Goal: Task Accomplishment & Management: Manage account settings

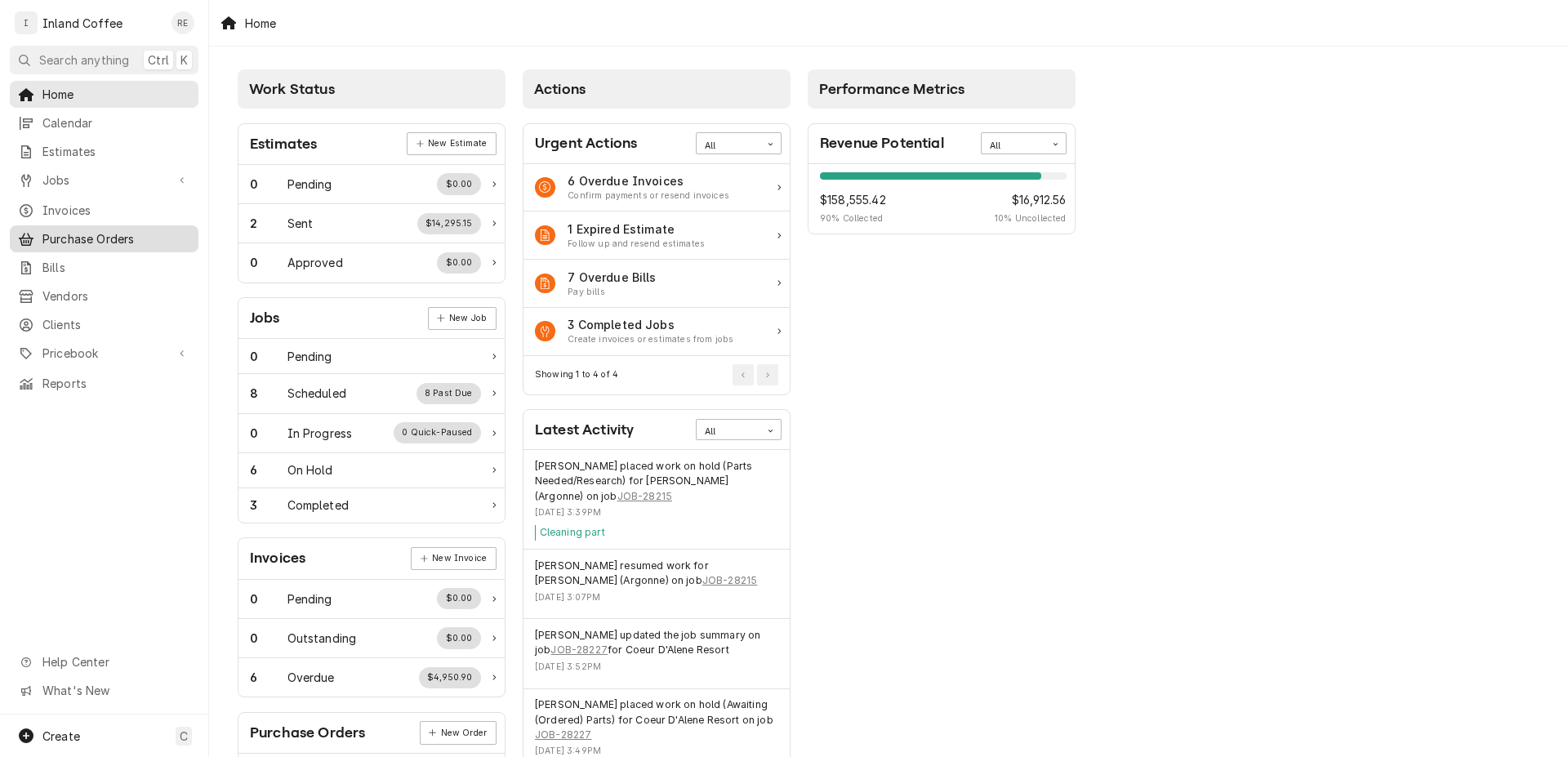
drag, startPoint x: 121, startPoint y: 228, endPoint x: 112, endPoint y: 228, distance: 9.0
click at [112, 230] on span "Purchase Orders" at bounding box center [116, 238] width 148 height 17
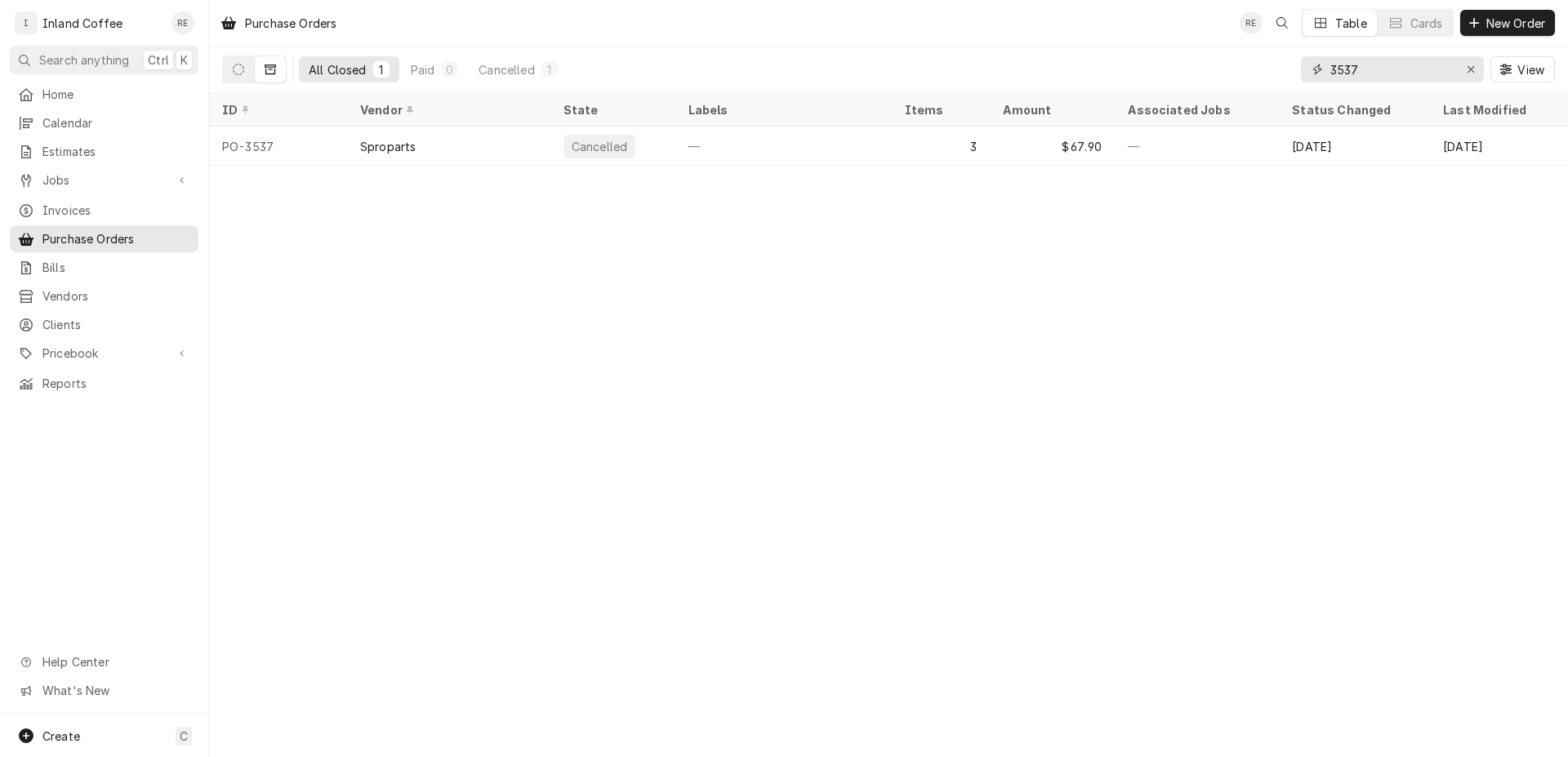
click at [1369, 70] on input "3537" at bounding box center [1391, 69] width 122 height 26
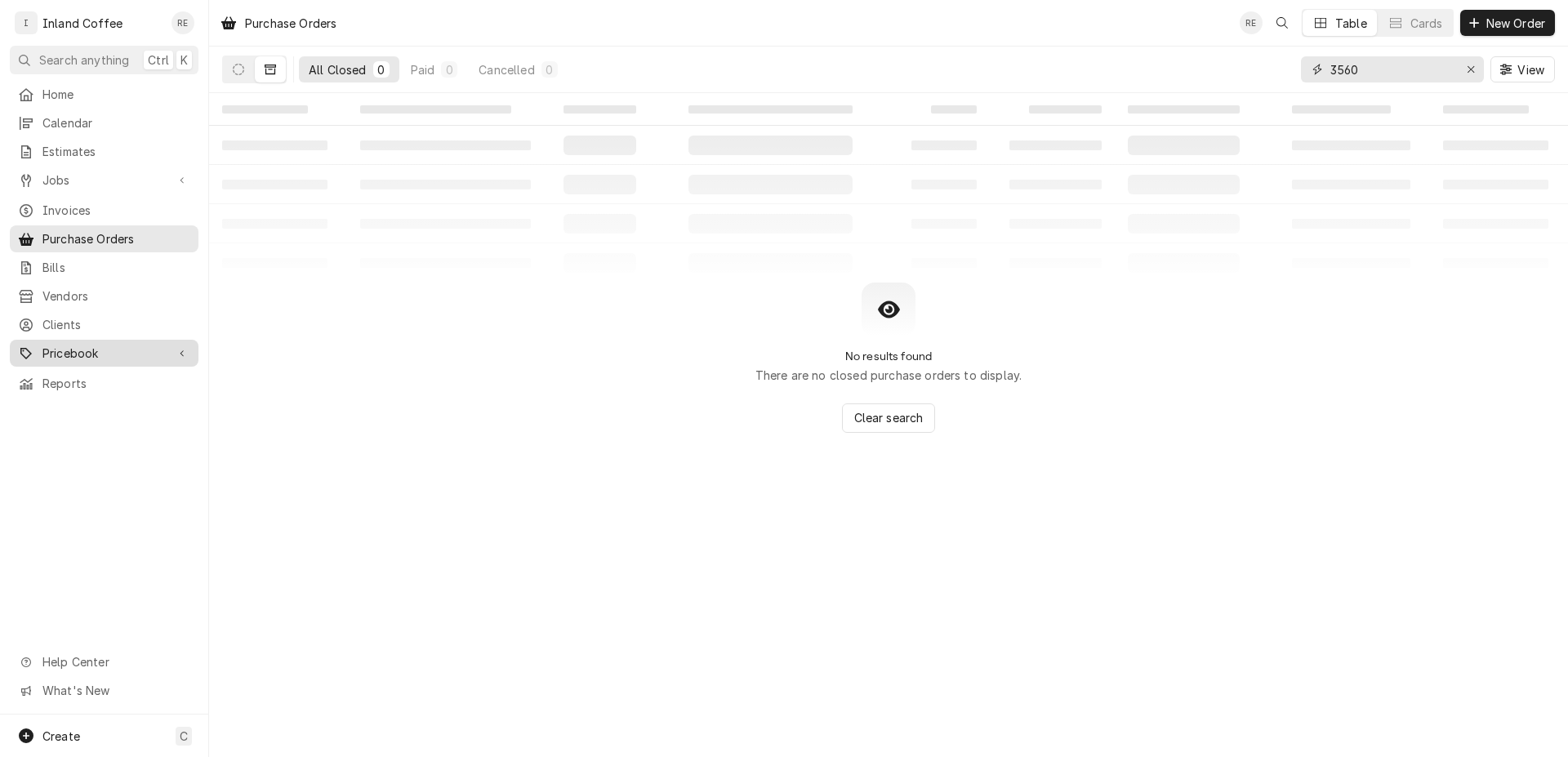
type input "3560"
click at [101, 345] on span "Pricebook" at bounding box center [103, 353] width 123 height 17
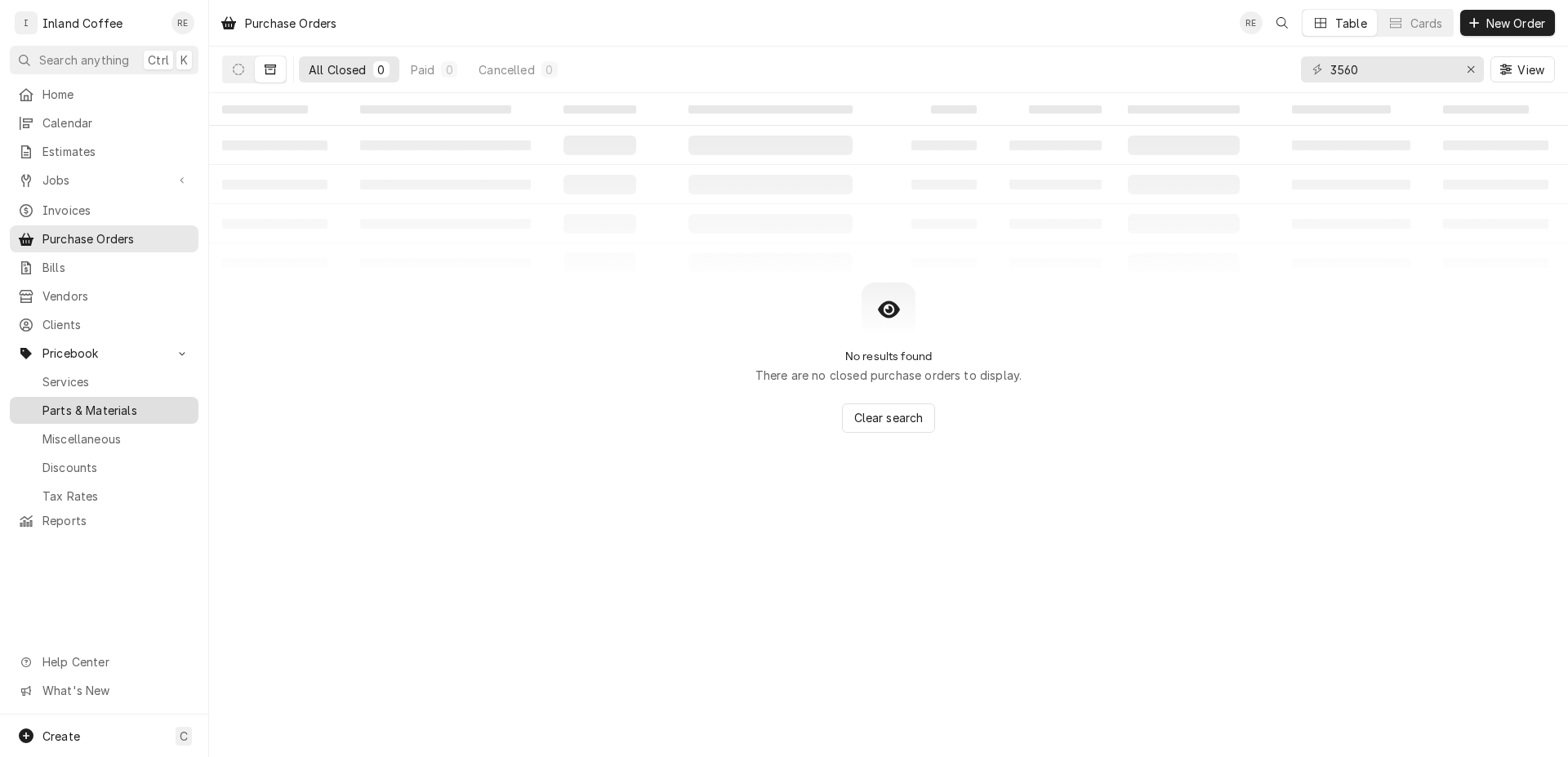
click at [95, 401] on span "Parts & Materials" at bounding box center [116, 409] width 148 height 17
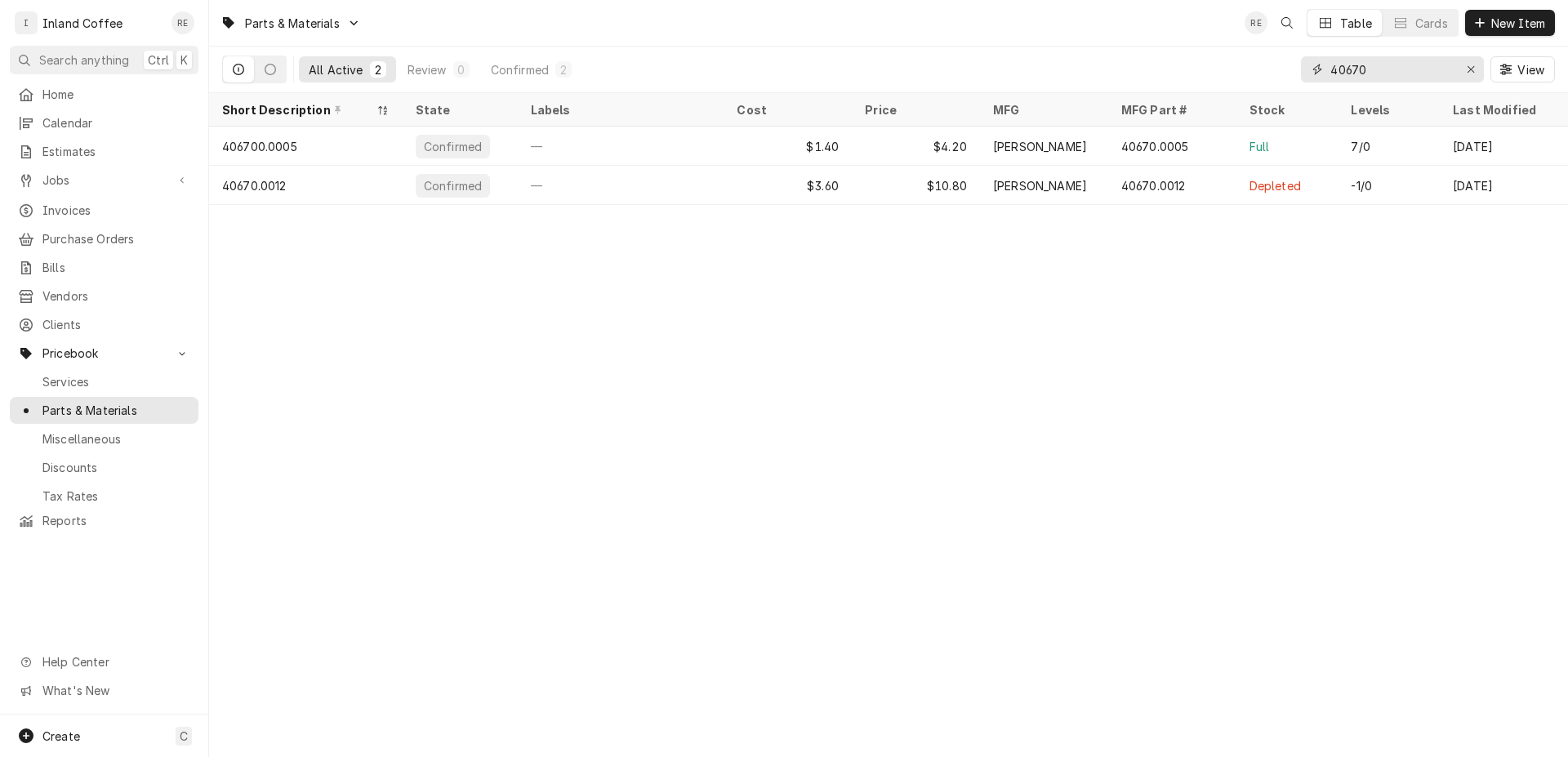
click at [1409, 73] on input "40670" at bounding box center [1391, 69] width 122 height 26
type input "4"
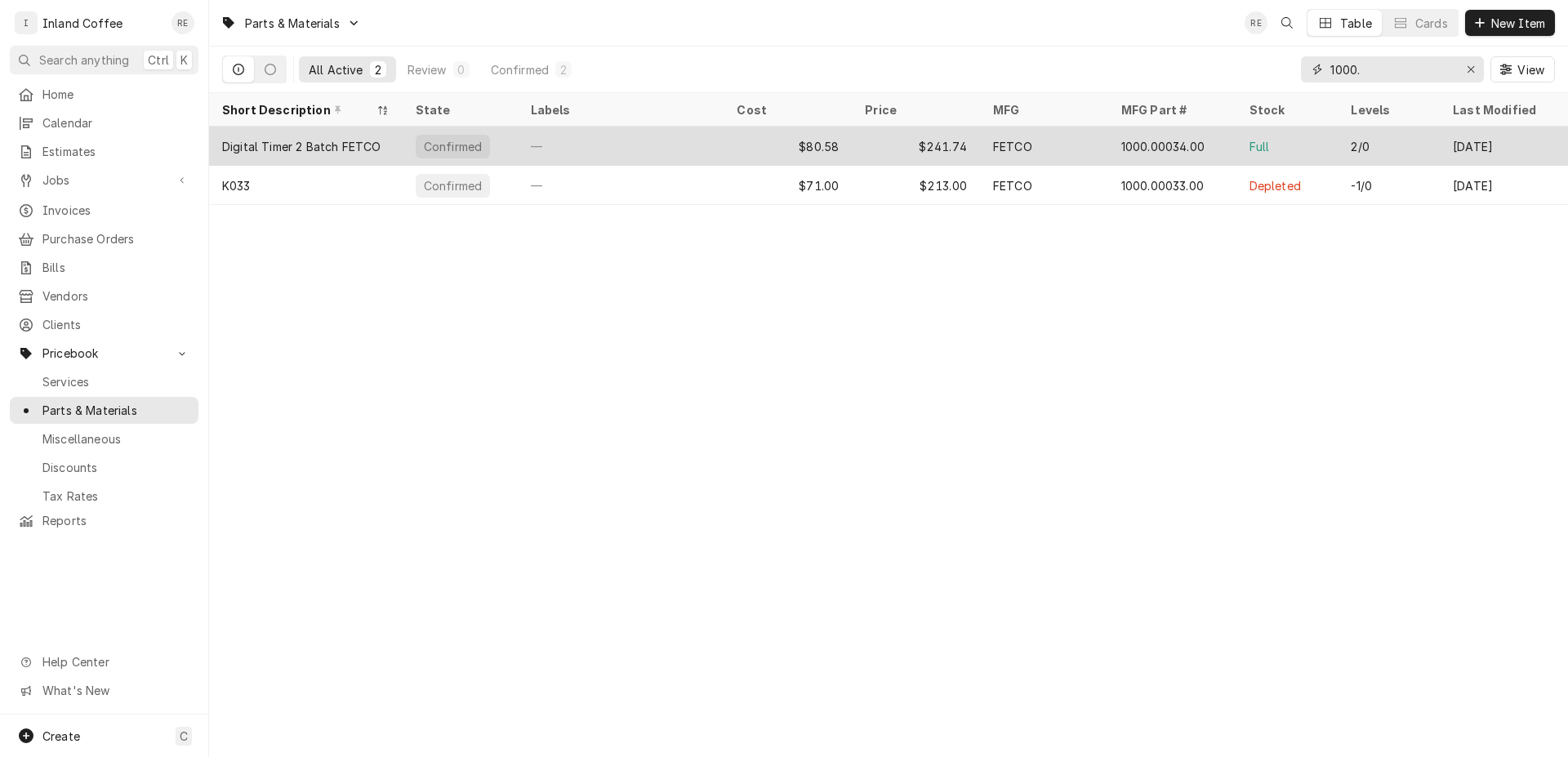
type input "1000."
click at [680, 133] on div "—" at bounding box center [621, 146] width 207 height 40
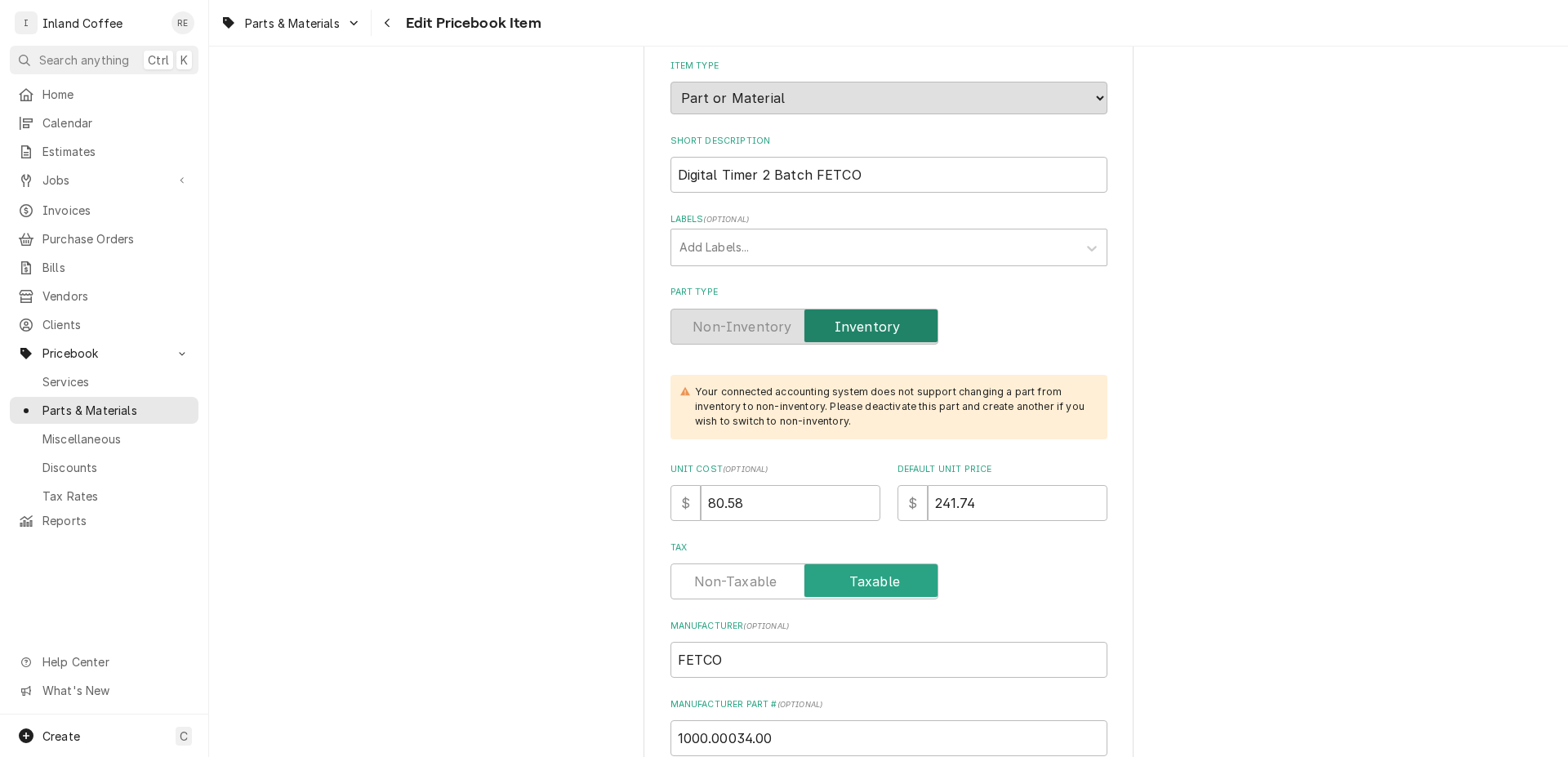
scroll to position [284, 0]
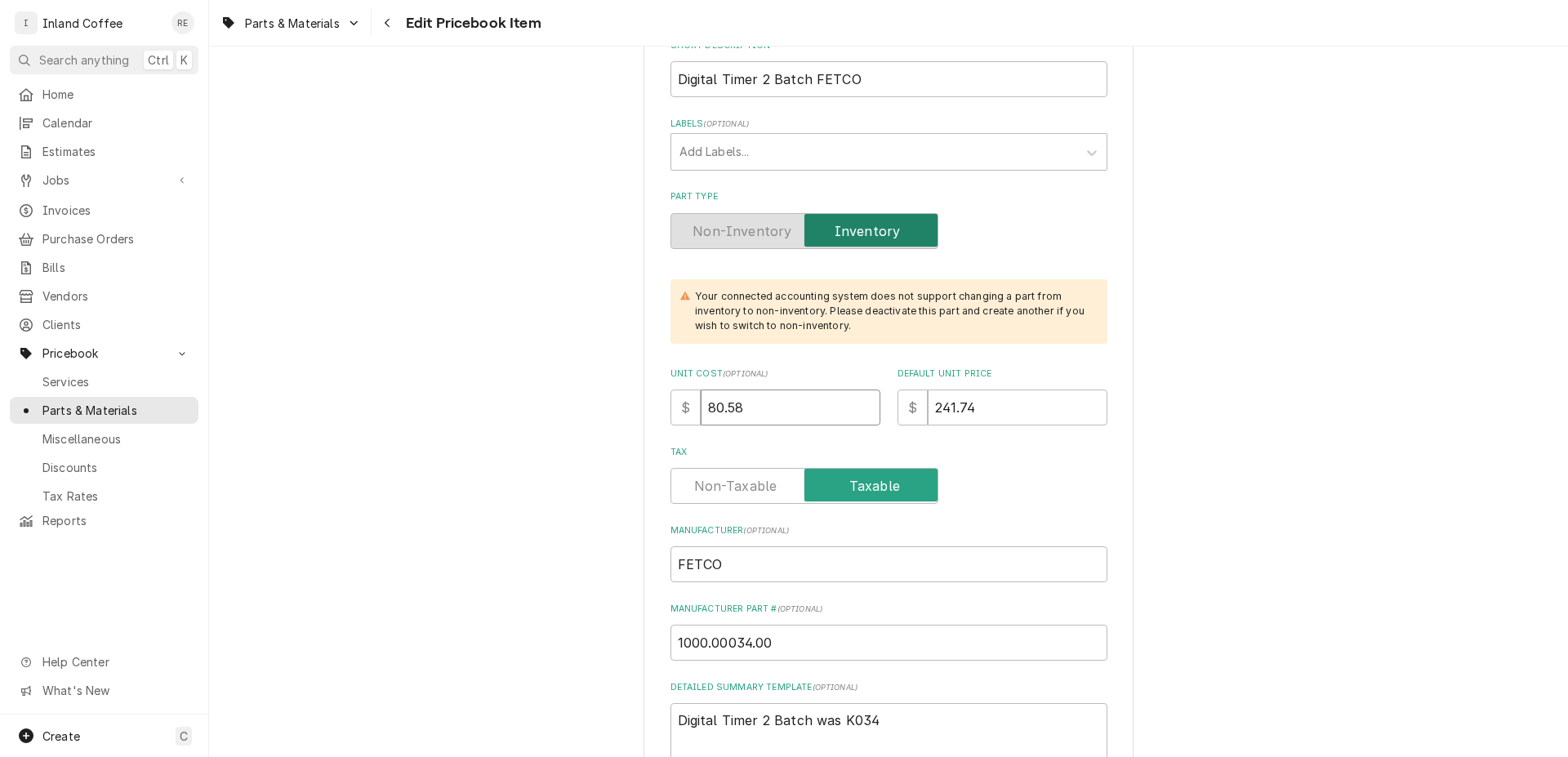
click at [753, 402] on input "80.58" at bounding box center [790, 408] width 180 height 36
type textarea "x"
type input "80.5"
type textarea "x"
type input "80"
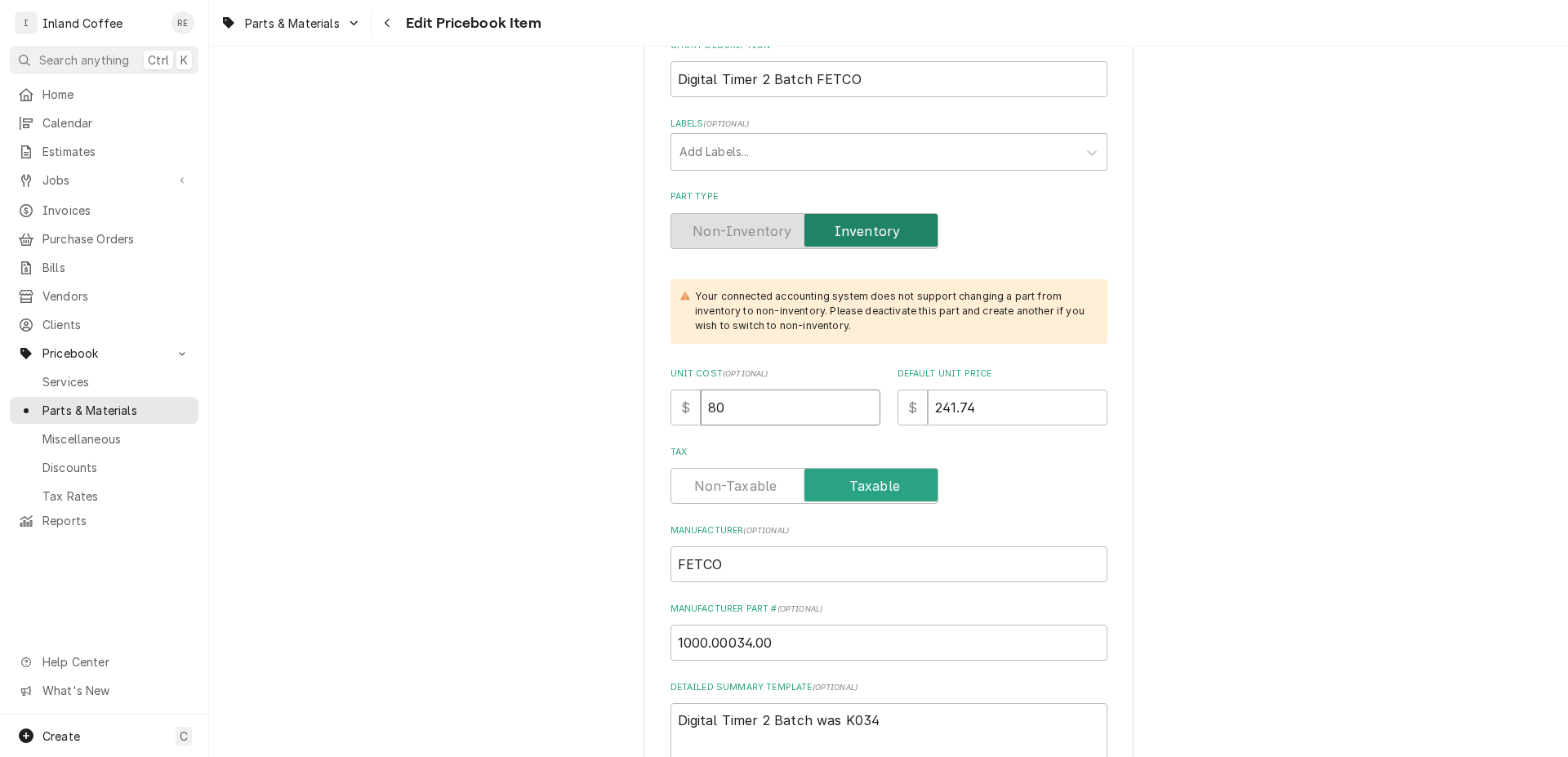
type textarea "x"
type input "8"
type textarea "x"
type input "9"
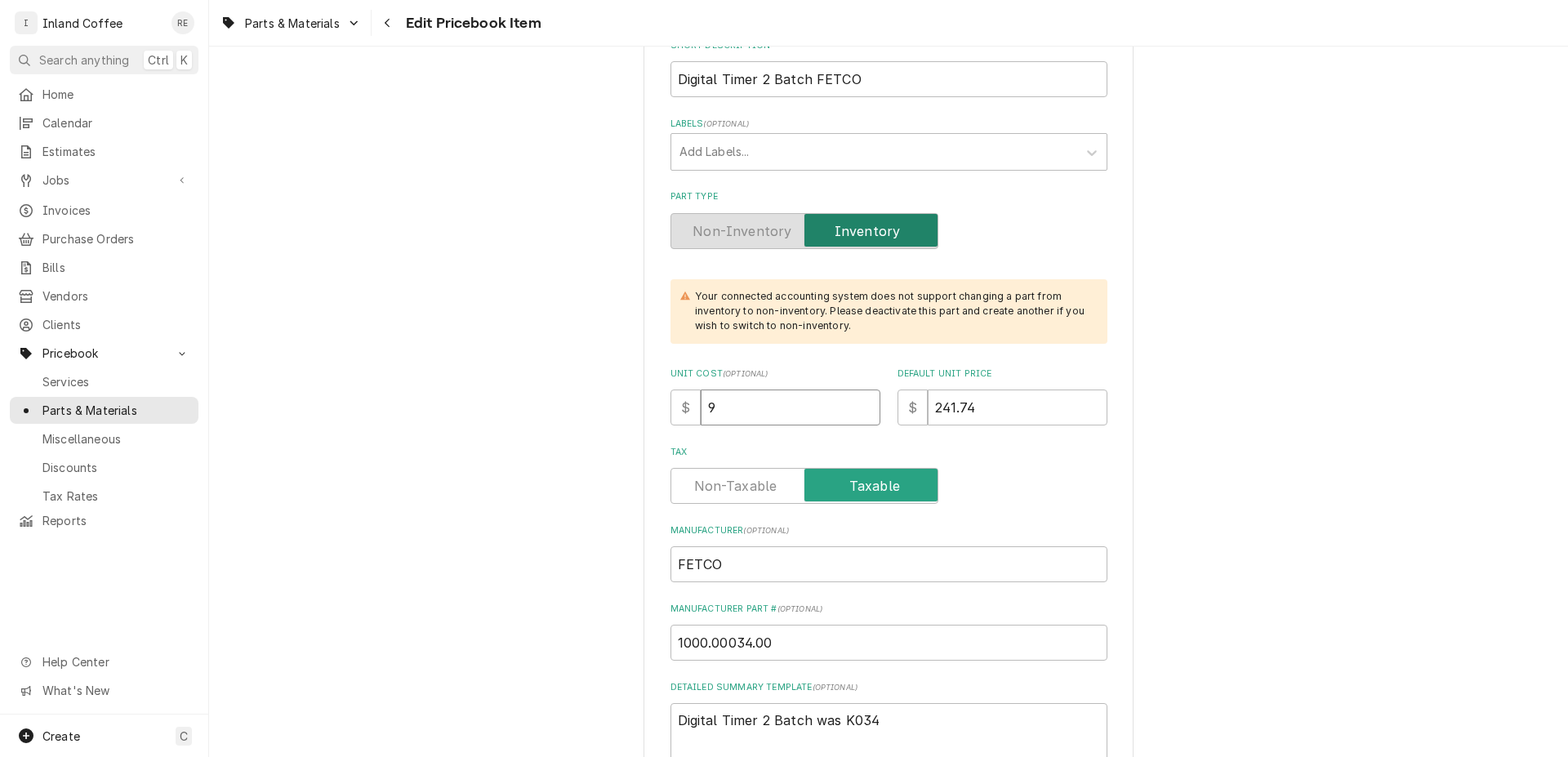
type textarea "x"
type input "95"
click at [1026, 396] on input "241.74" at bounding box center [1017, 408] width 180 height 36
type textarea "x"
type input "241.7"
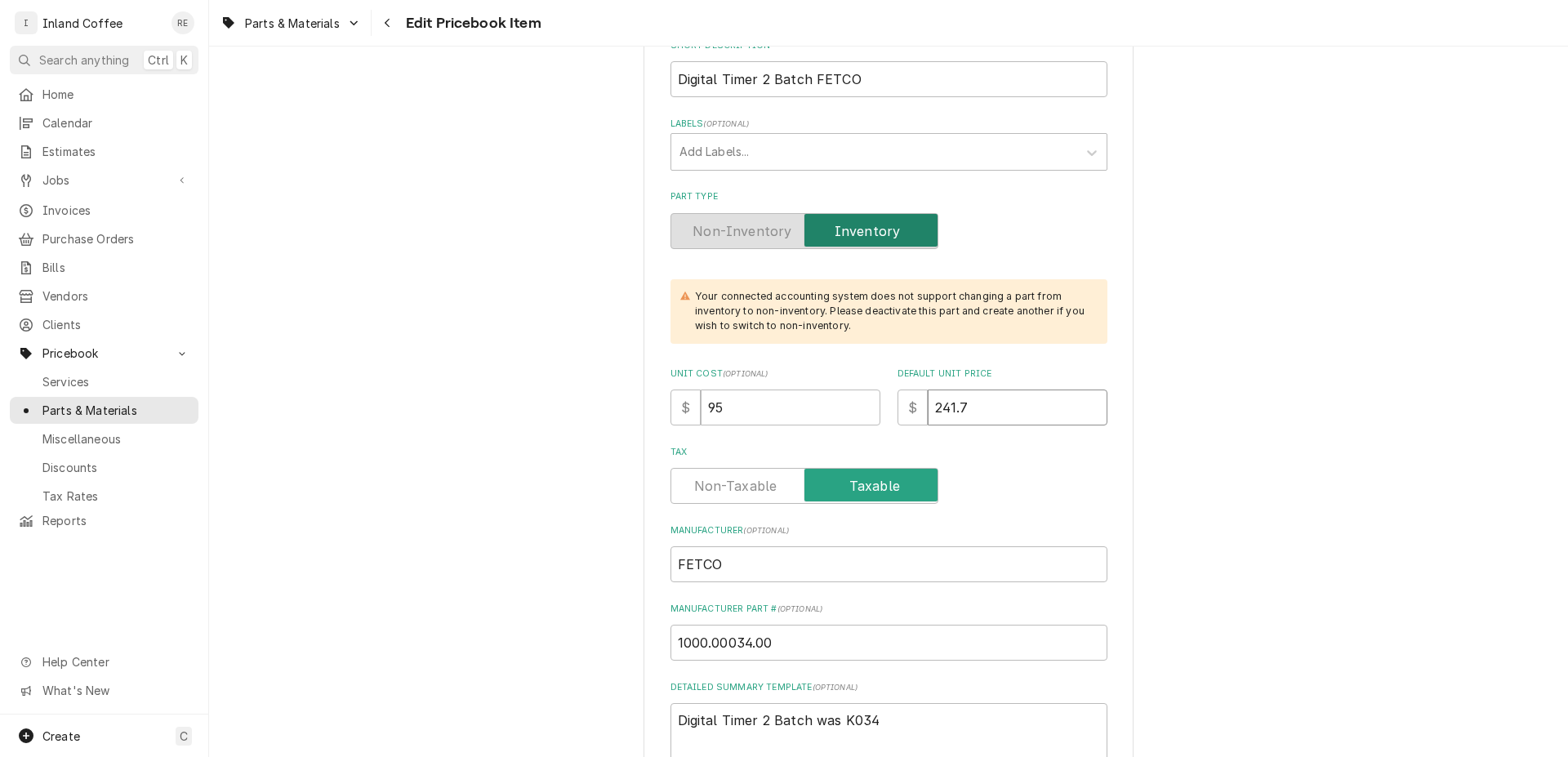
type textarea "x"
type input "241"
type textarea "x"
type input "24"
type textarea "x"
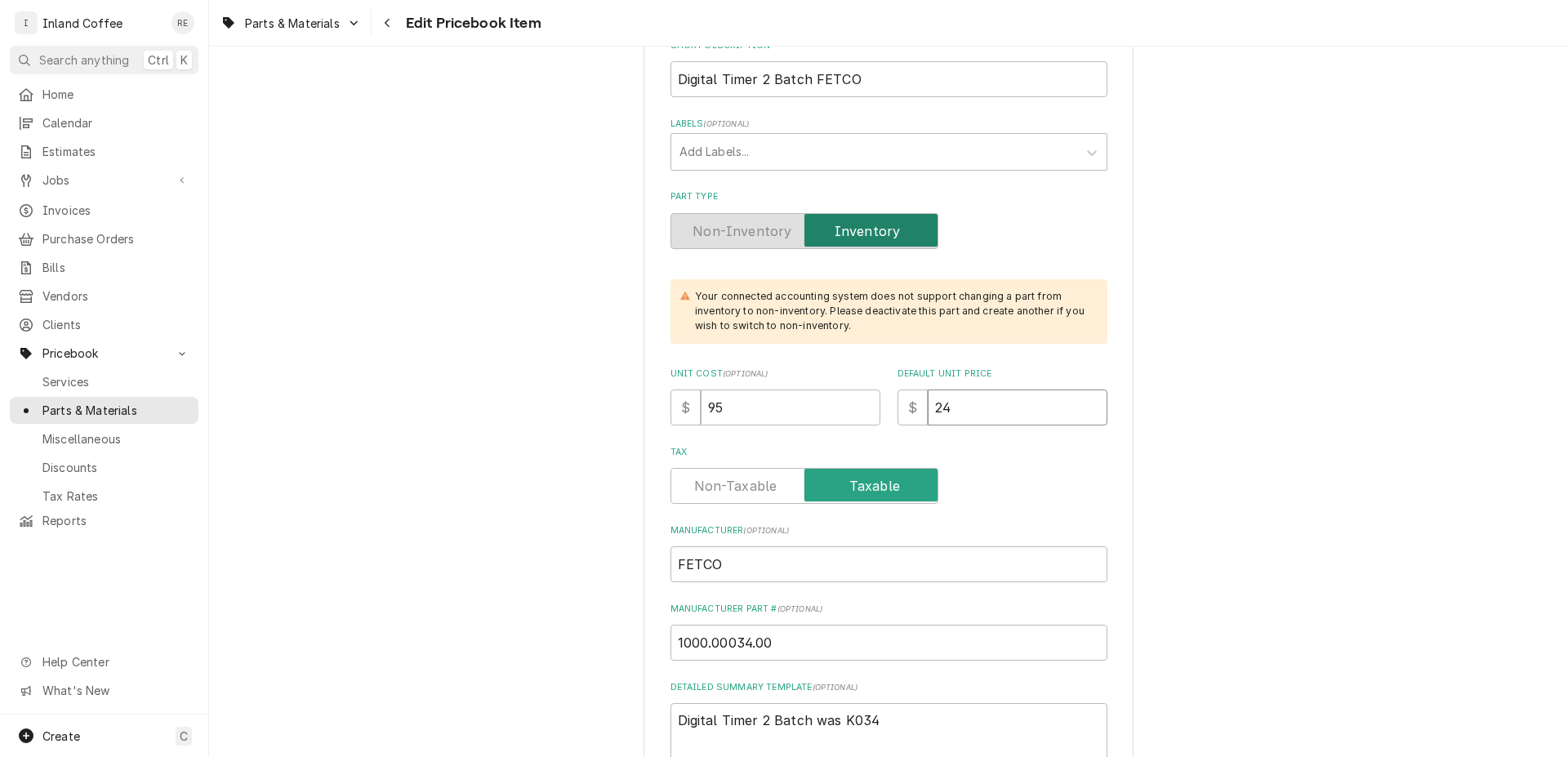
type input "2"
type textarea "x"
type input "2"
type textarea "x"
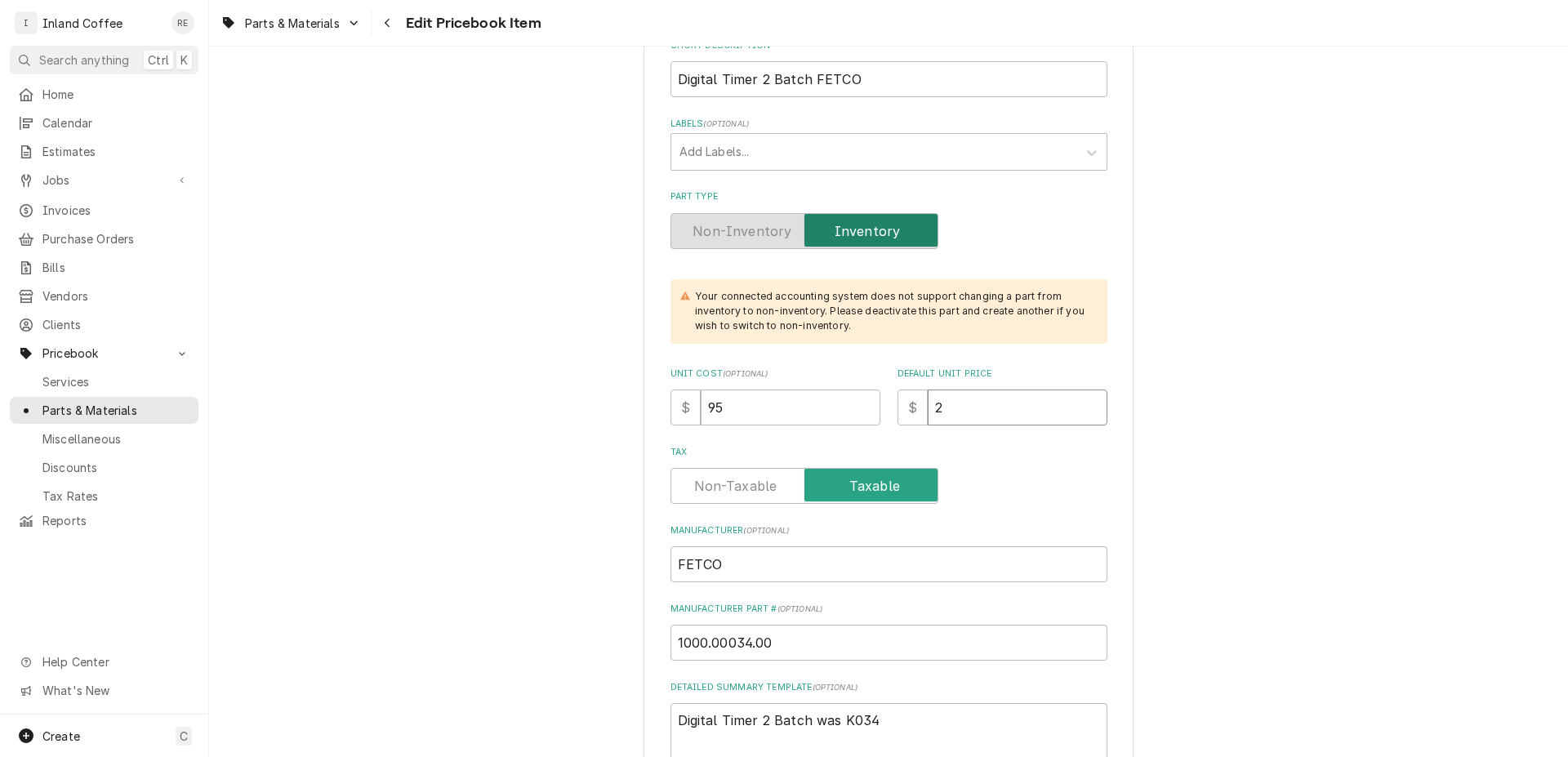
type input "28"
type textarea "x"
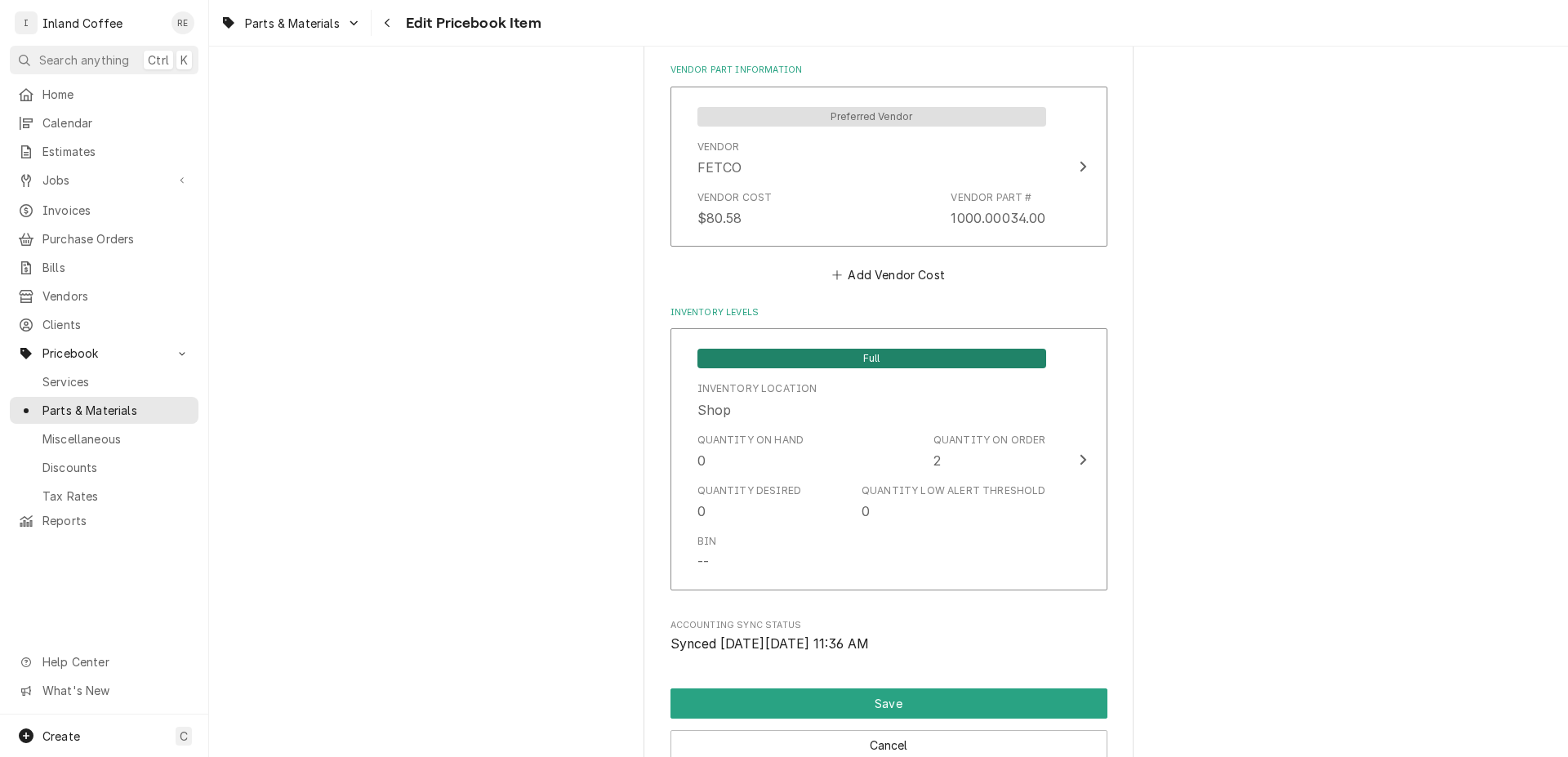
scroll to position [1543, 0]
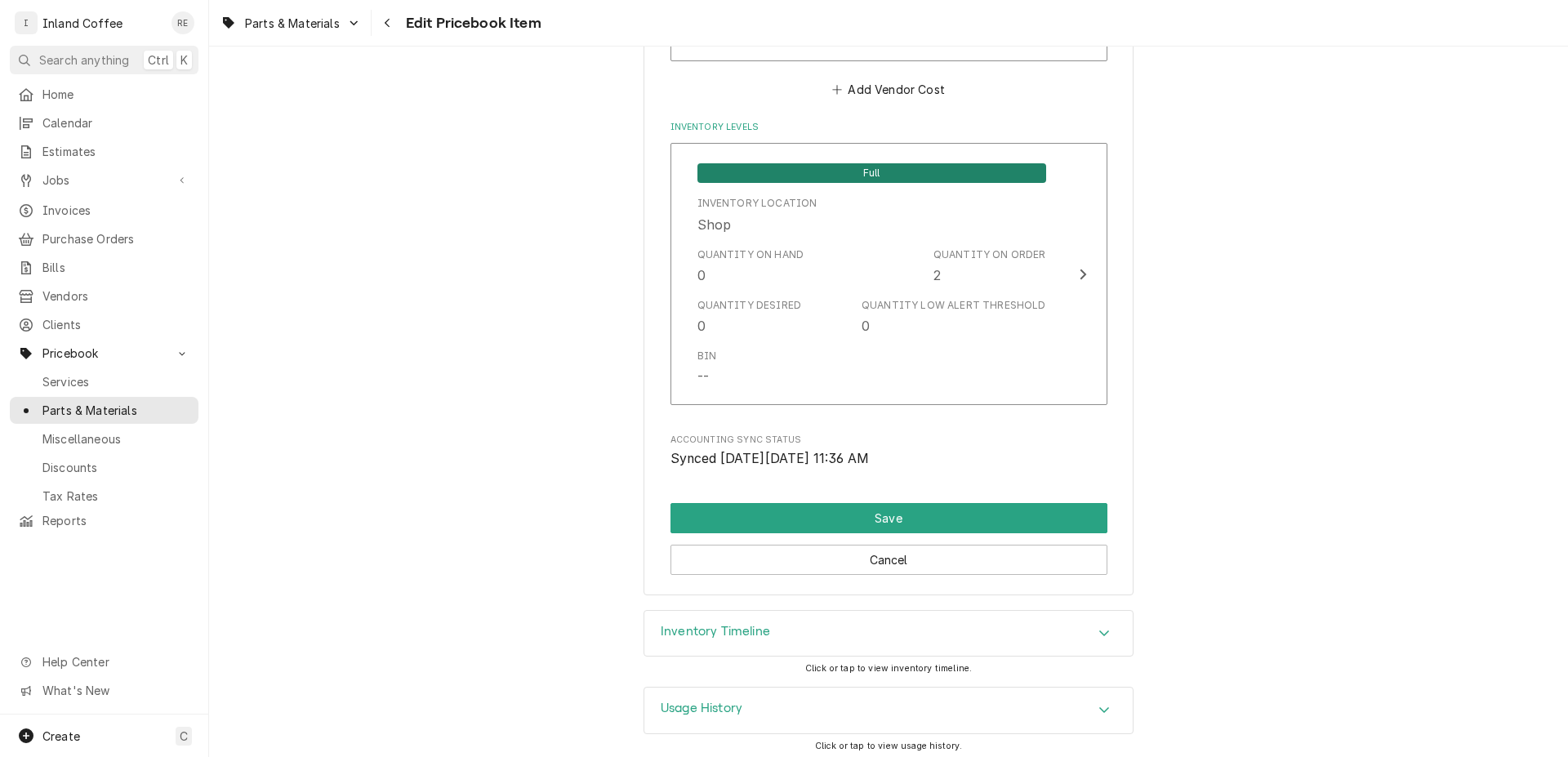
drag, startPoint x: 1567, startPoint y: 724, endPoint x: 1567, endPoint y: 680, distance: 44.0
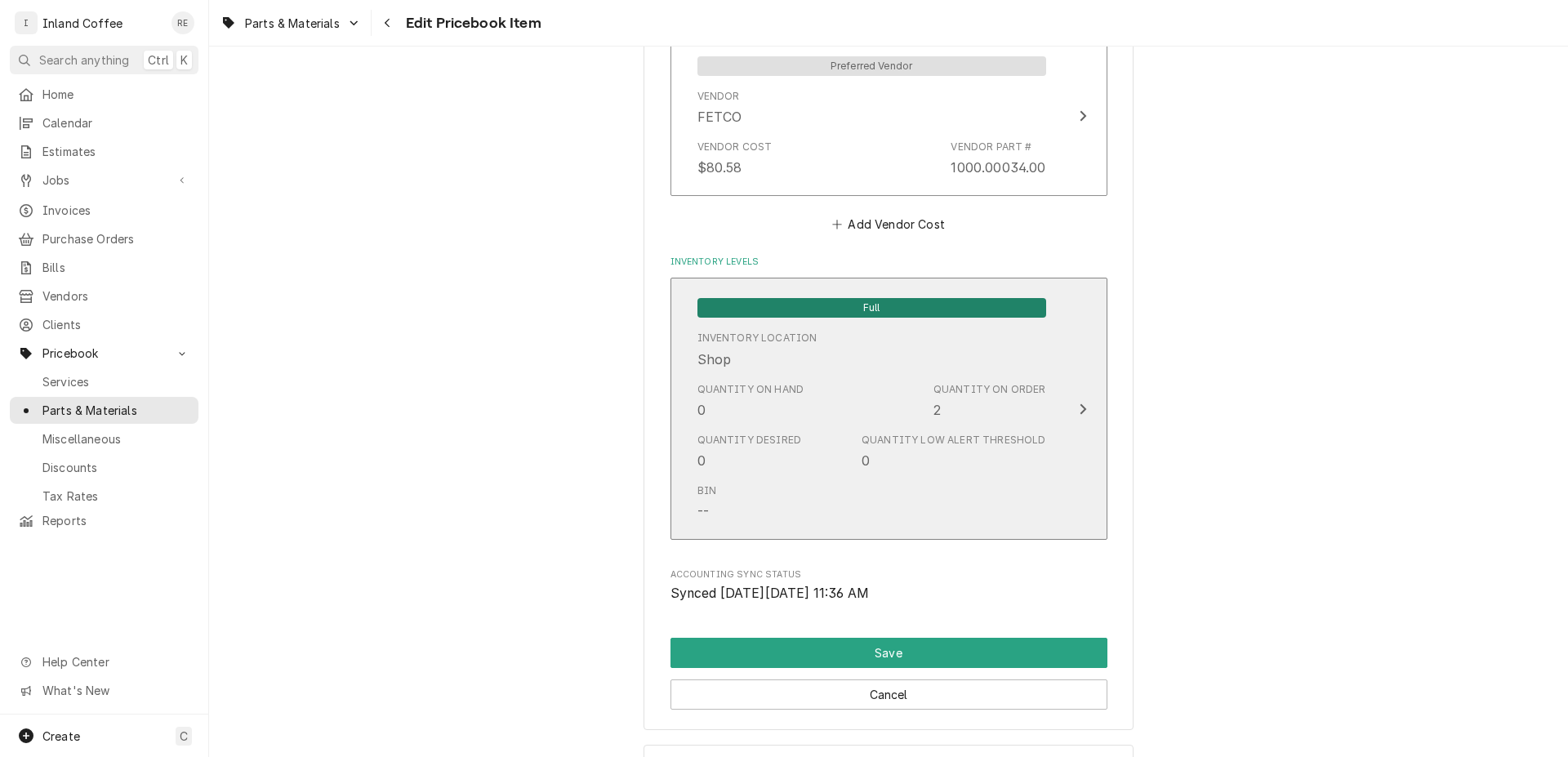
type input "285"
click at [1045, 419] on div "Full Inventory Location Shop Quantity on Hand 0 Quantity on Order 2 Quantity De…" at bounding box center [871, 409] width 374 height 244
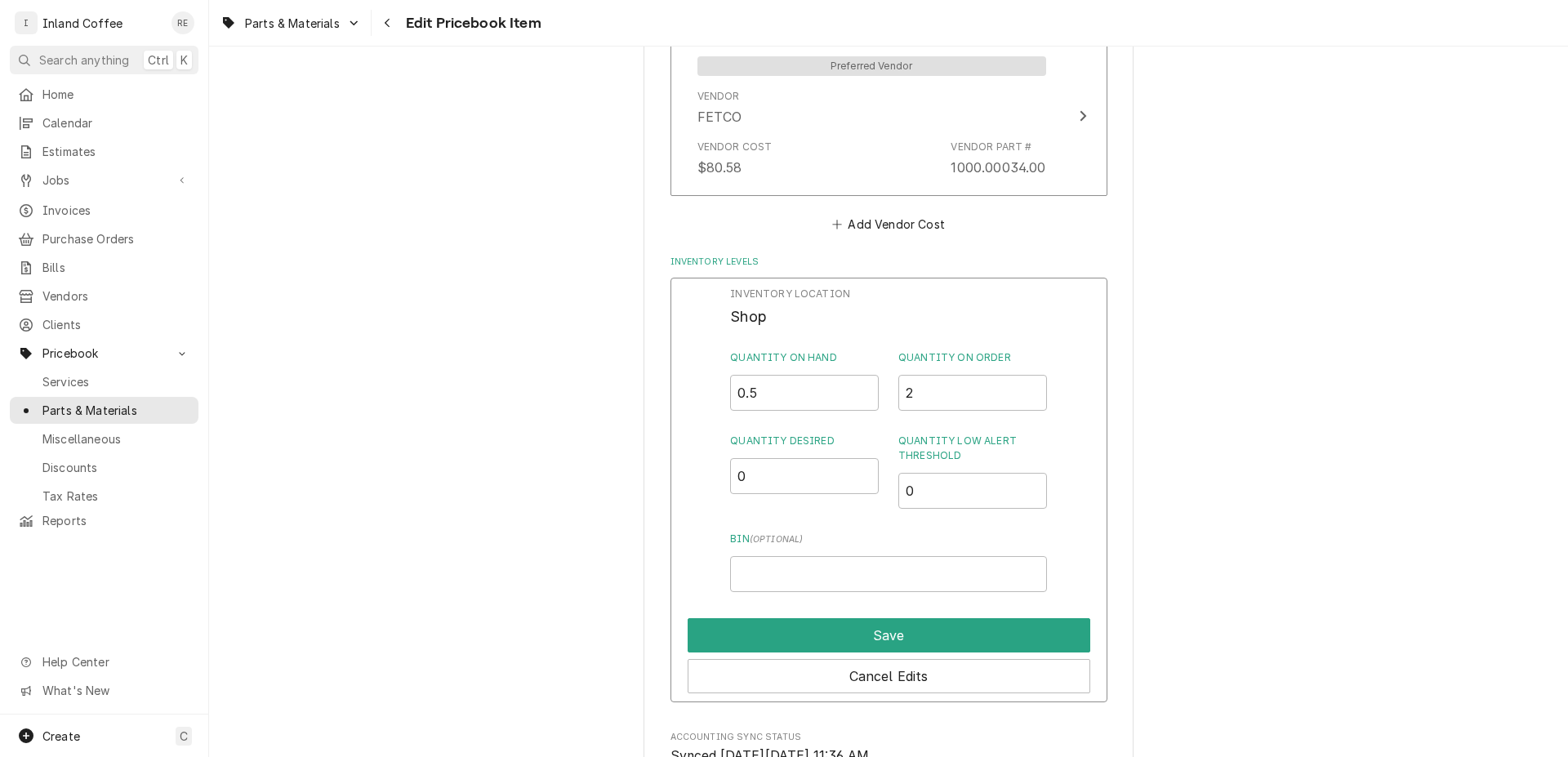
click at [859, 382] on input "0.5" at bounding box center [805, 392] width 149 height 36
click at [859, 382] on input "1" at bounding box center [805, 392] width 149 height 36
click at [859, 382] on input "1.5" at bounding box center [805, 392] width 149 height 36
click at [859, 382] on input "2" at bounding box center [805, 392] width 149 height 36
click at [861, 389] on input "1.5" at bounding box center [805, 392] width 149 height 36
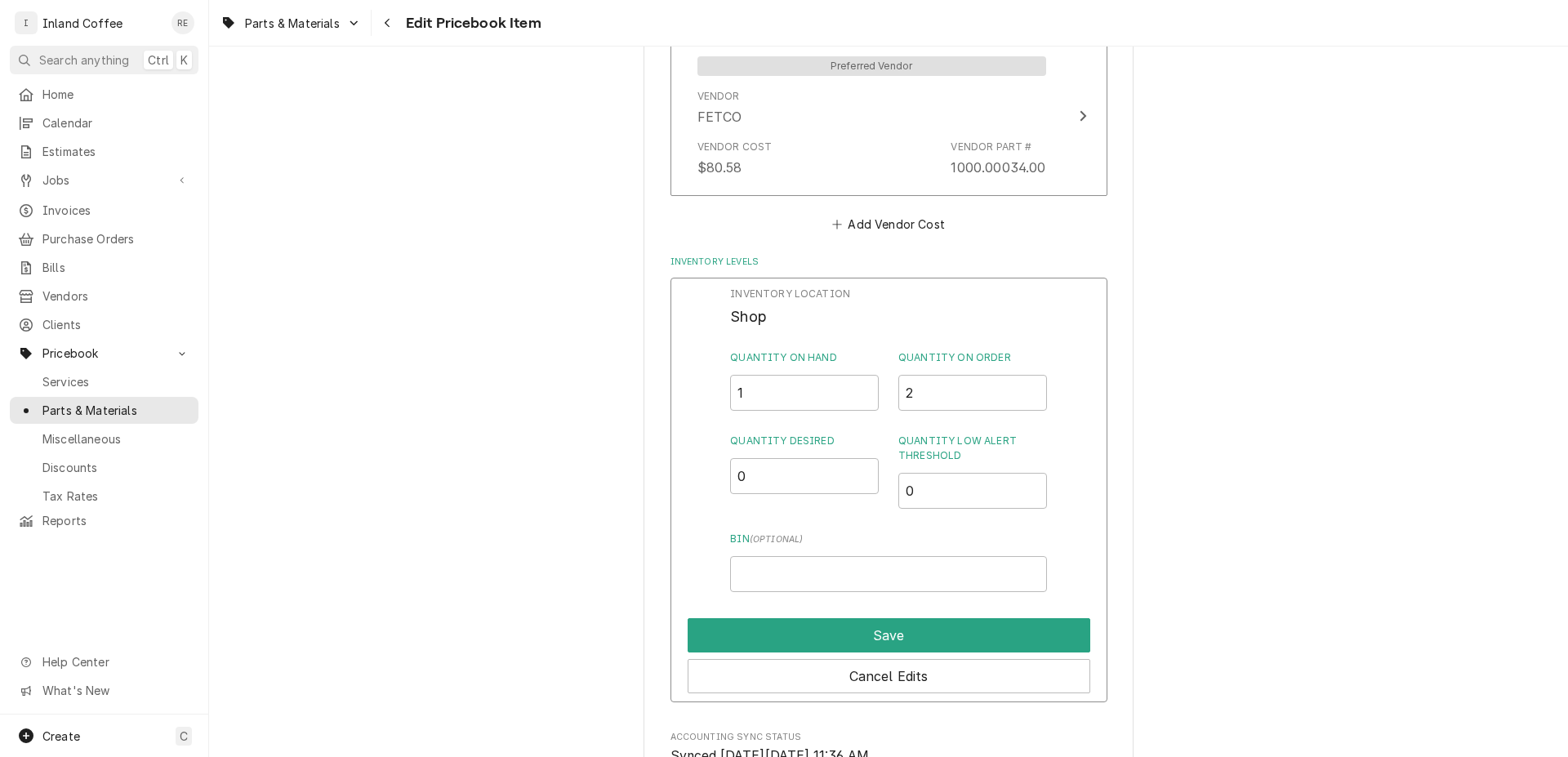
click at [861, 389] on input "1" at bounding box center [805, 392] width 149 height 36
click at [861, 389] on input "0.5" at bounding box center [805, 392] width 149 height 36
type input "0"
click at [861, 390] on input "0" at bounding box center [805, 392] width 149 height 36
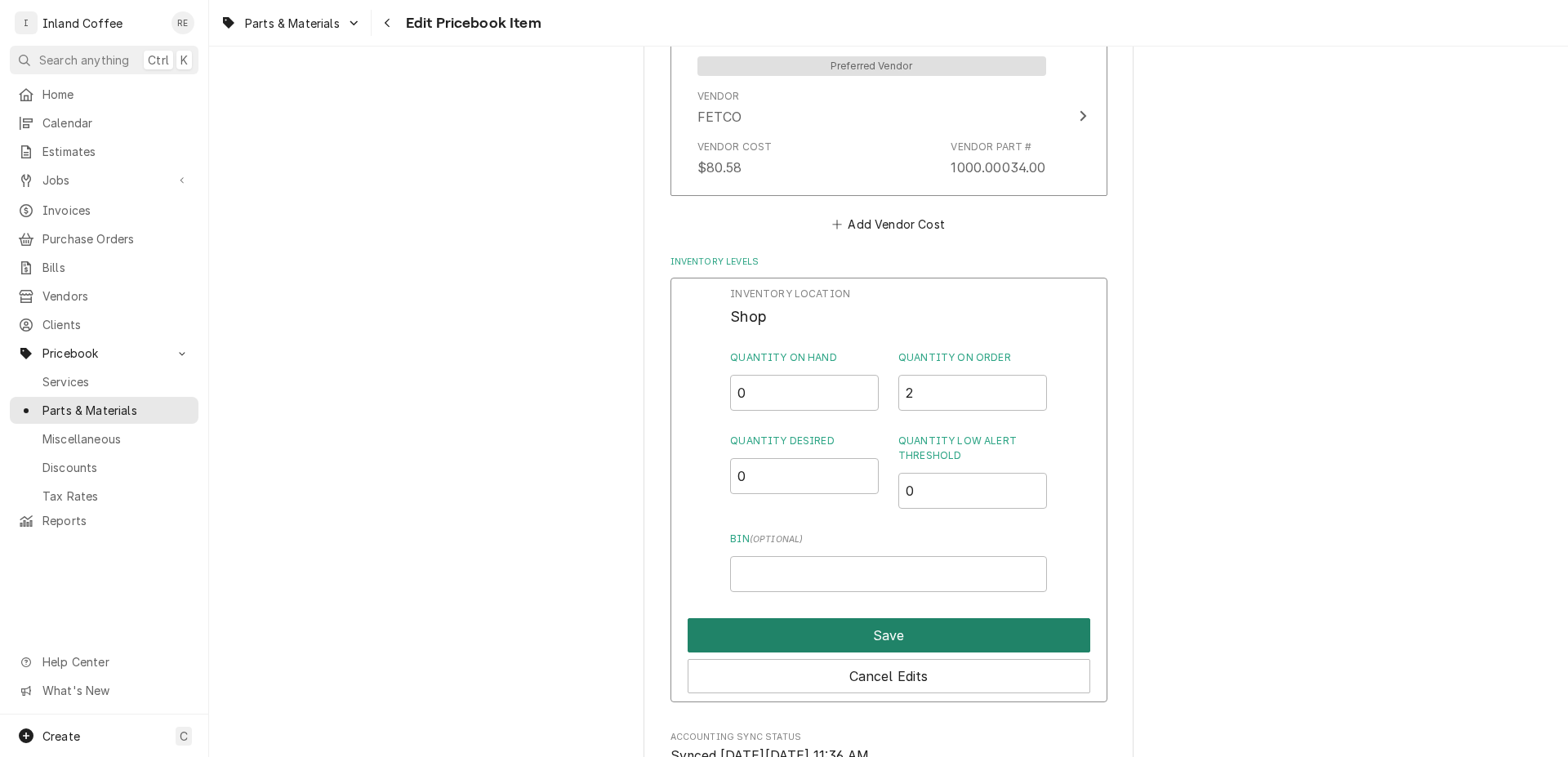
click at [899, 629] on button "Save" at bounding box center [889, 635] width 402 height 34
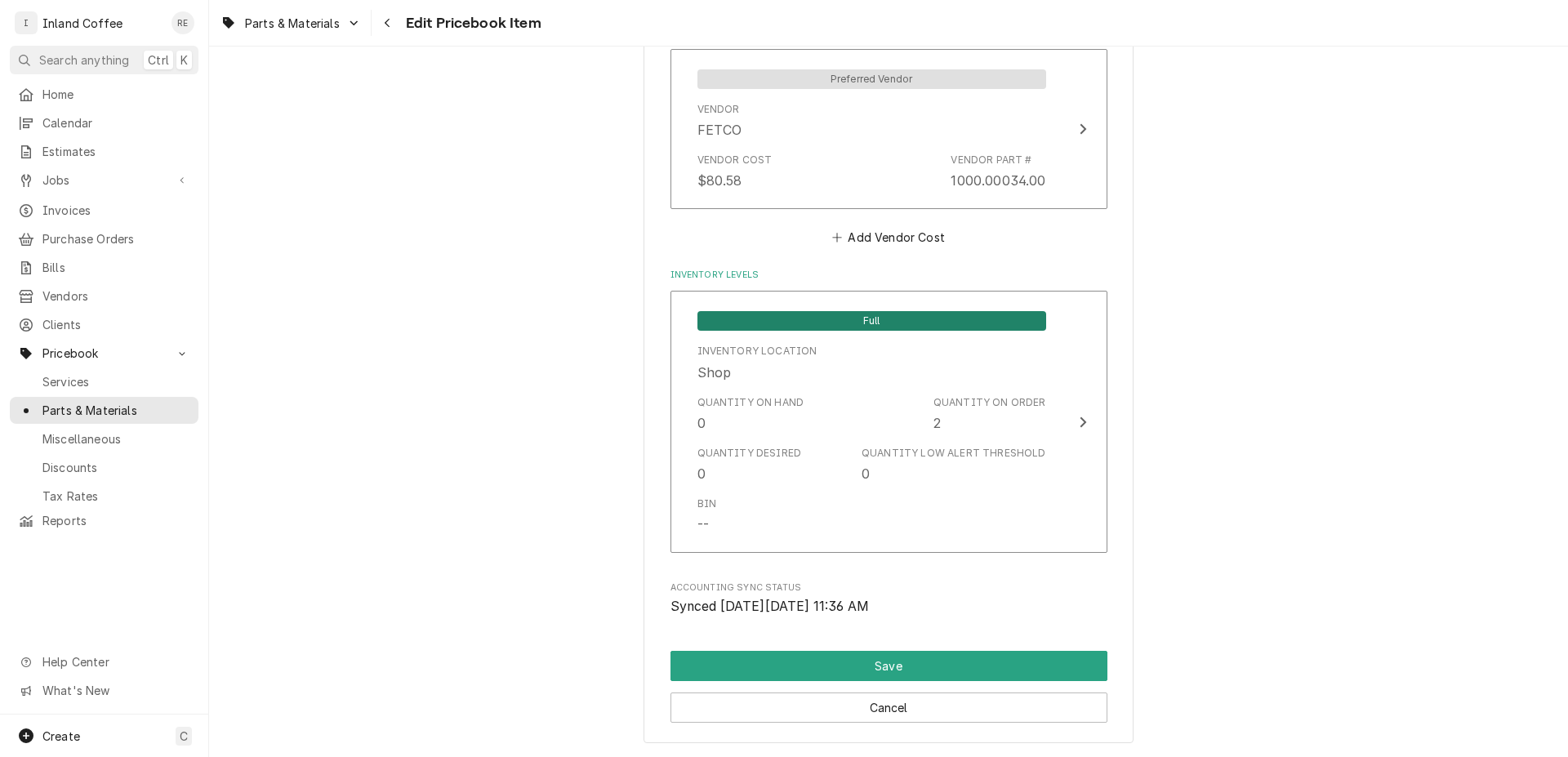
scroll to position [1543, 0]
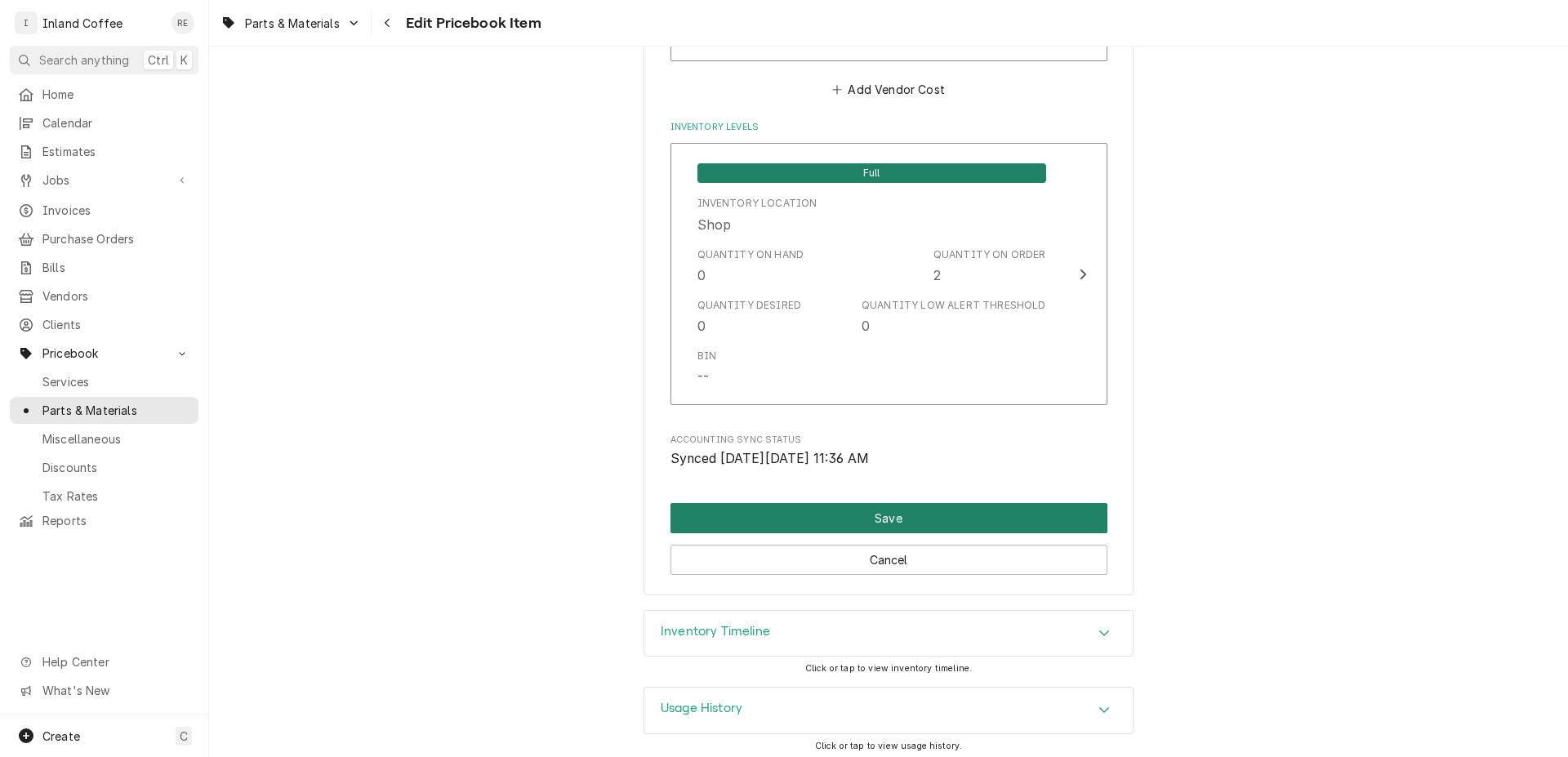
click at [907, 503] on button "Save" at bounding box center [889, 518] width 437 height 31
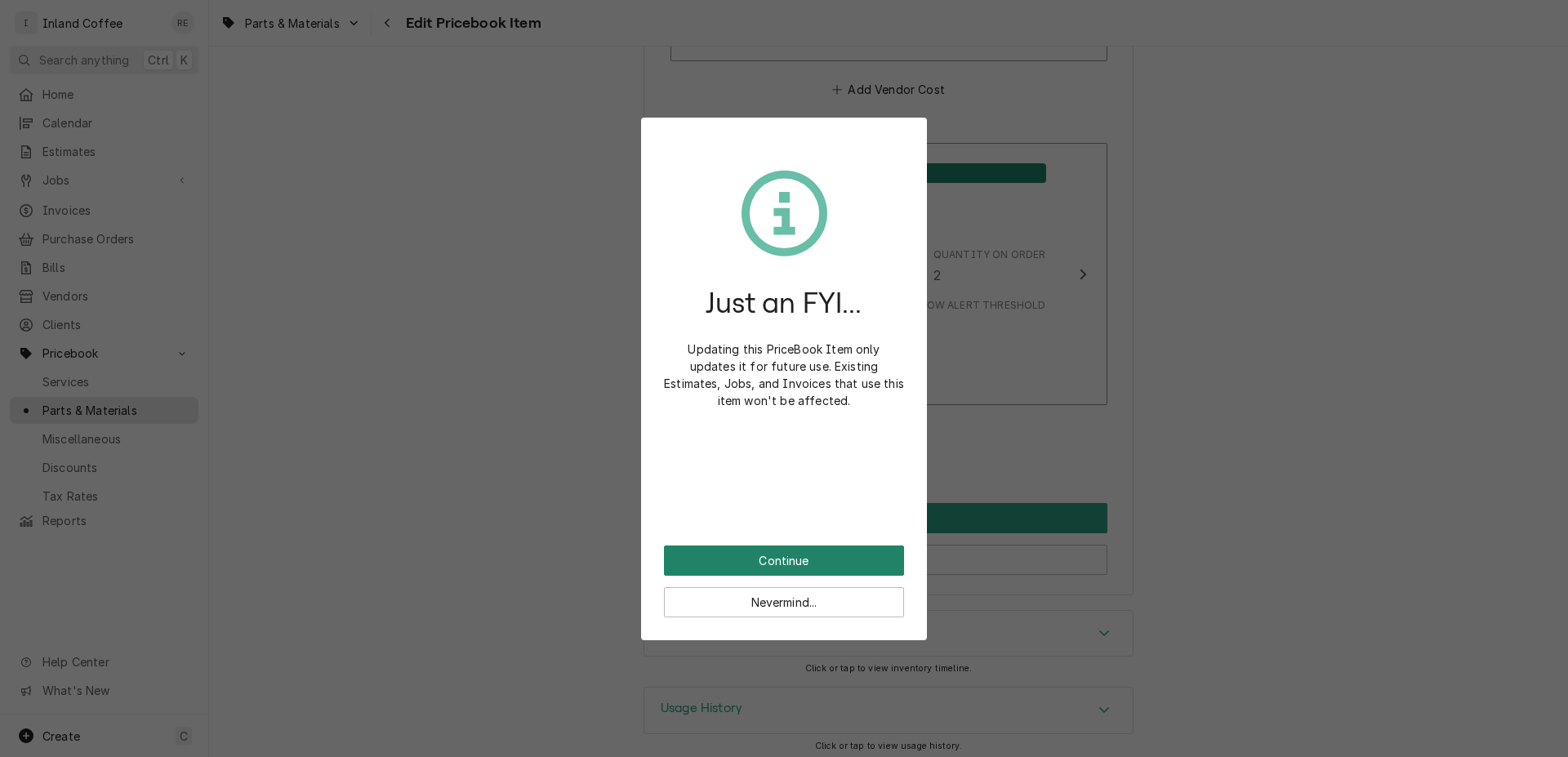
click at [752, 566] on button "Continue" at bounding box center [783, 561] width 240 height 31
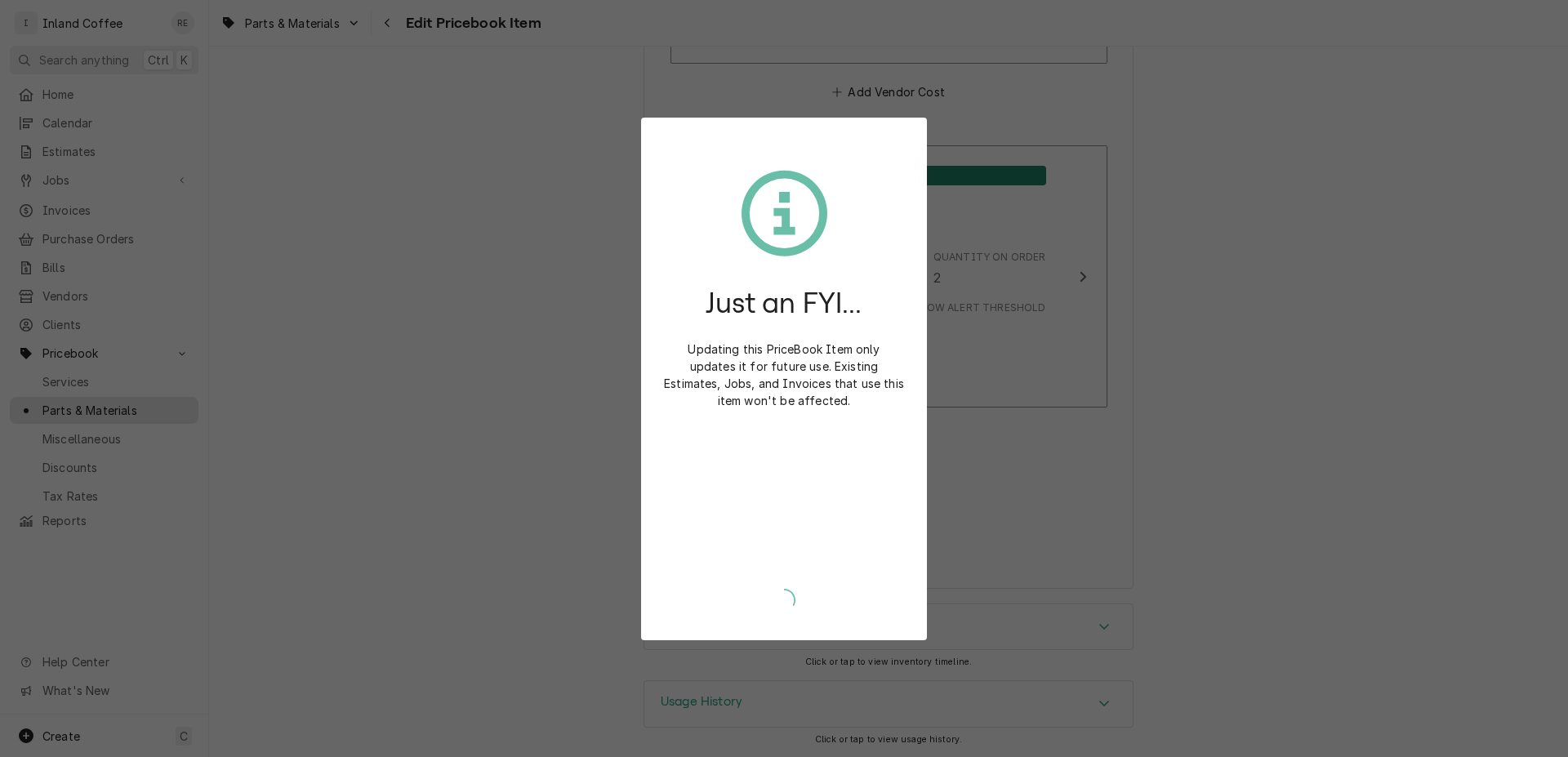
scroll to position [1534, 0]
type textarea "x"
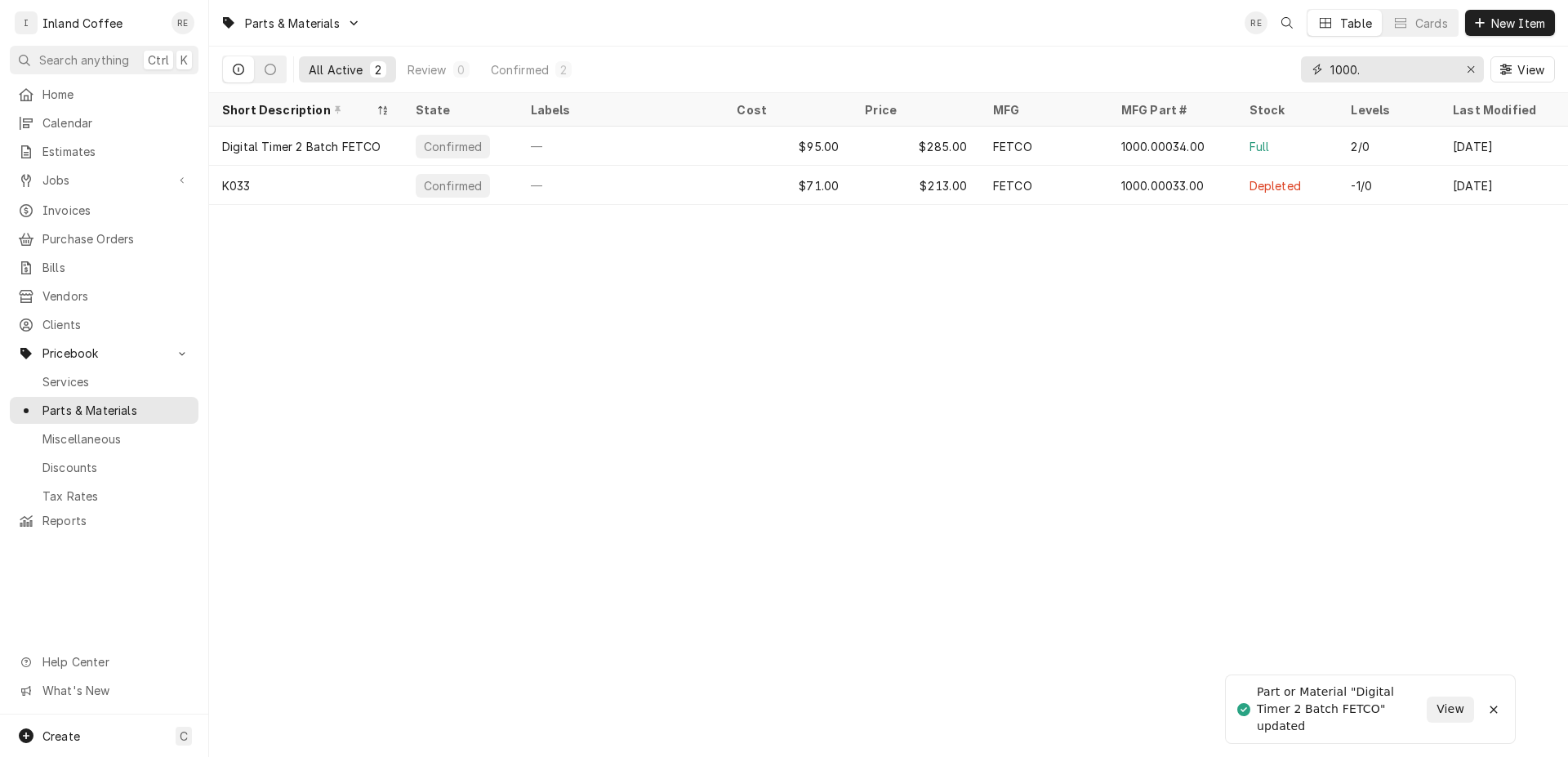
click at [1414, 58] on input "1000." at bounding box center [1391, 69] width 122 height 26
type input "1"
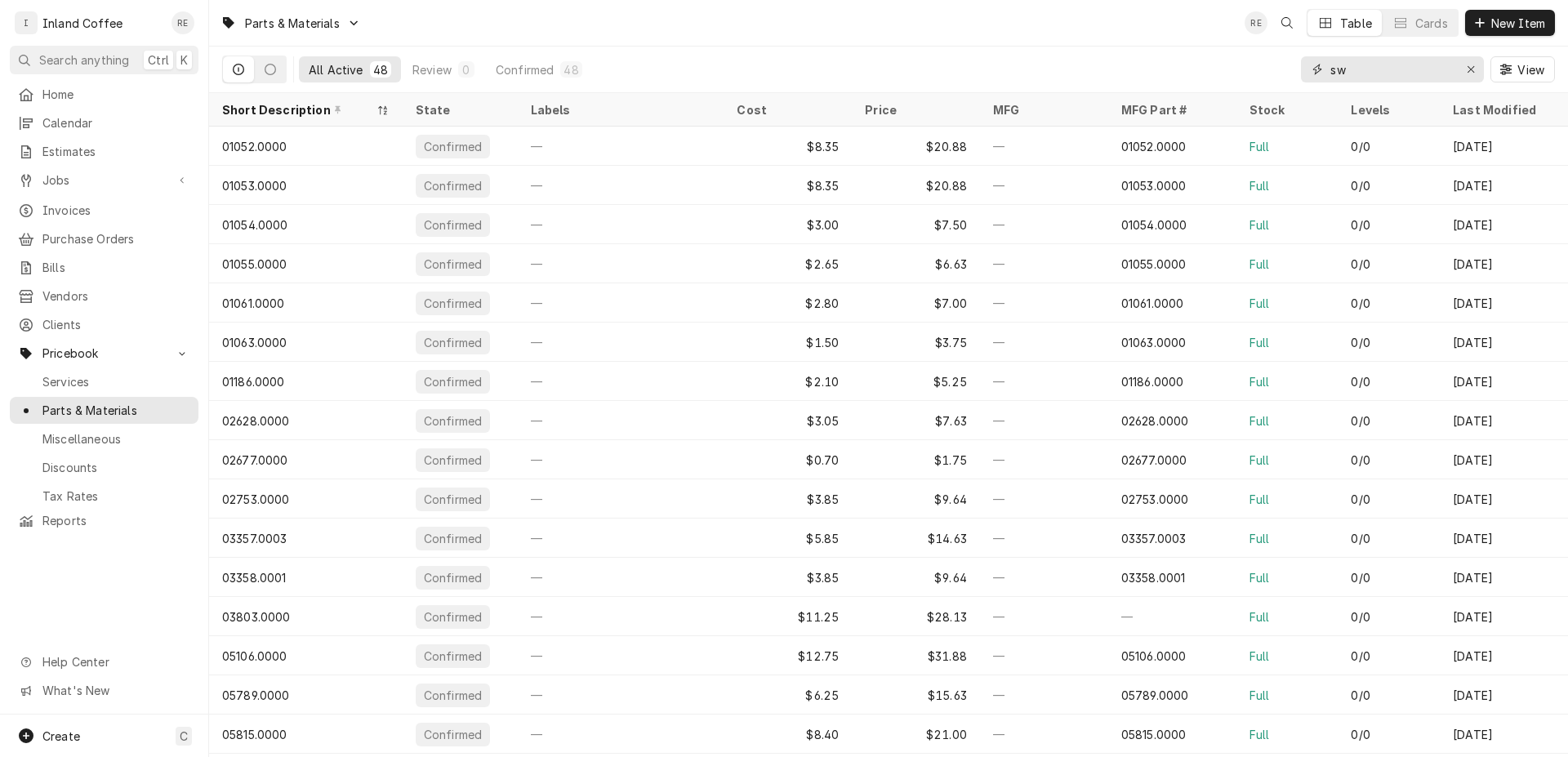
type input "s"
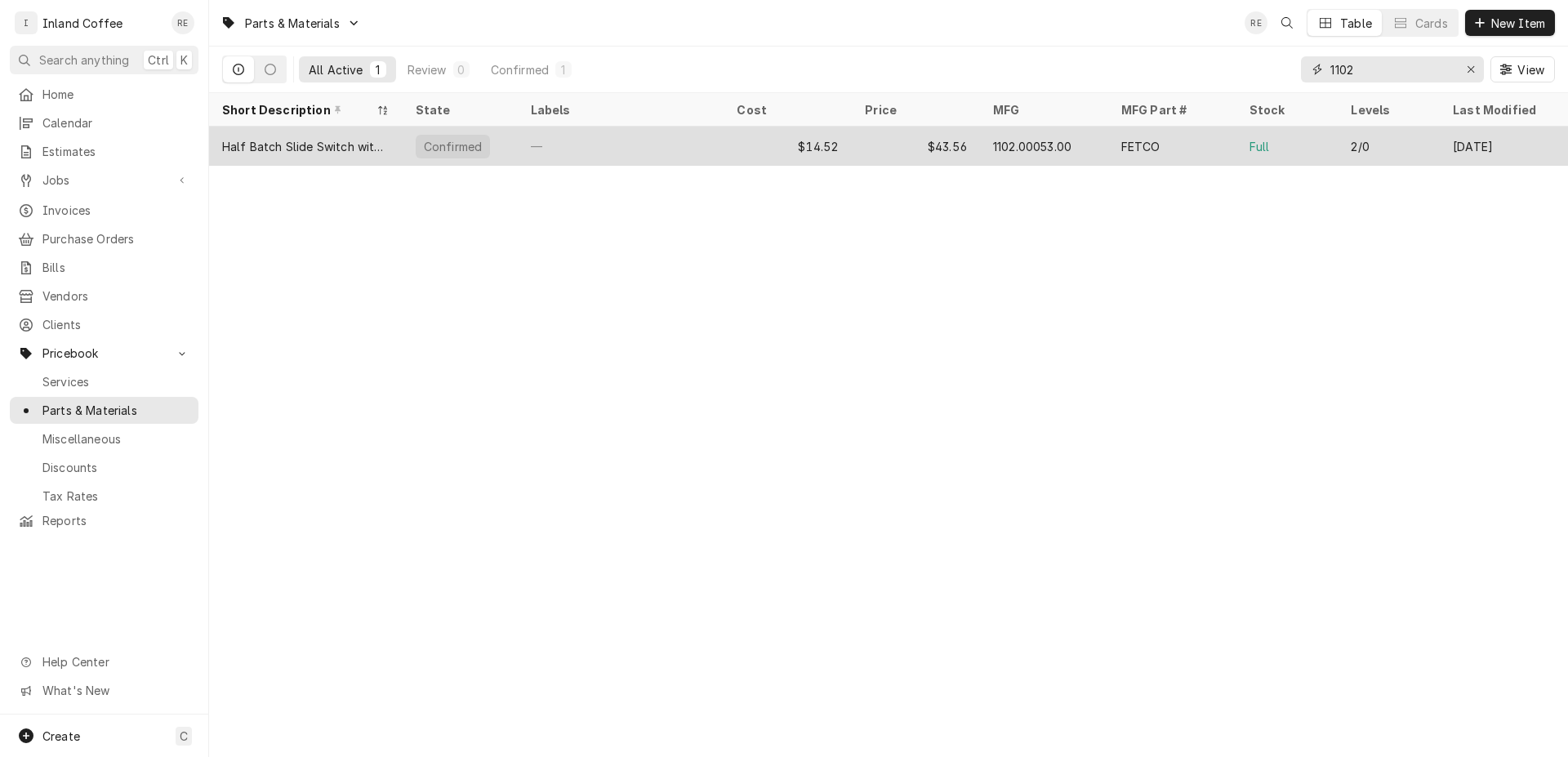
type input "1102"
click at [339, 141] on div "Half Batch Slide Switch with Harness FETCO" at bounding box center [305, 146] width 167 height 17
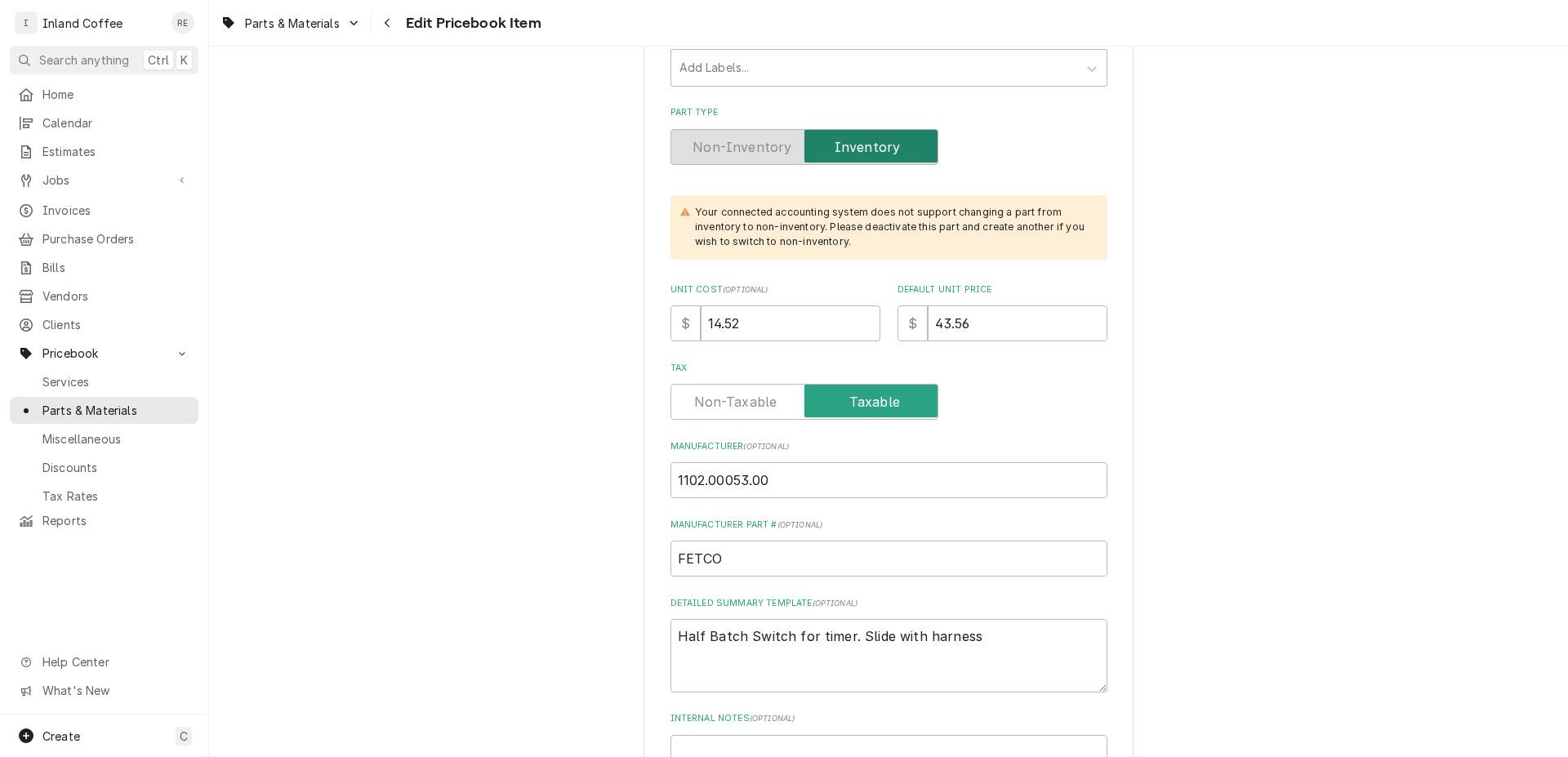
scroll to position [375, 0]
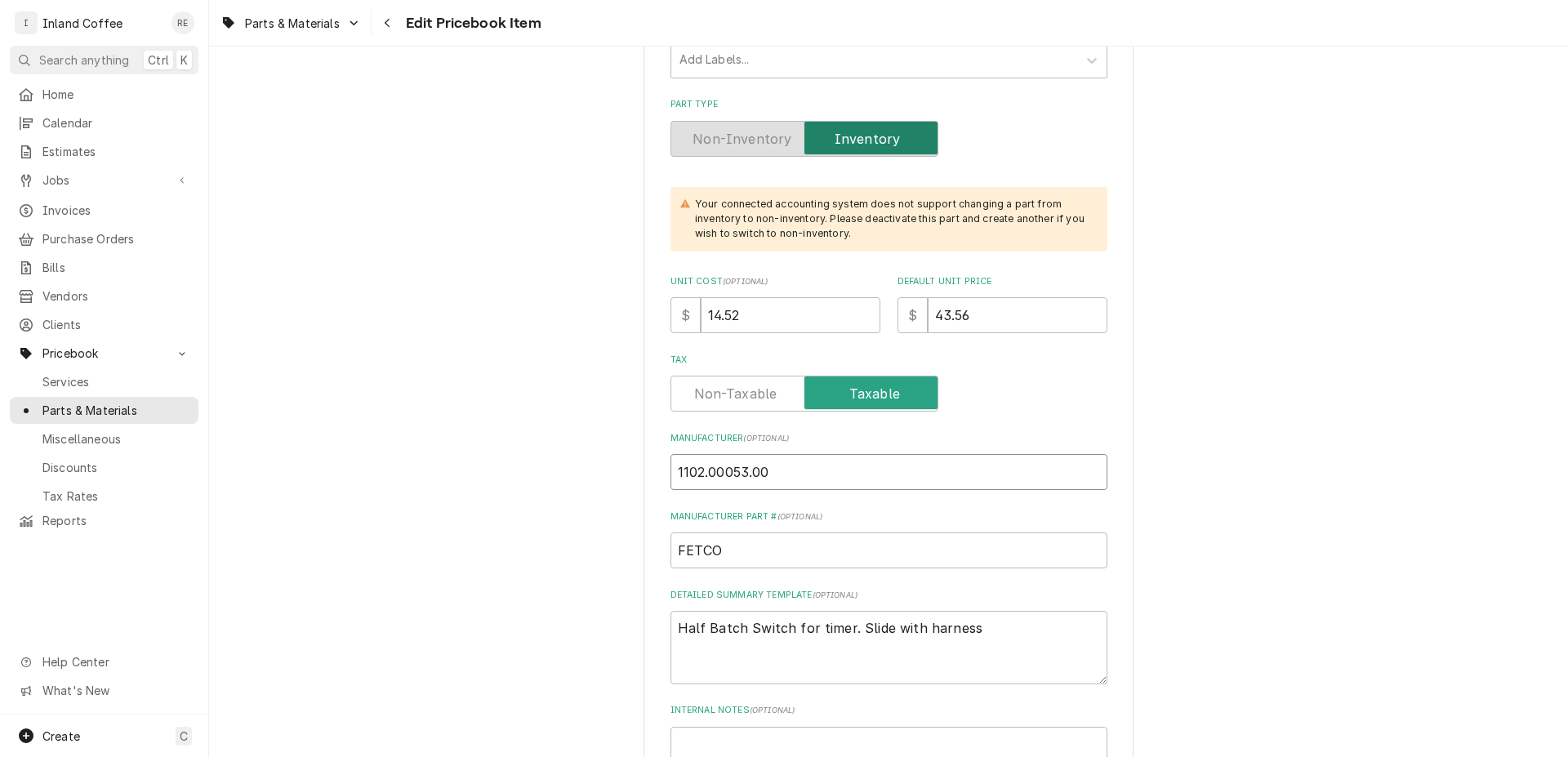
click at [859, 477] on input "1102.00053.00" at bounding box center [889, 472] width 437 height 36
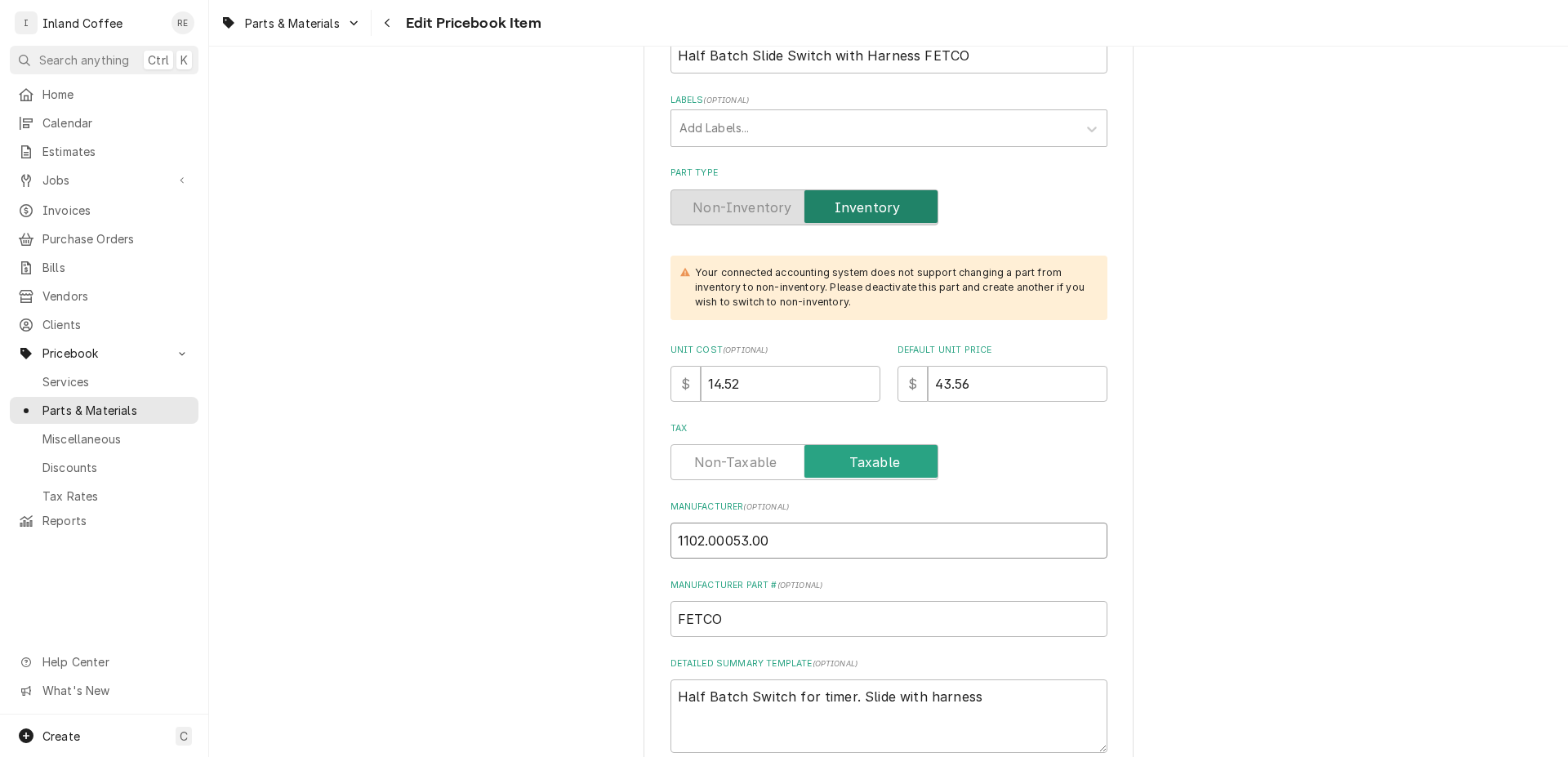
scroll to position [326, 0]
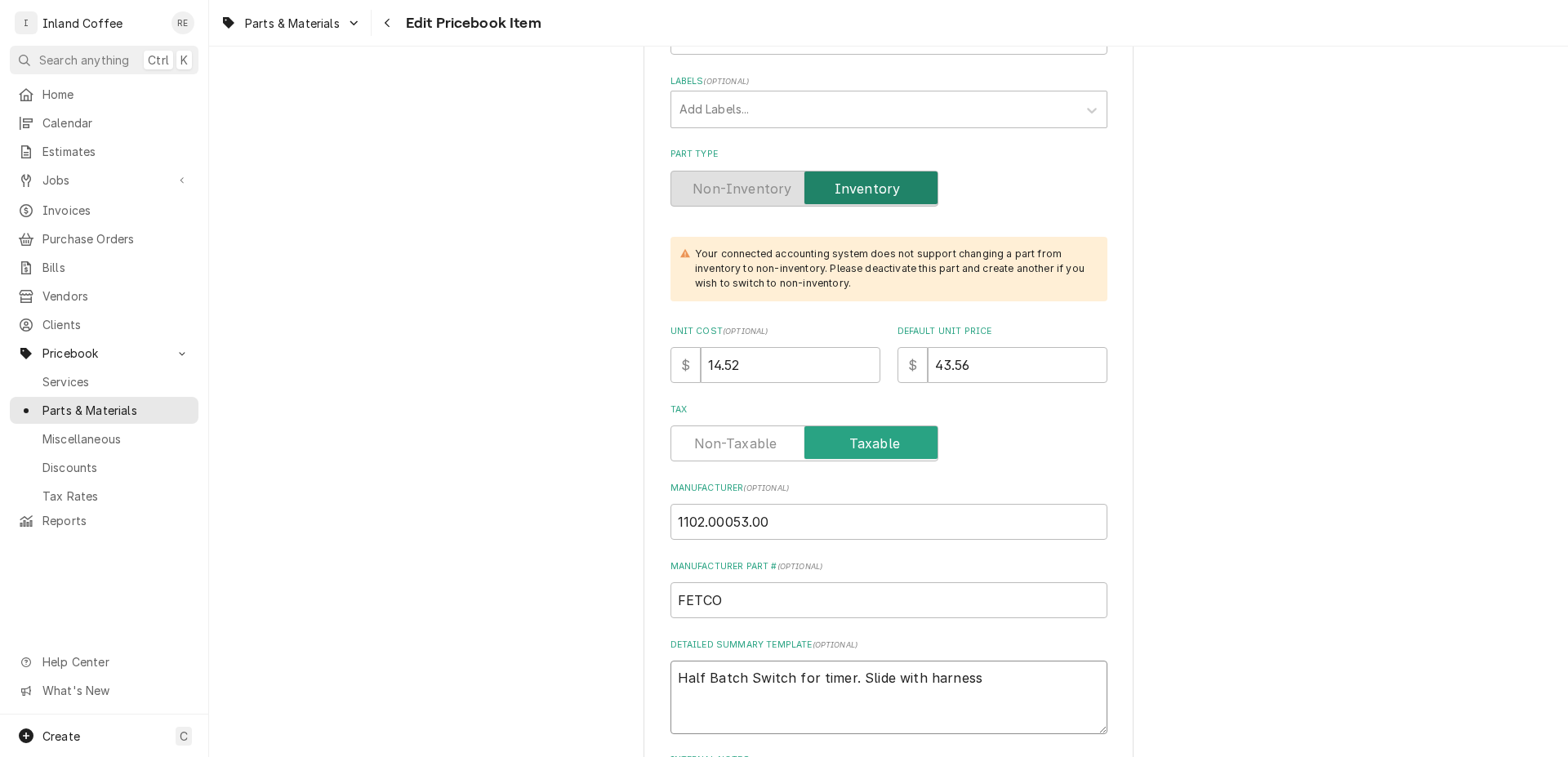
click at [964, 679] on textarea "Half Batch Switch for timer. Slide with harness" at bounding box center [889, 698] width 437 height 74
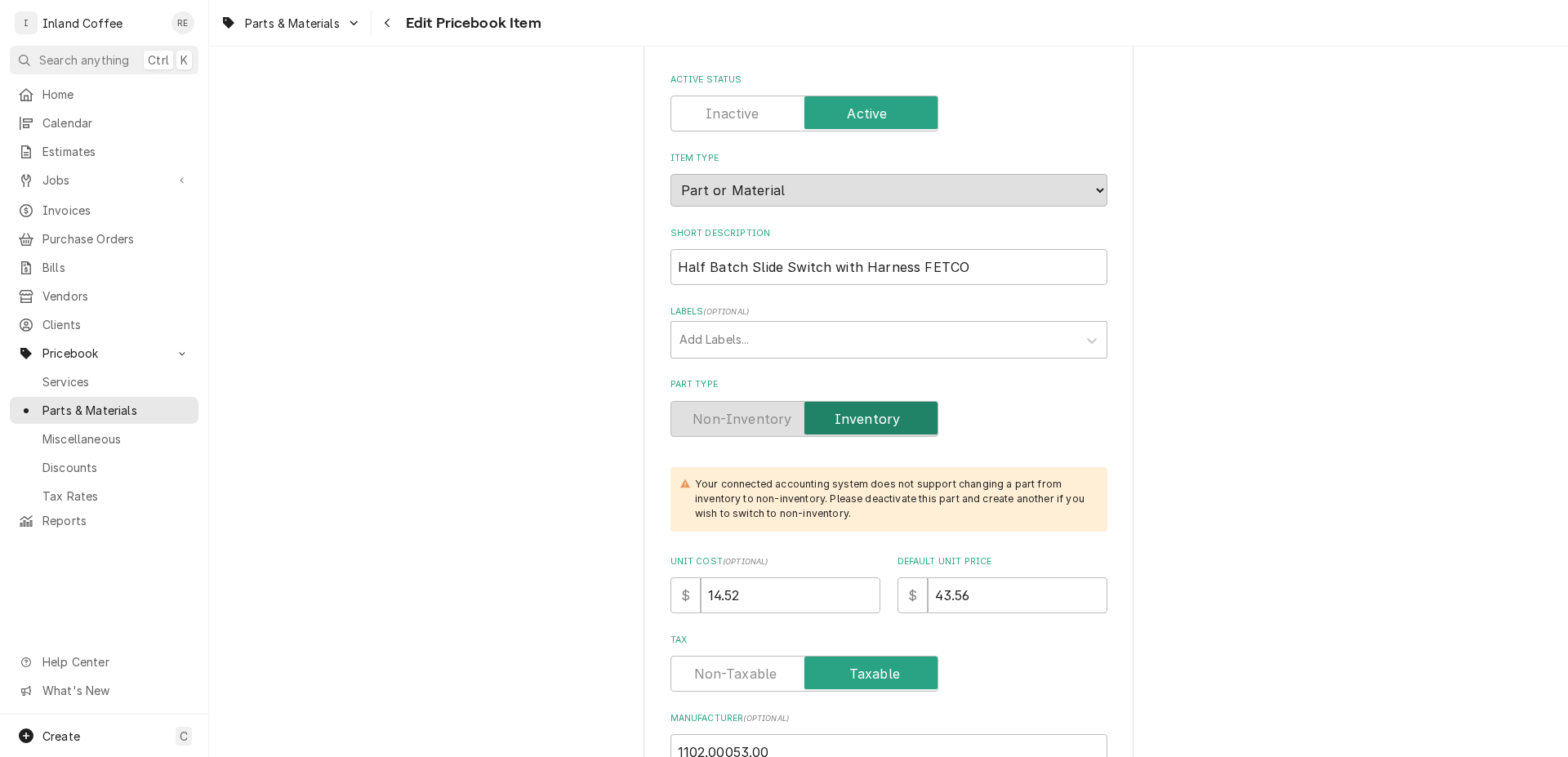
scroll to position [0, 0]
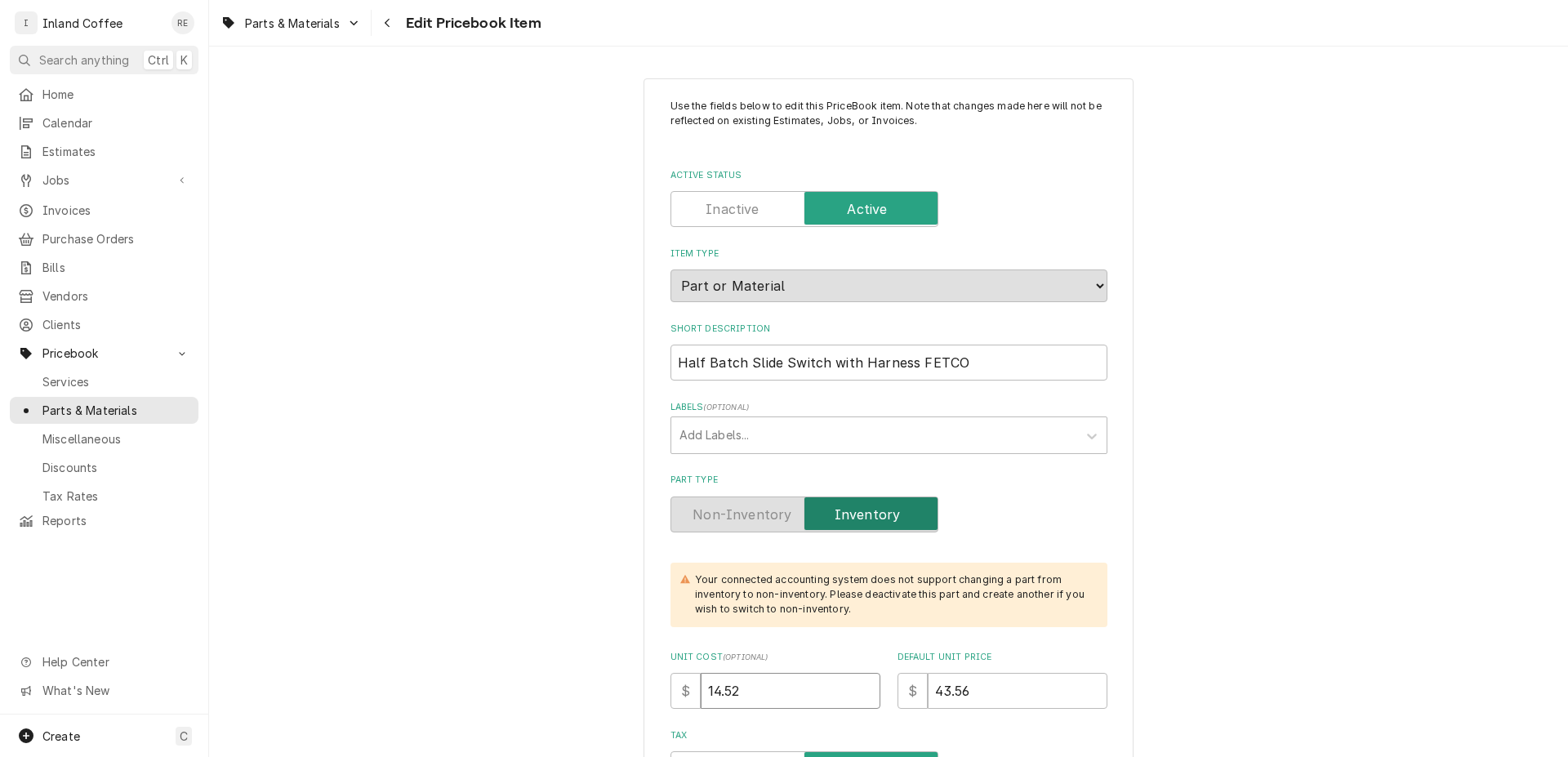
click at [761, 679] on input "14.52" at bounding box center [790, 691] width 180 height 36
type textarea "x"
type input "14.5"
type textarea "x"
type input "14"
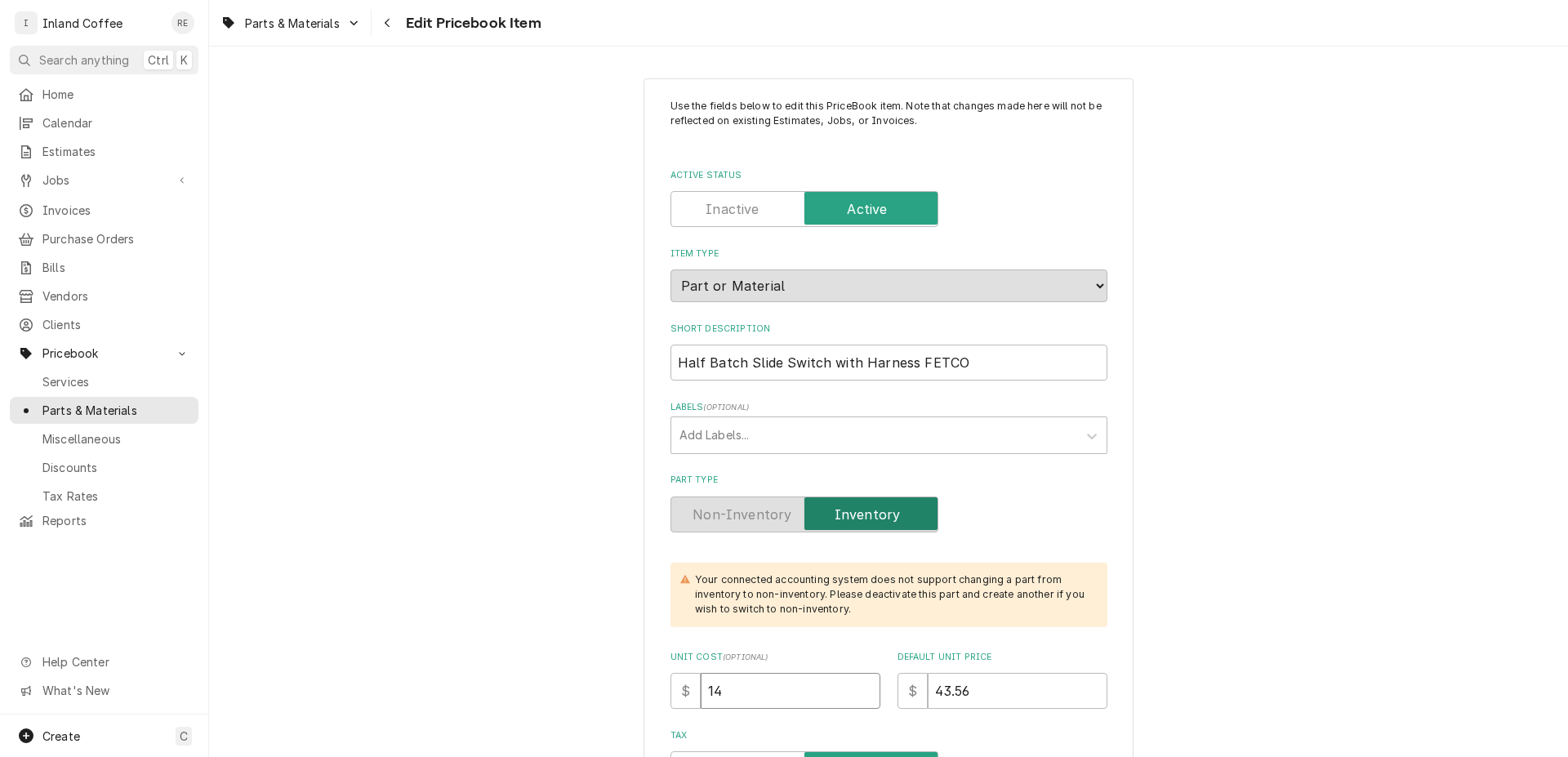
type textarea "x"
type input "1"
type textarea "x"
type input "3"
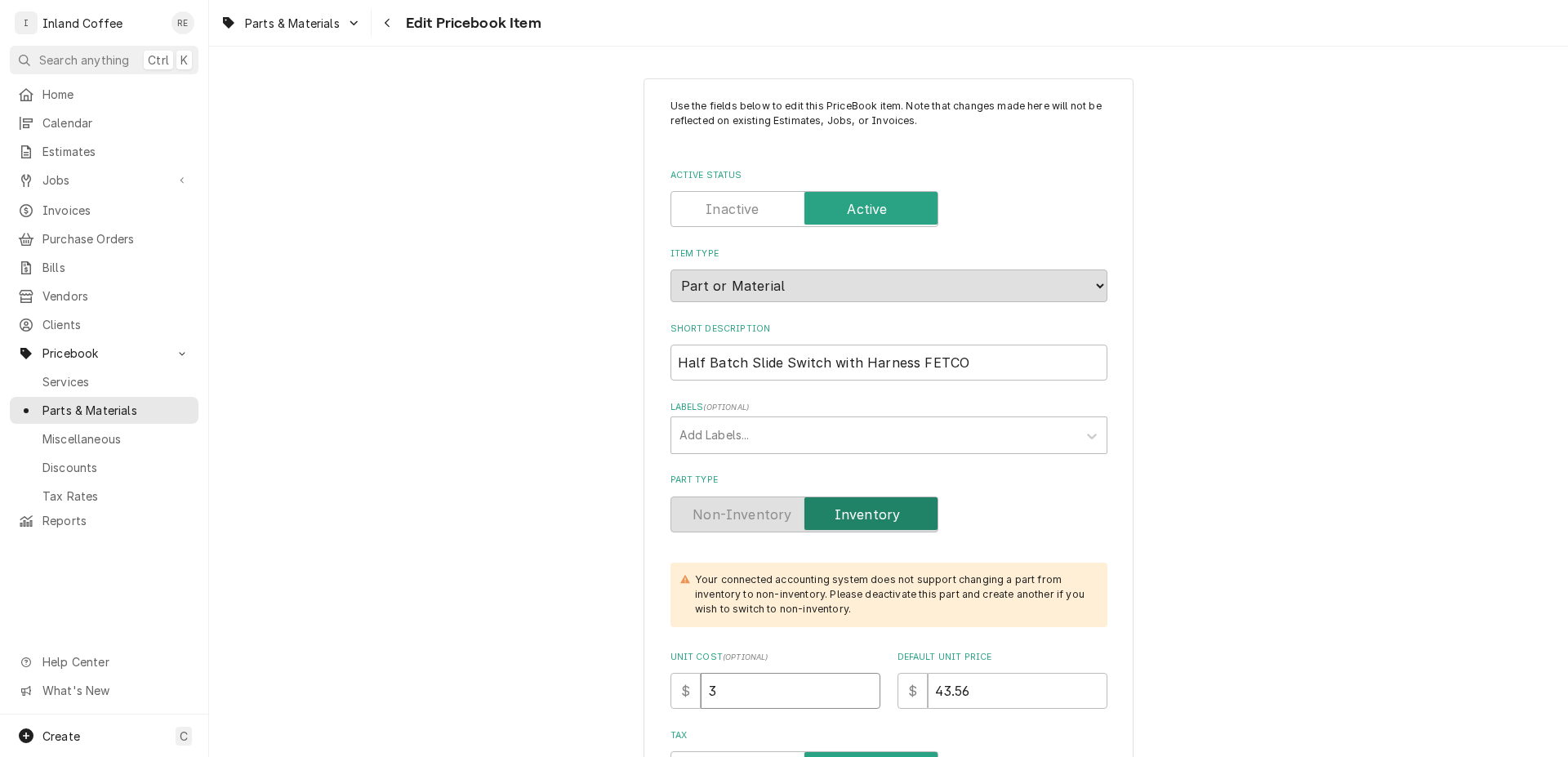
type textarea "x"
type input "32"
click at [1021, 688] on input "43.56" at bounding box center [1017, 691] width 180 height 36
type textarea "x"
type input "43.5"
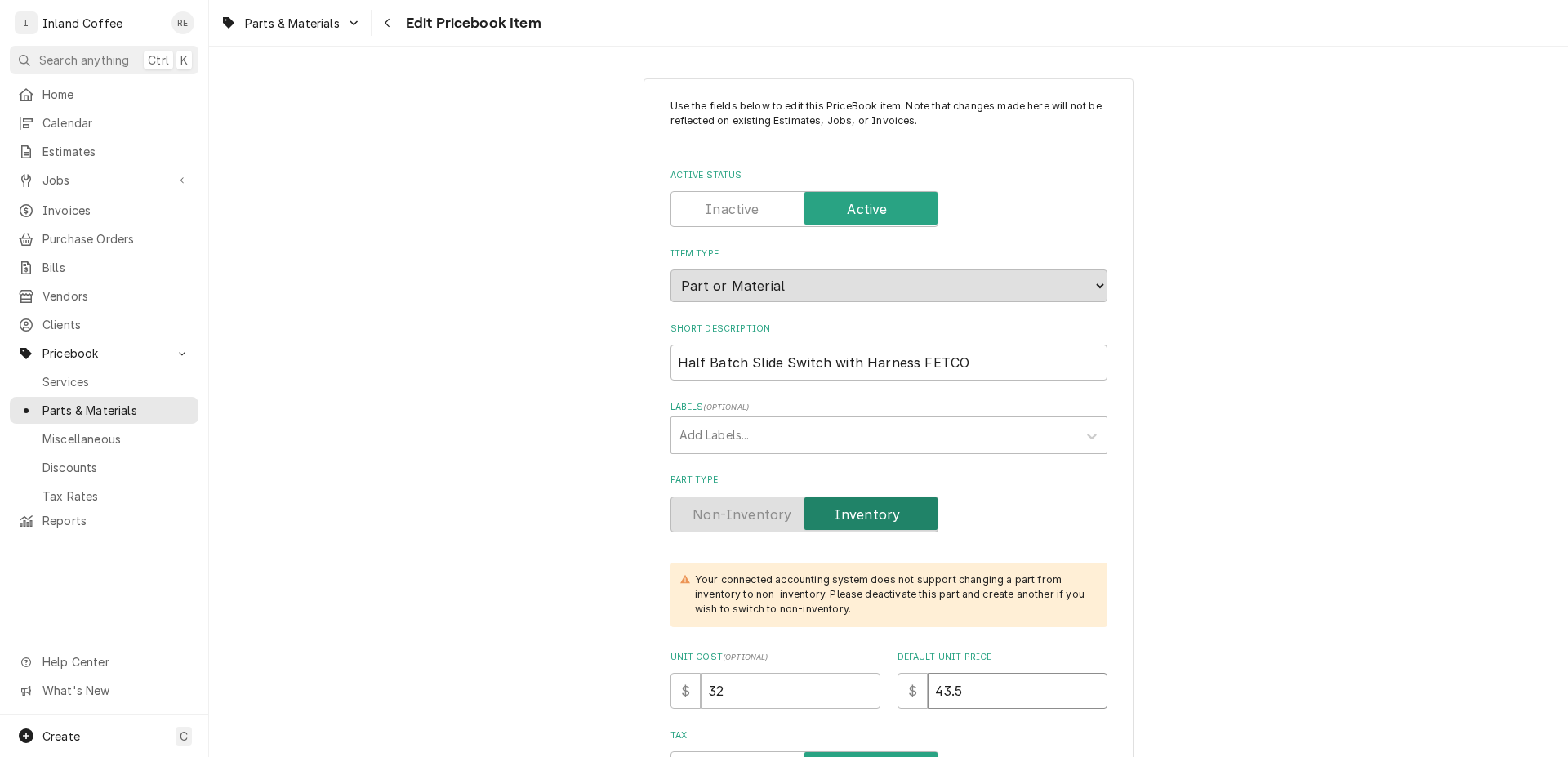
type textarea "x"
type input "43"
type textarea "x"
type input "4"
type textarea "x"
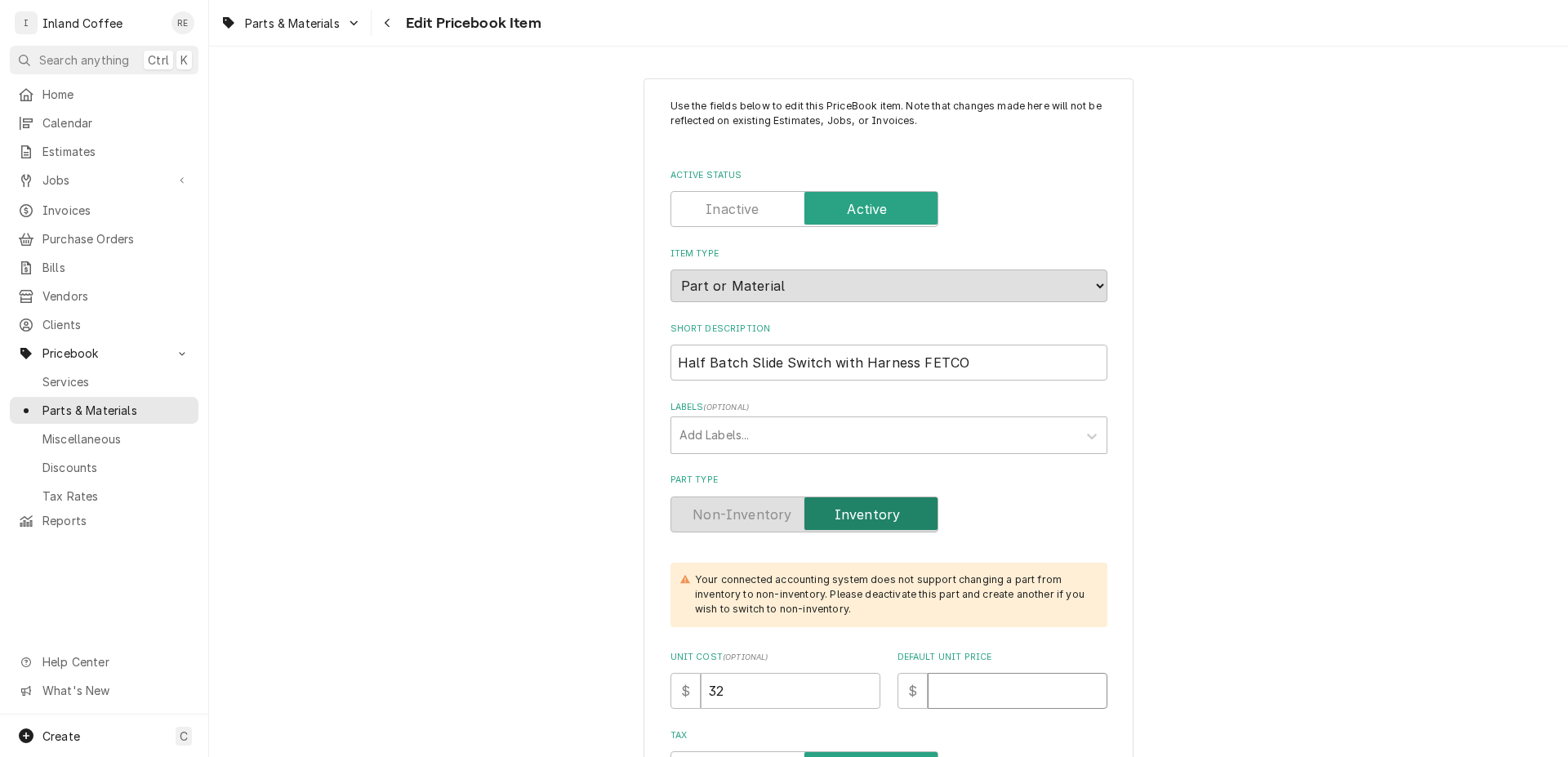
type textarea "x"
type input "9"
type textarea "x"
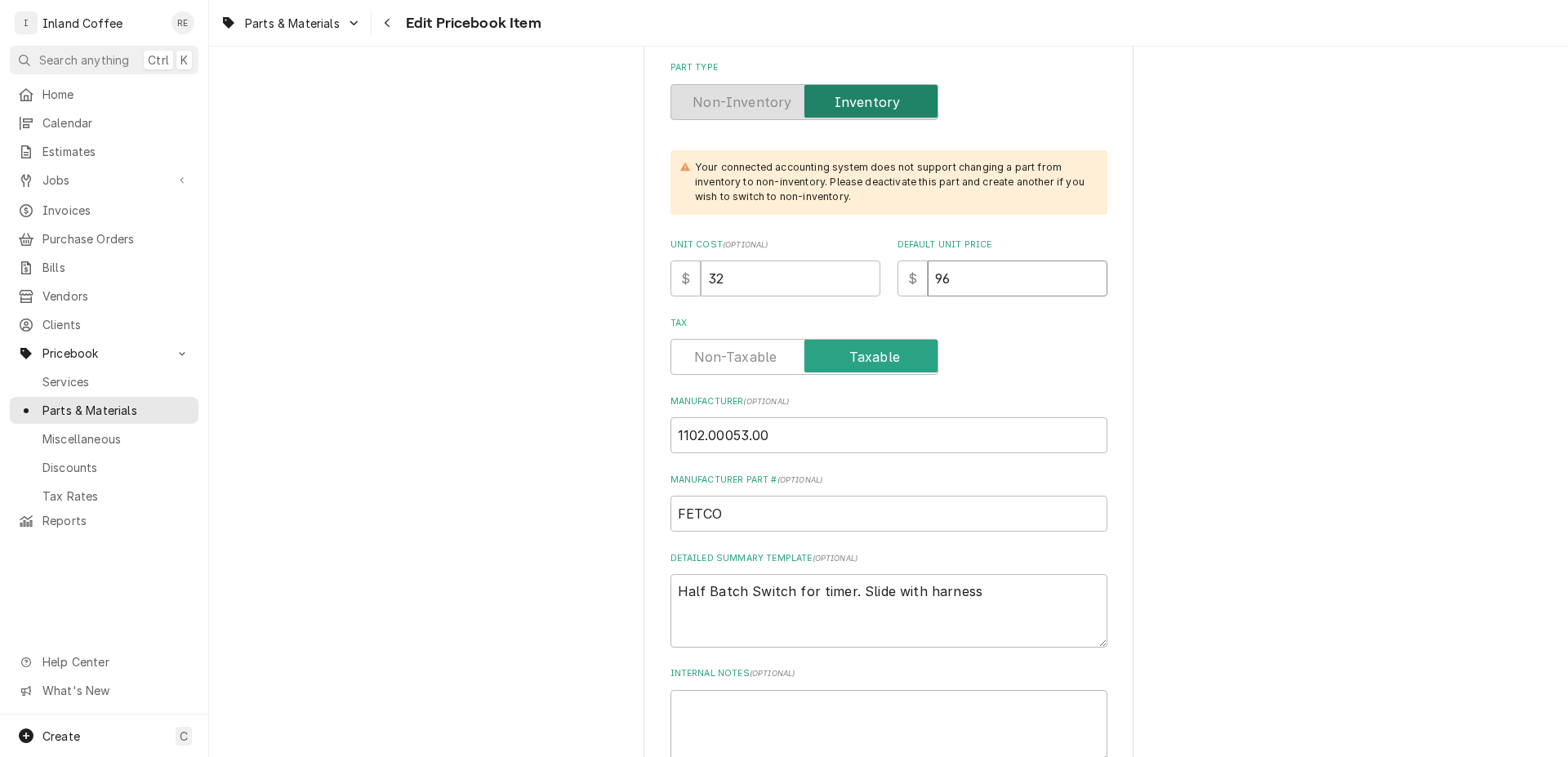
scroll to position [479, 0]
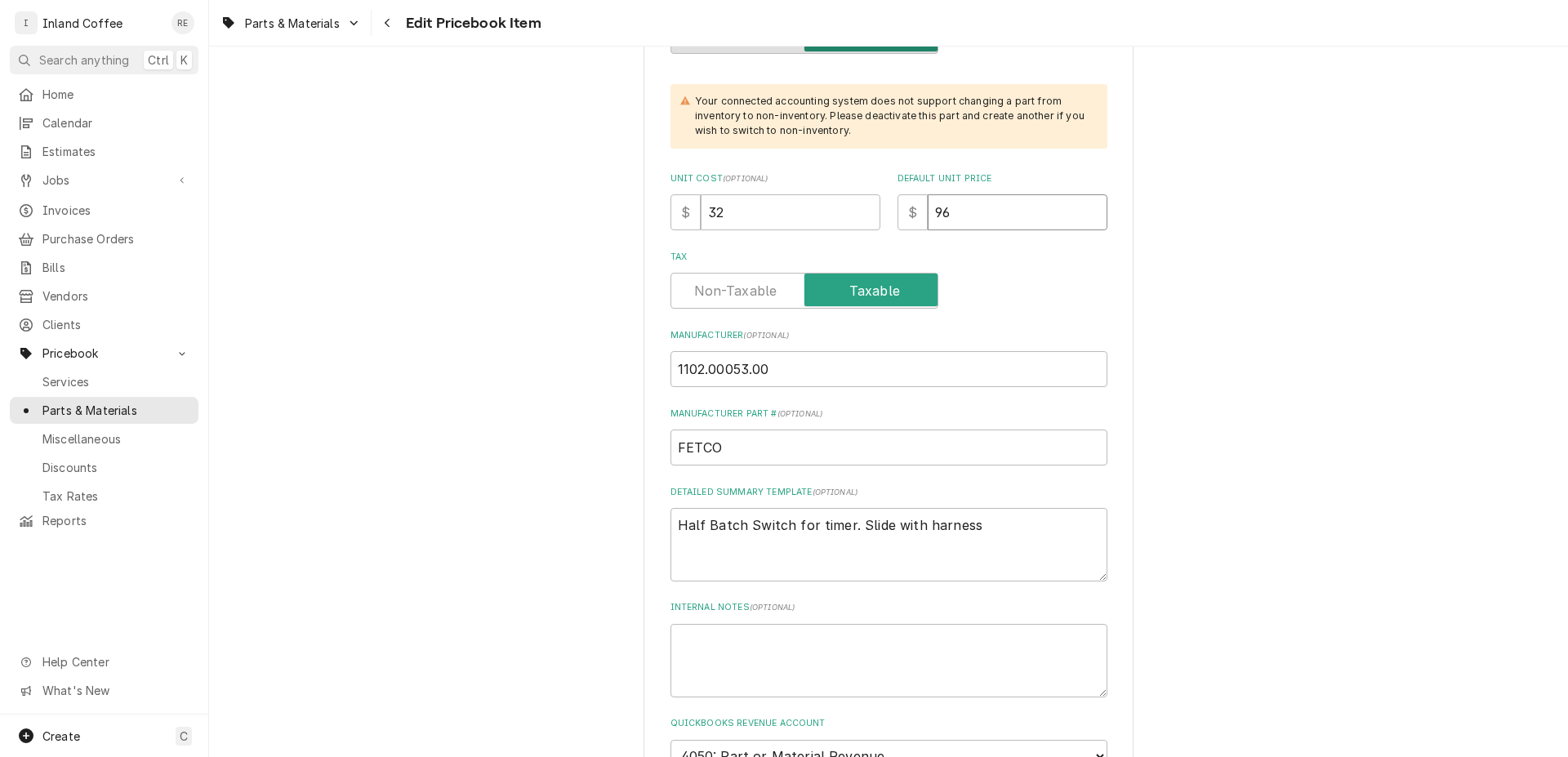
type input "96"
click at [774, 360] on input "1102.00053.00" at bounding box center [889, 369] width 437 height 36
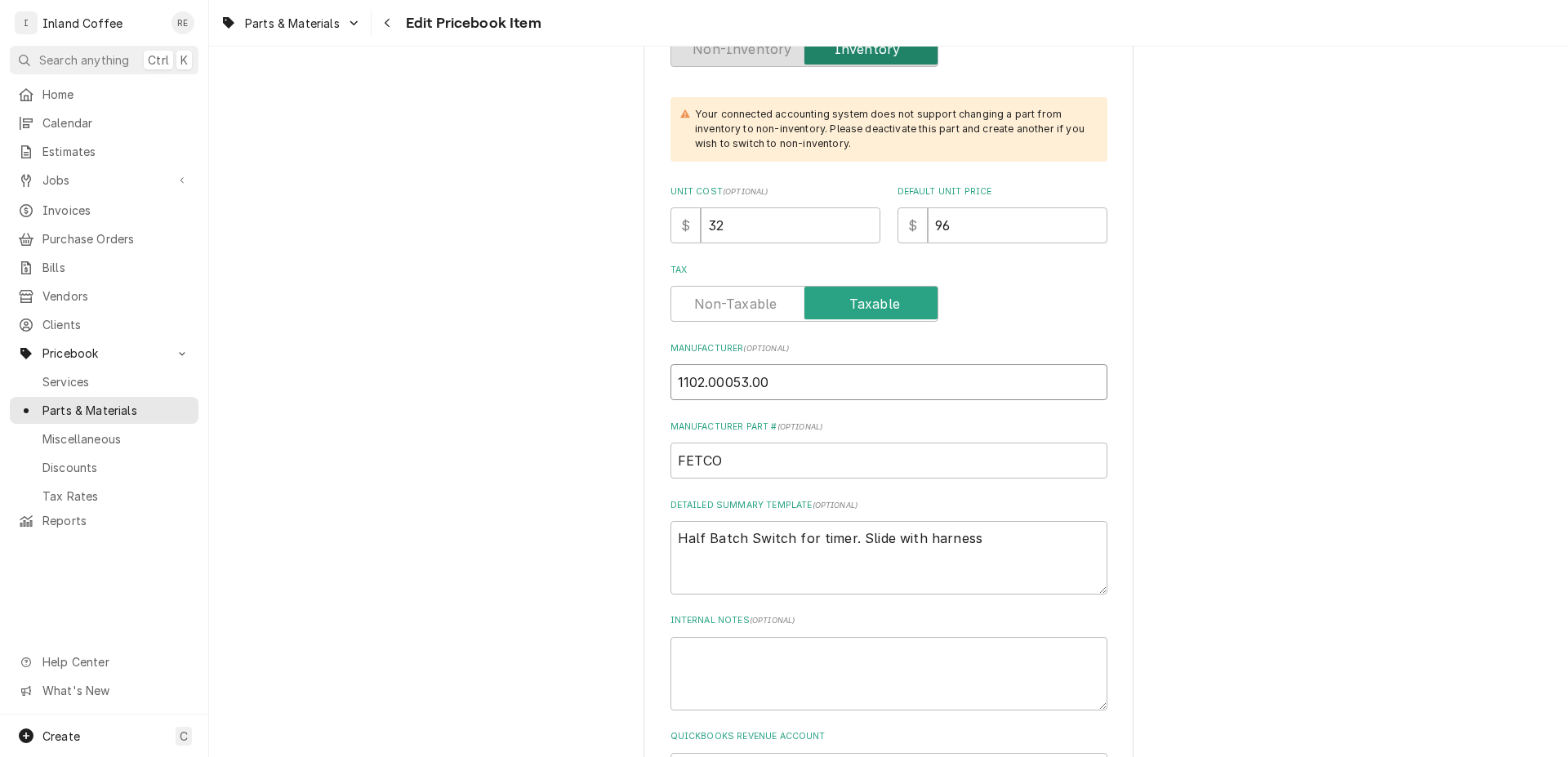
scroll to position [412, 0]
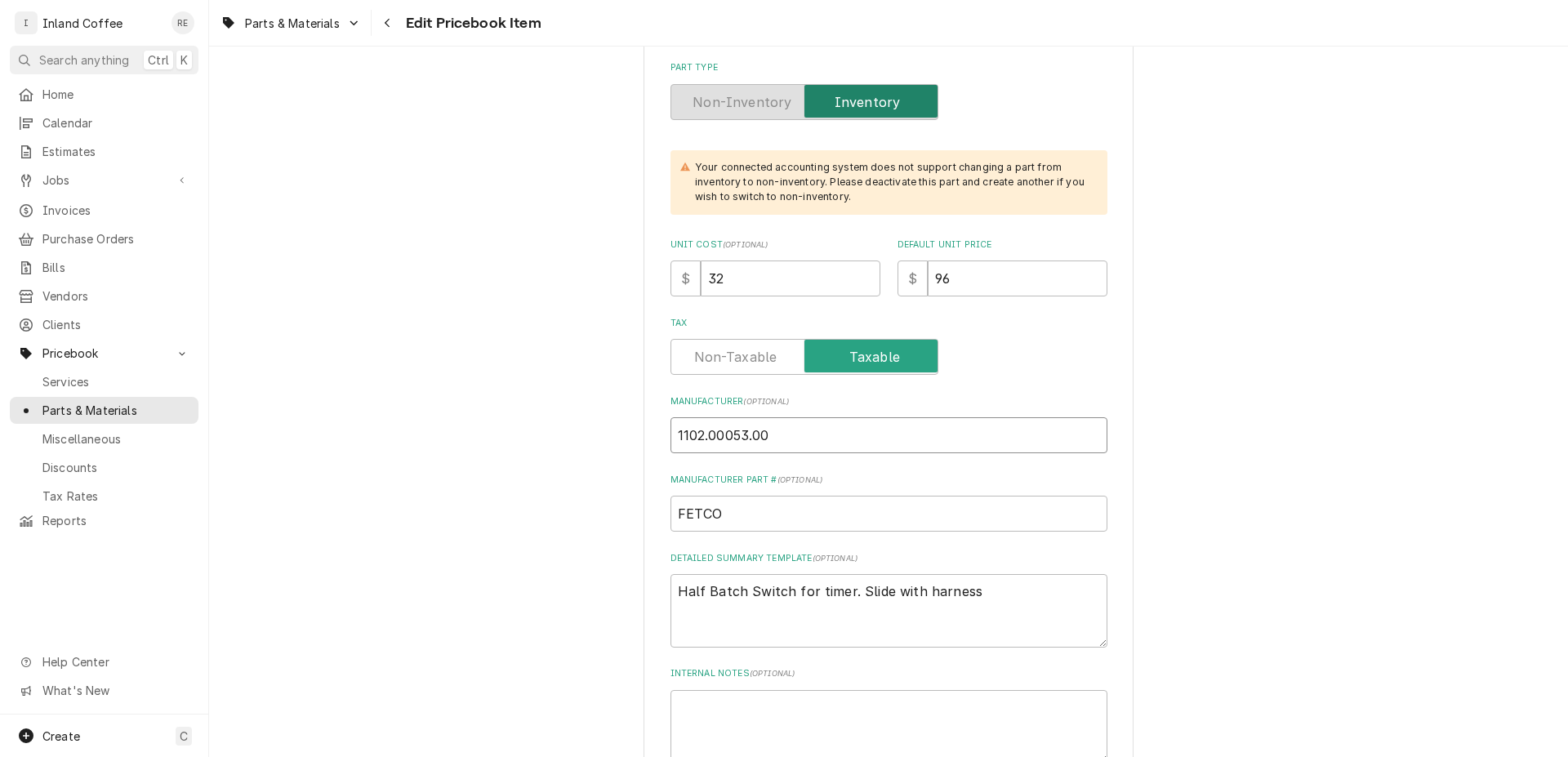
drag, startPoint x: 766, startPoint y: 440, endPoint x: 610, endPoint y: 448, distance: 156.2
click at [671, 449] on input "1102.00053.00" at bounding box center [889, 436] width 437 height 36
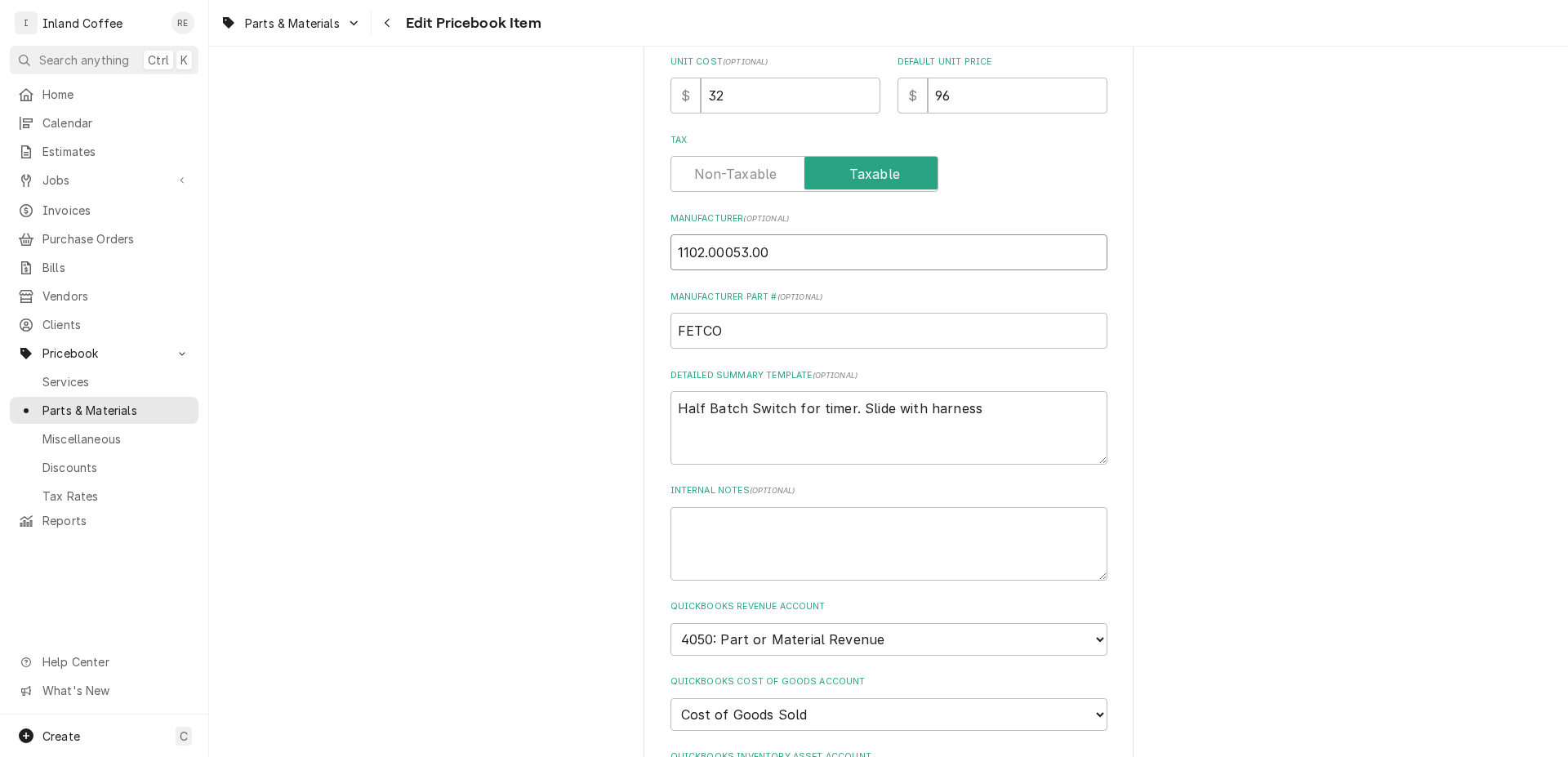
scroll to position [744, 0]
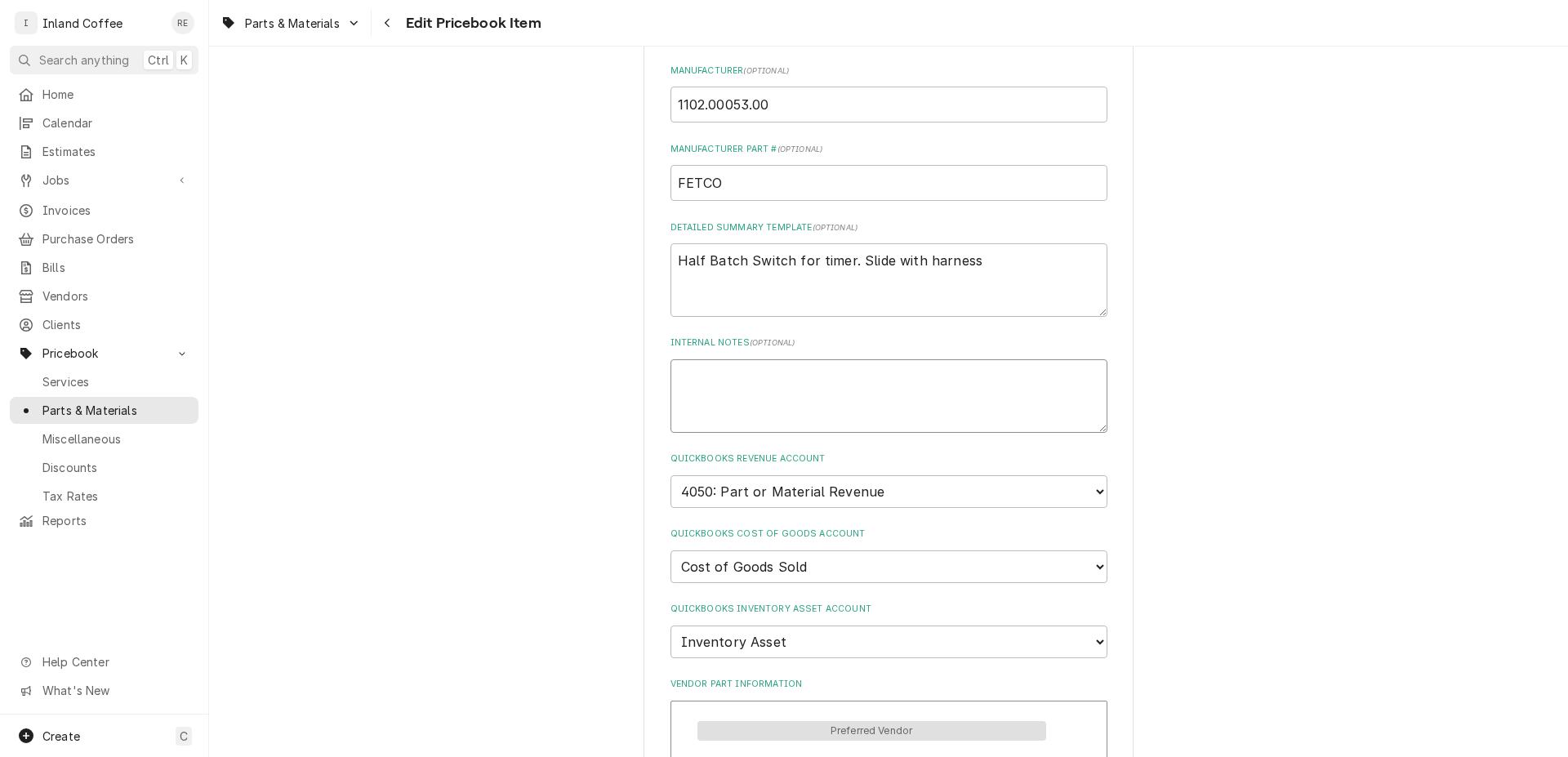
click at [738, 393] on textarea "Internal Notes ( optional )" at bounding box center [889, 396] width 437 height 74
type textarea "x"
type textarea "O"
type textarea "x"
type textarea "Ol"
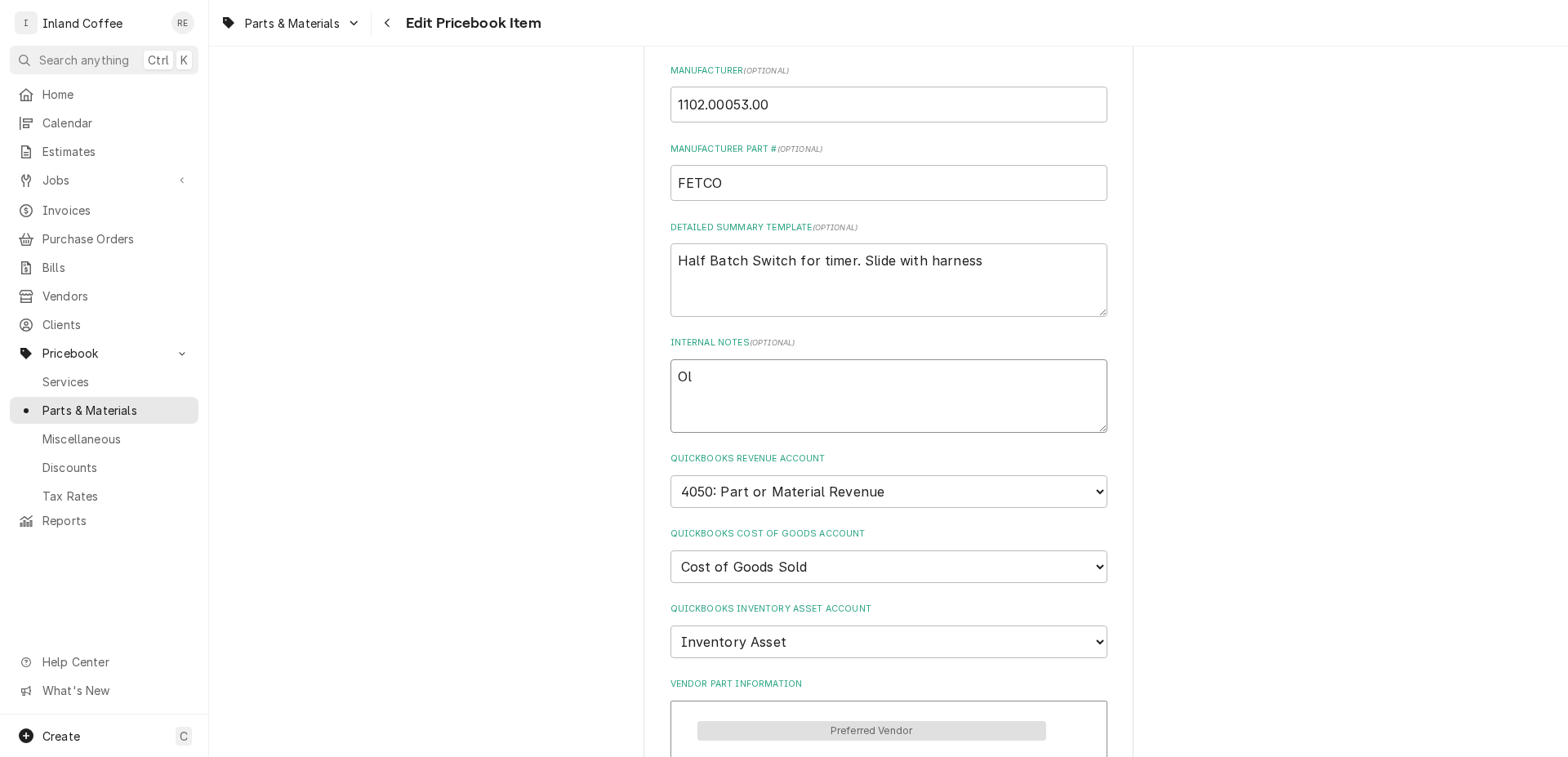
type textarea "x"
type textarea "Old"
type textarea "x"
type textarea "Old"
type textarea "x"
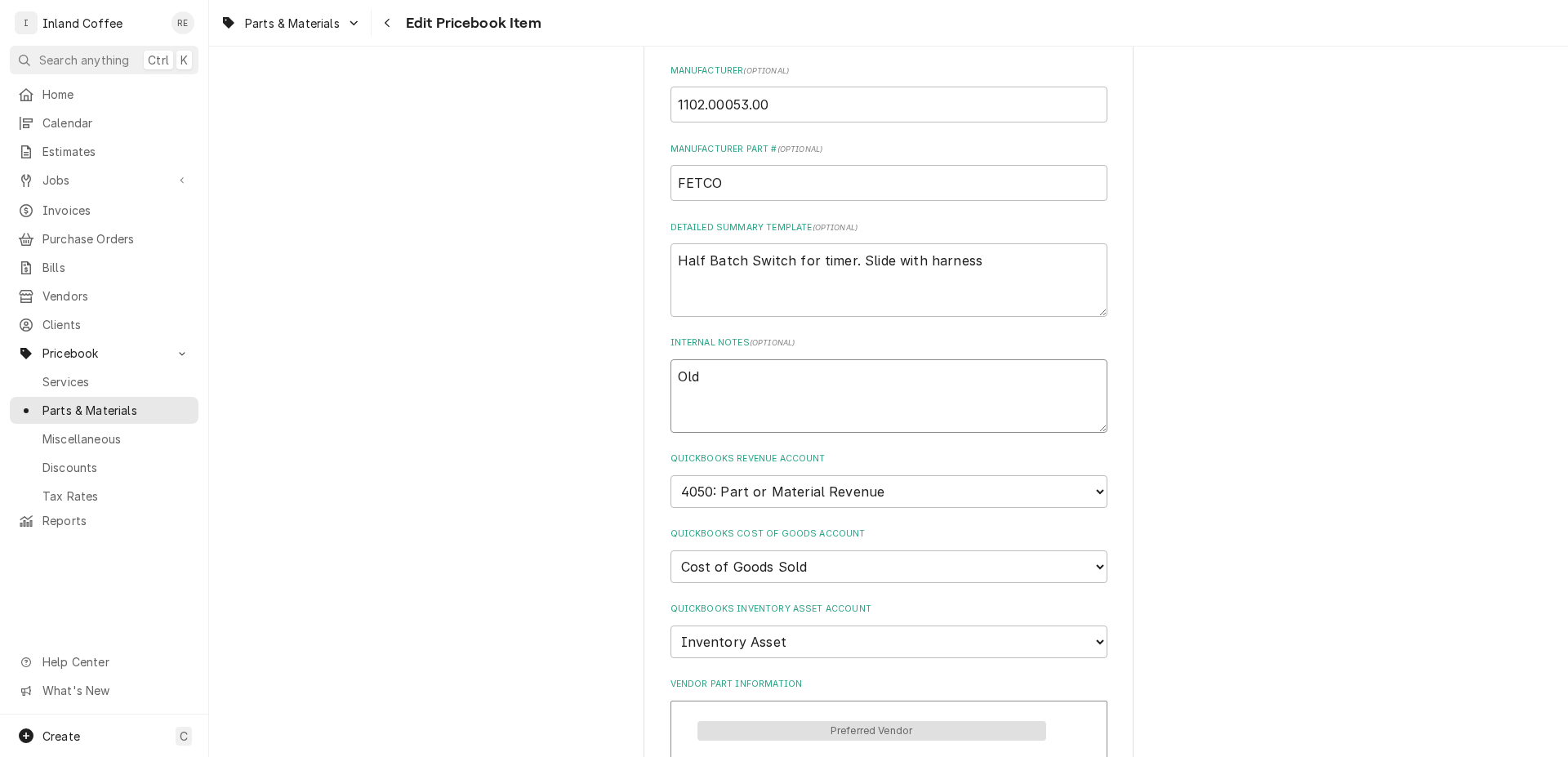
type textarea "Old p"
type textarea "x"
type textarea "Old pa"
type textarea "x"
type textarea "Old par"
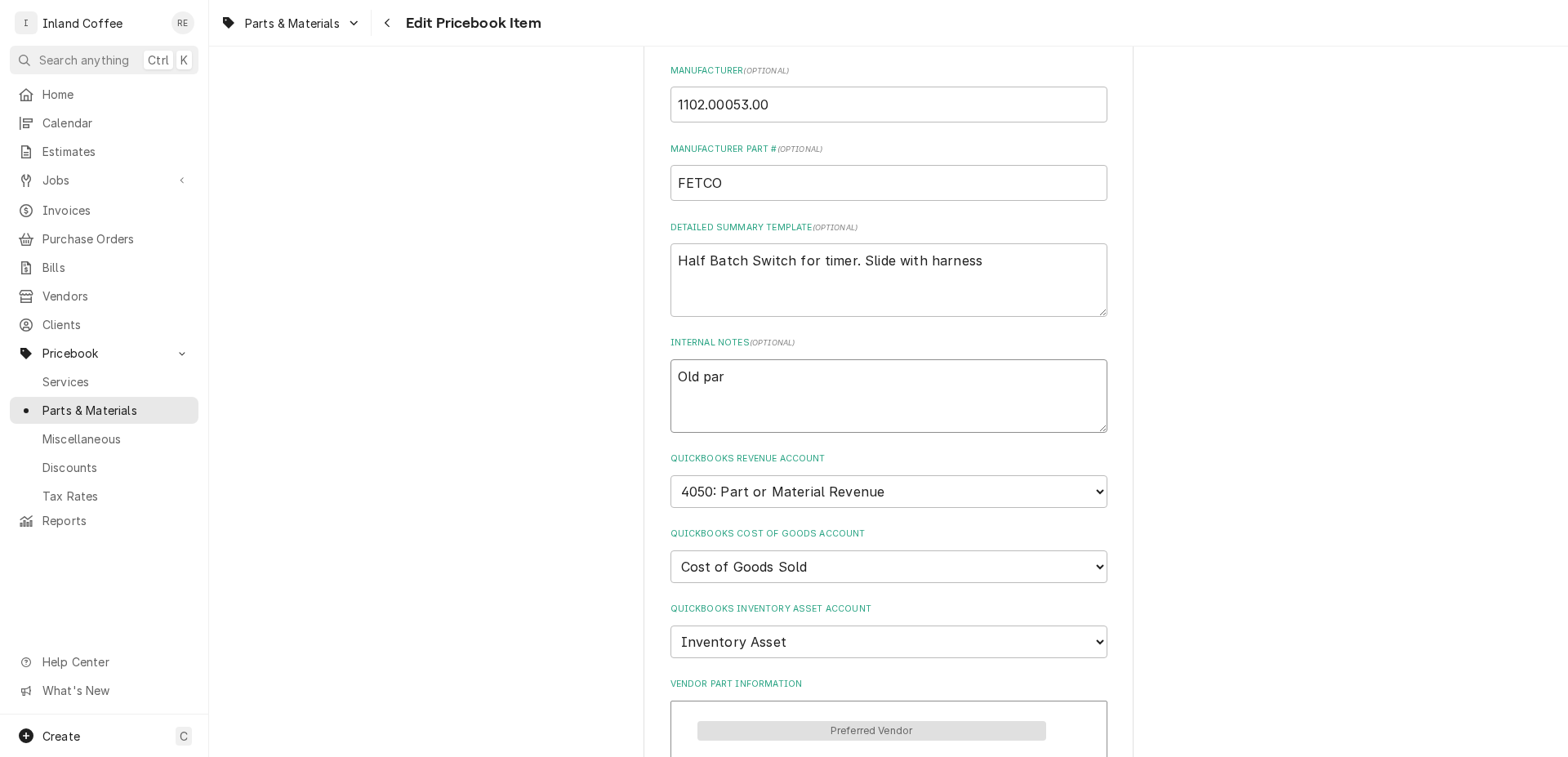
type textarea "x"
type textarea "Old part"
type textarea "x"
type textarea "Old part"
type textarea "x"
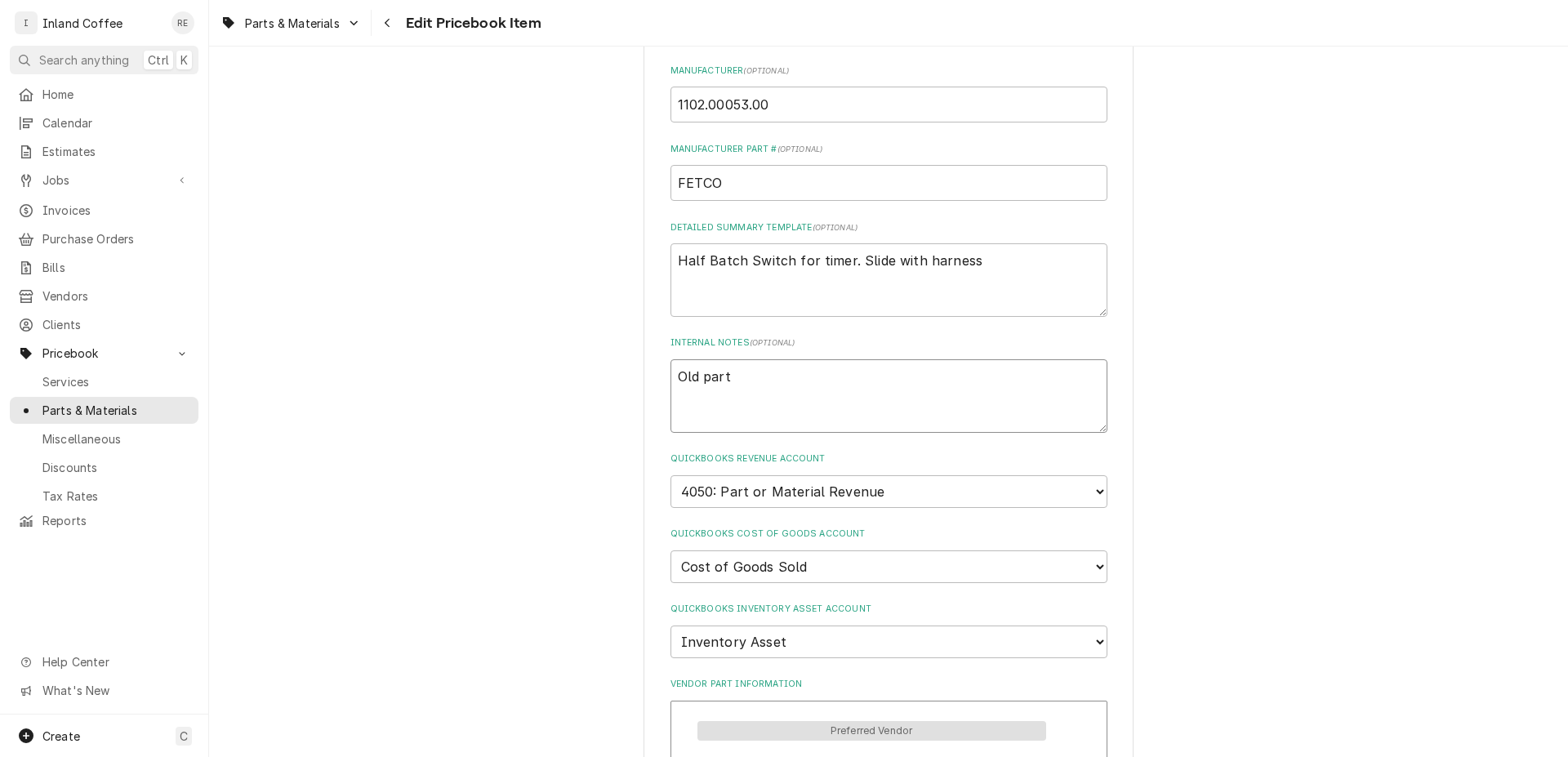
type textarea "Old part #"
type textarea "x"
type textarea "Old part #"
paste textarea "1102.00053.00"
type textarea "x"
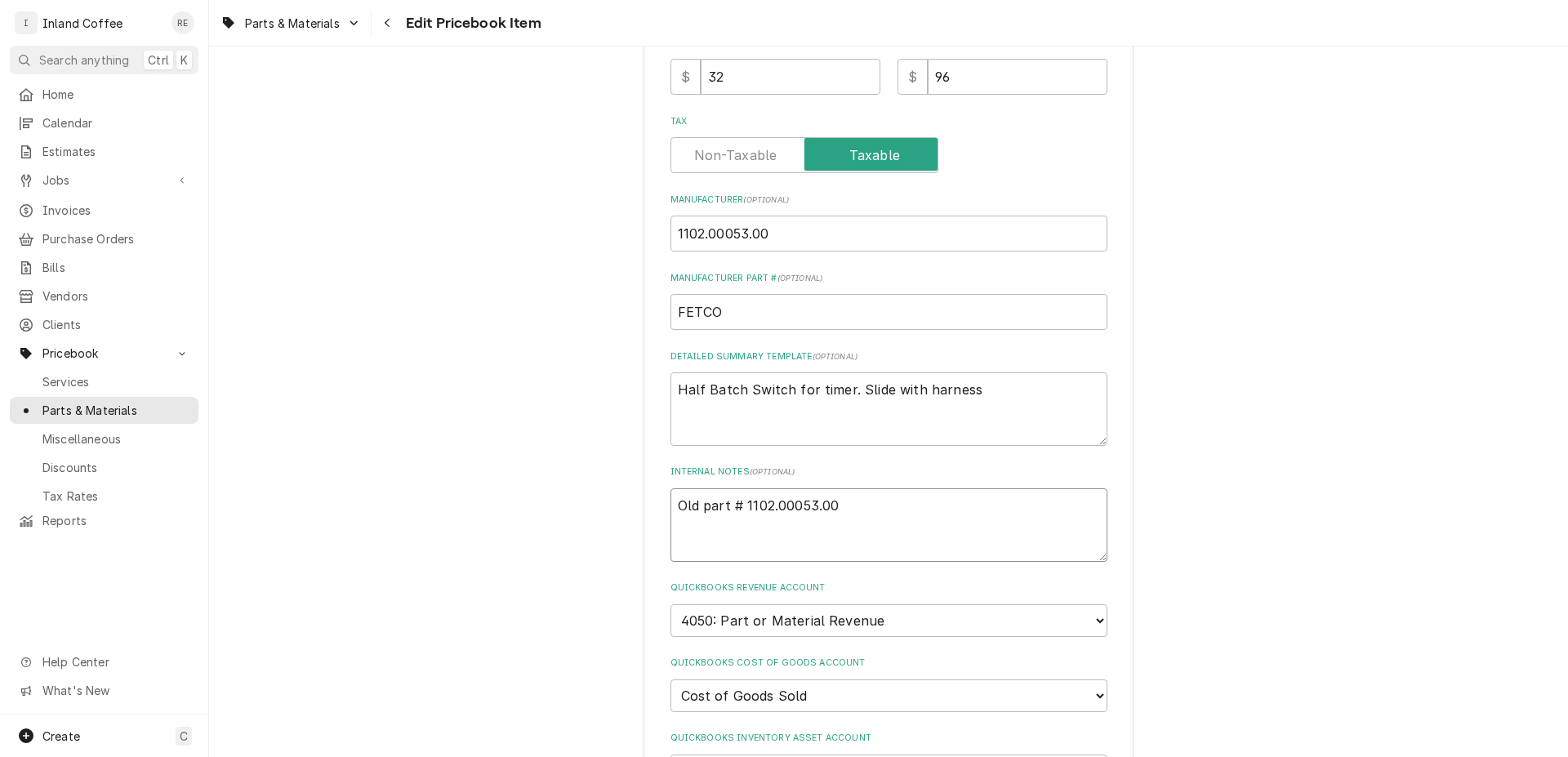
scroll to position [611, 0]
type textarea "Old part # 1102.00053.00"
click at [797, 237] on input "1102.00053.00" at bounding box center [889, 237] width 437 height 36
type textarea "x"
type input "1102.00053.0"
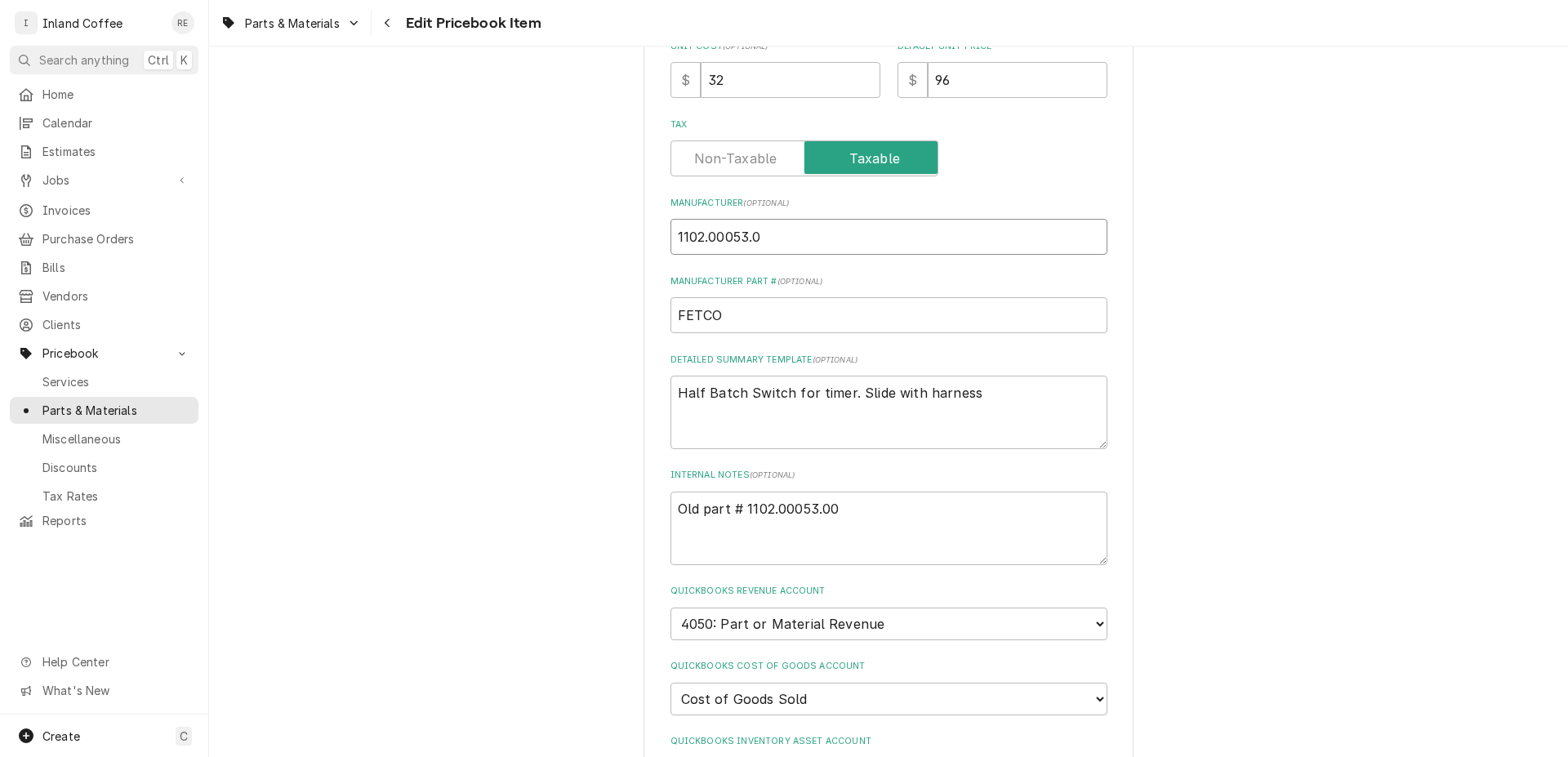
type textarea "x"
type input "1102.00053."
type textarea "x"
type input "1102.00053"
type textarea "x"
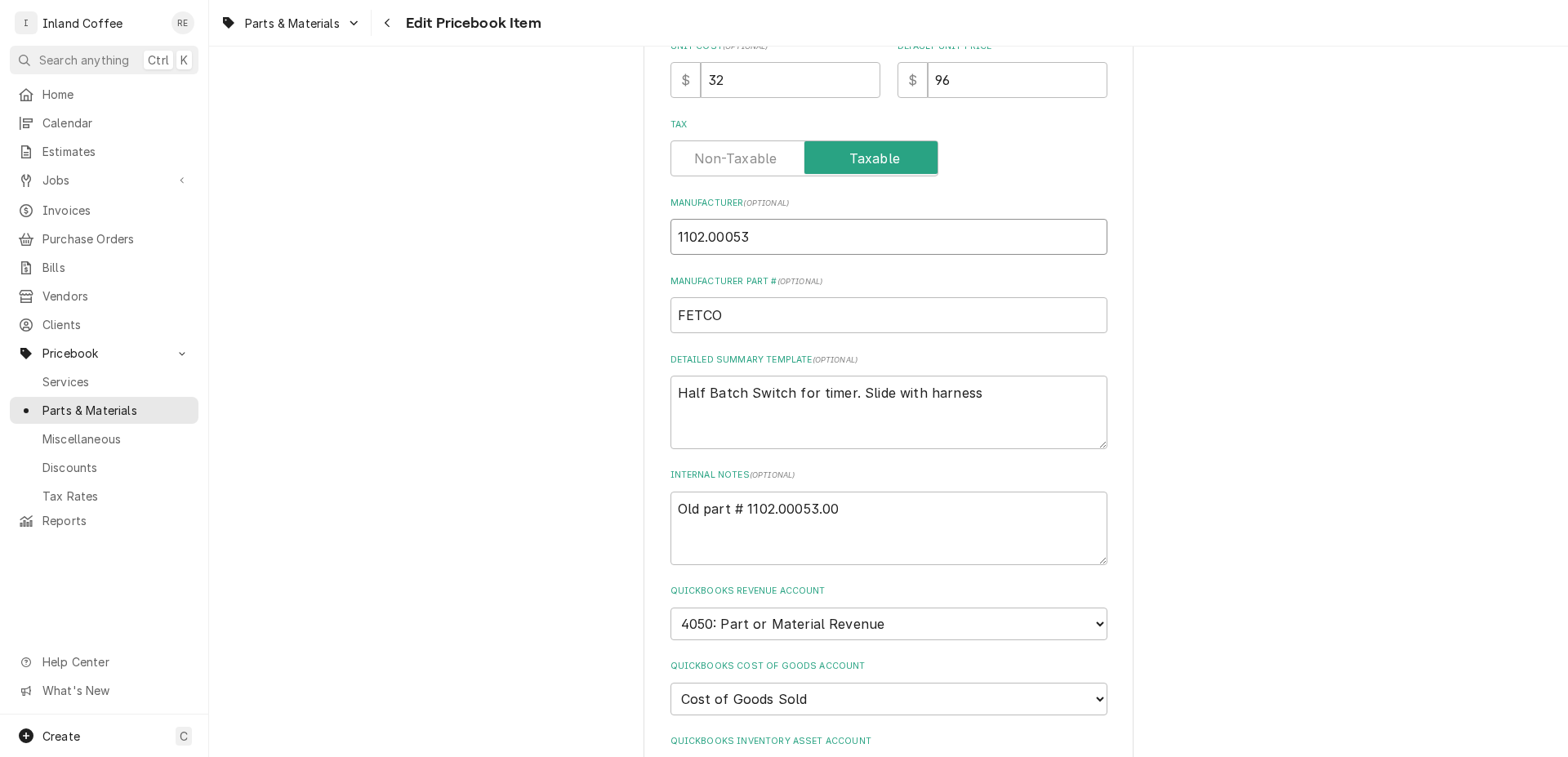
type input "1102.0005"
type textarea "x"
type input "1102.000"
type textarea "x"
type input "1102.00"
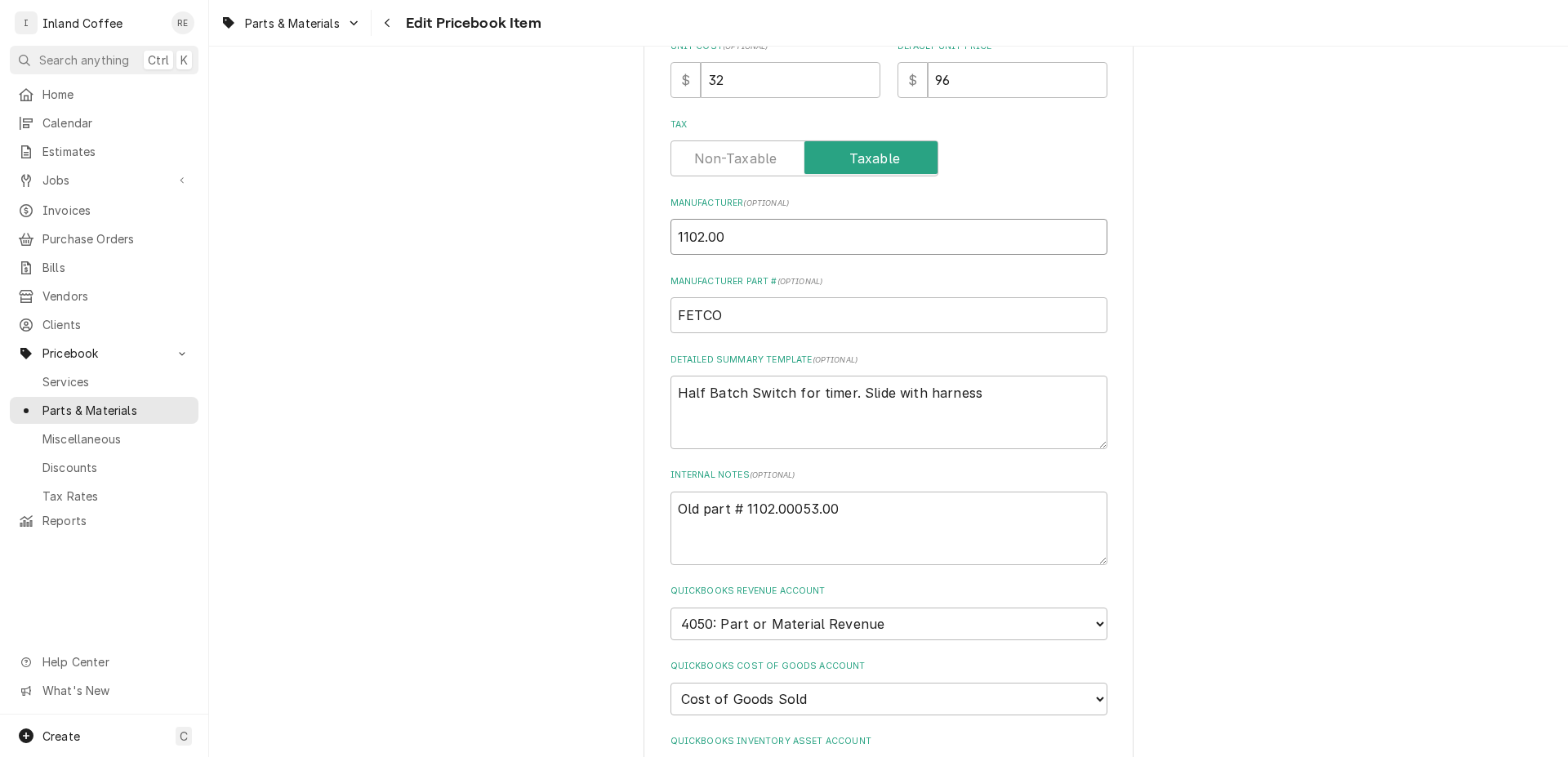
type textarea "x"
type input "1102.0"
type textarea "x"
type input "1102."
type textarea "x"
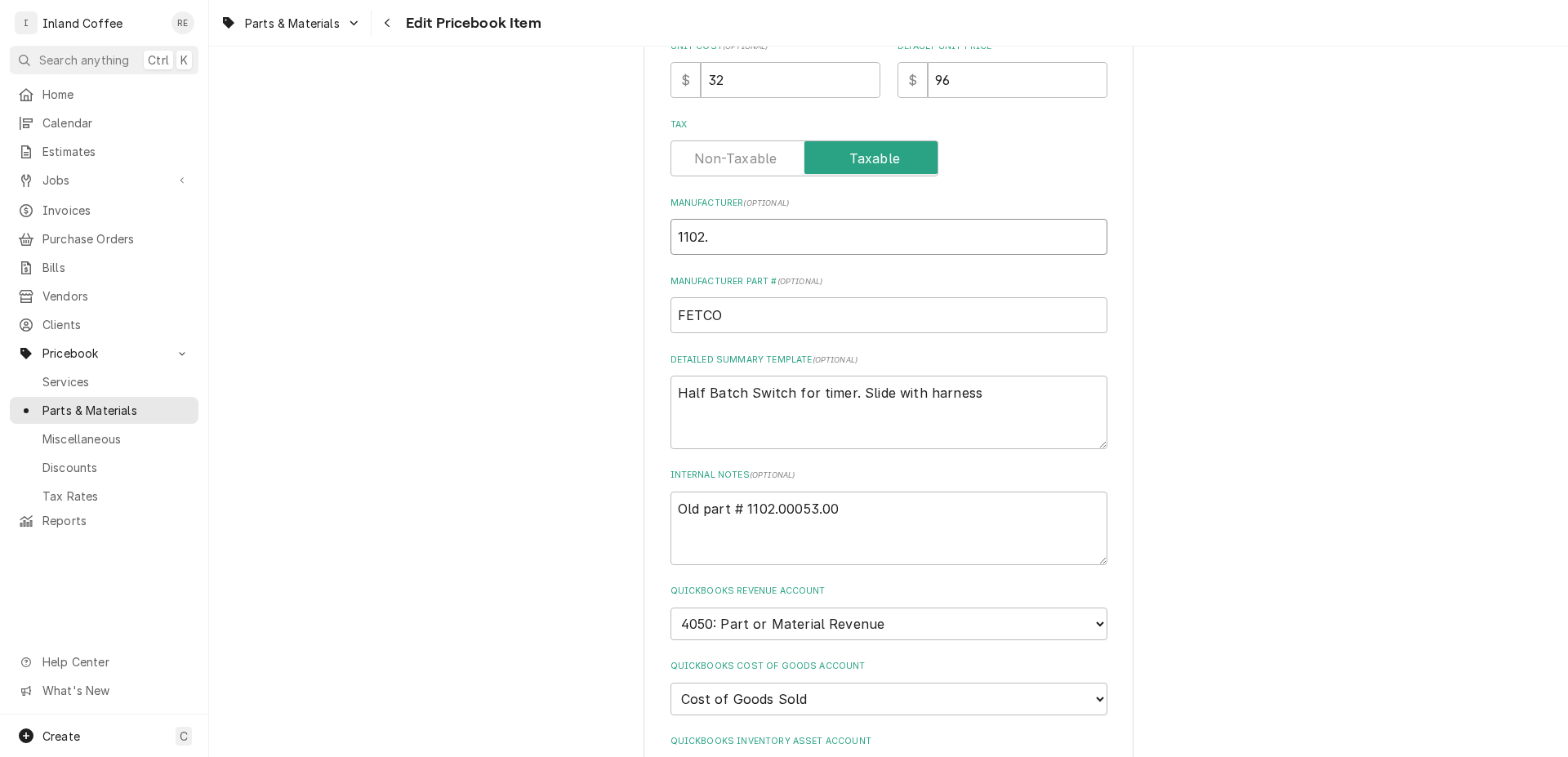
type input "1102"
type textarea "x"
type input "110"
type textarea "x"
type input "11"
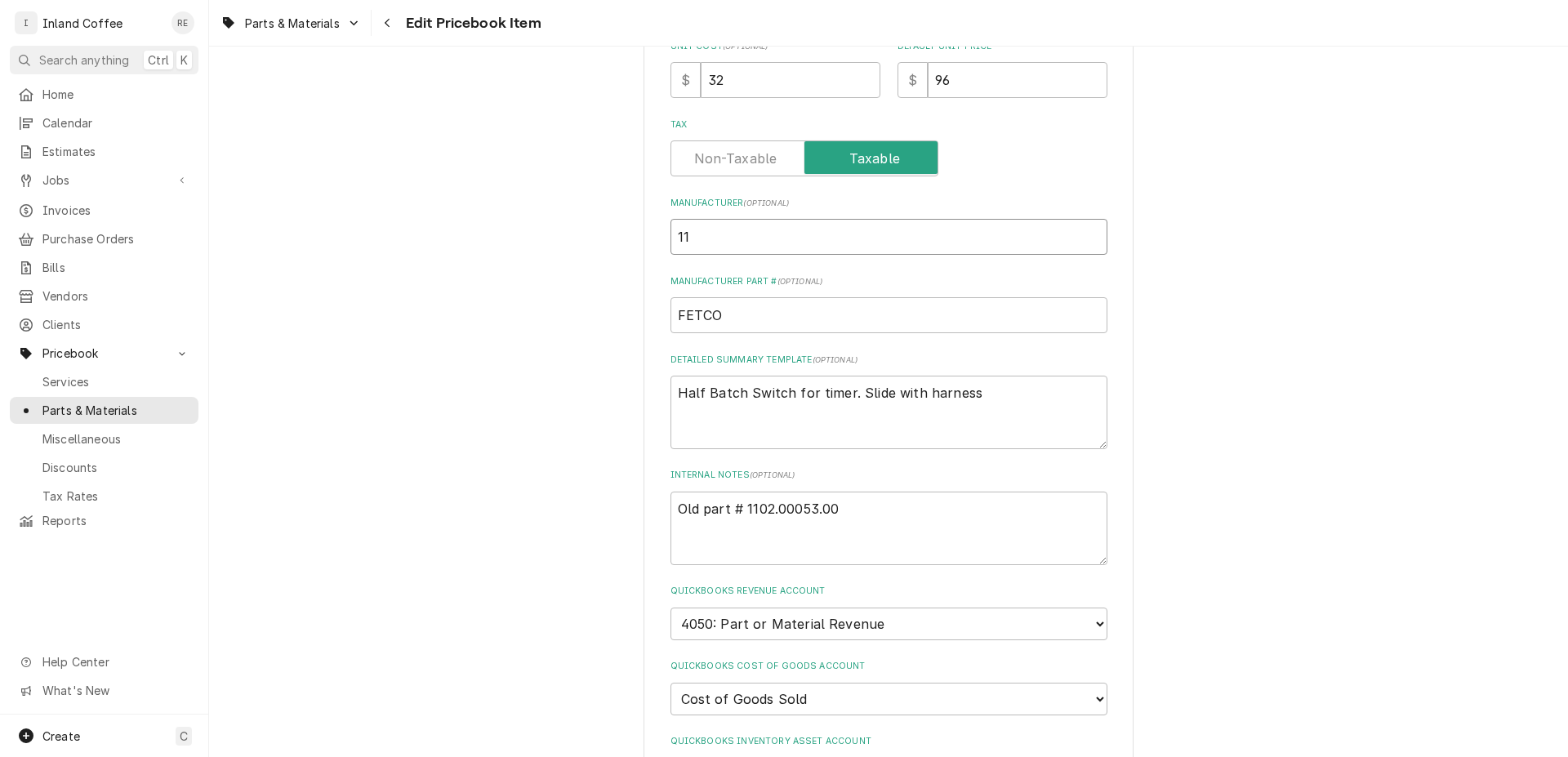
type textarea "x"
type input "1"
type textarea "x"
type input "F"
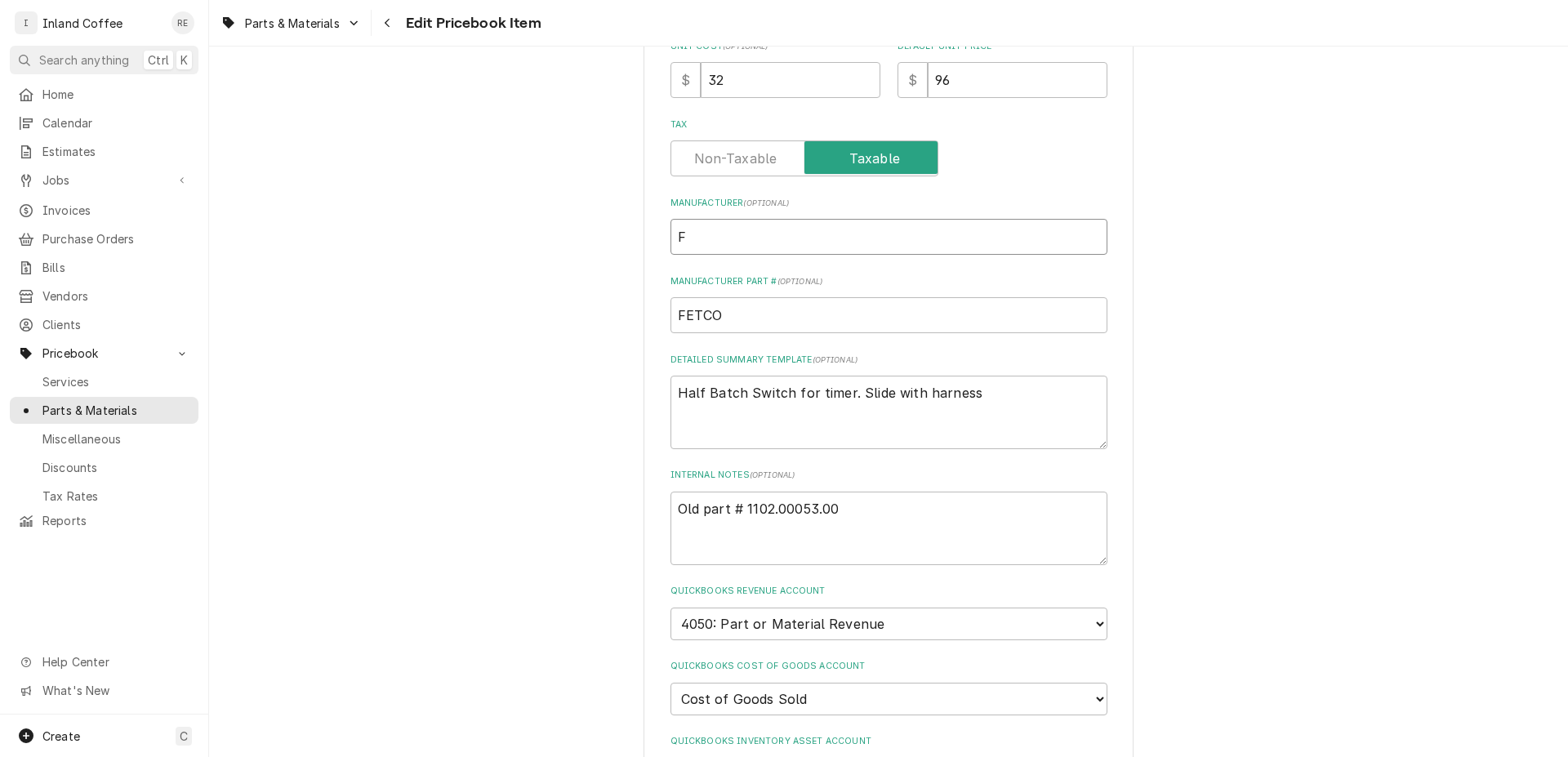
type textarea "x"
type input "Fe"
type textarea "x"
type input "Fet"
type textarea "x"
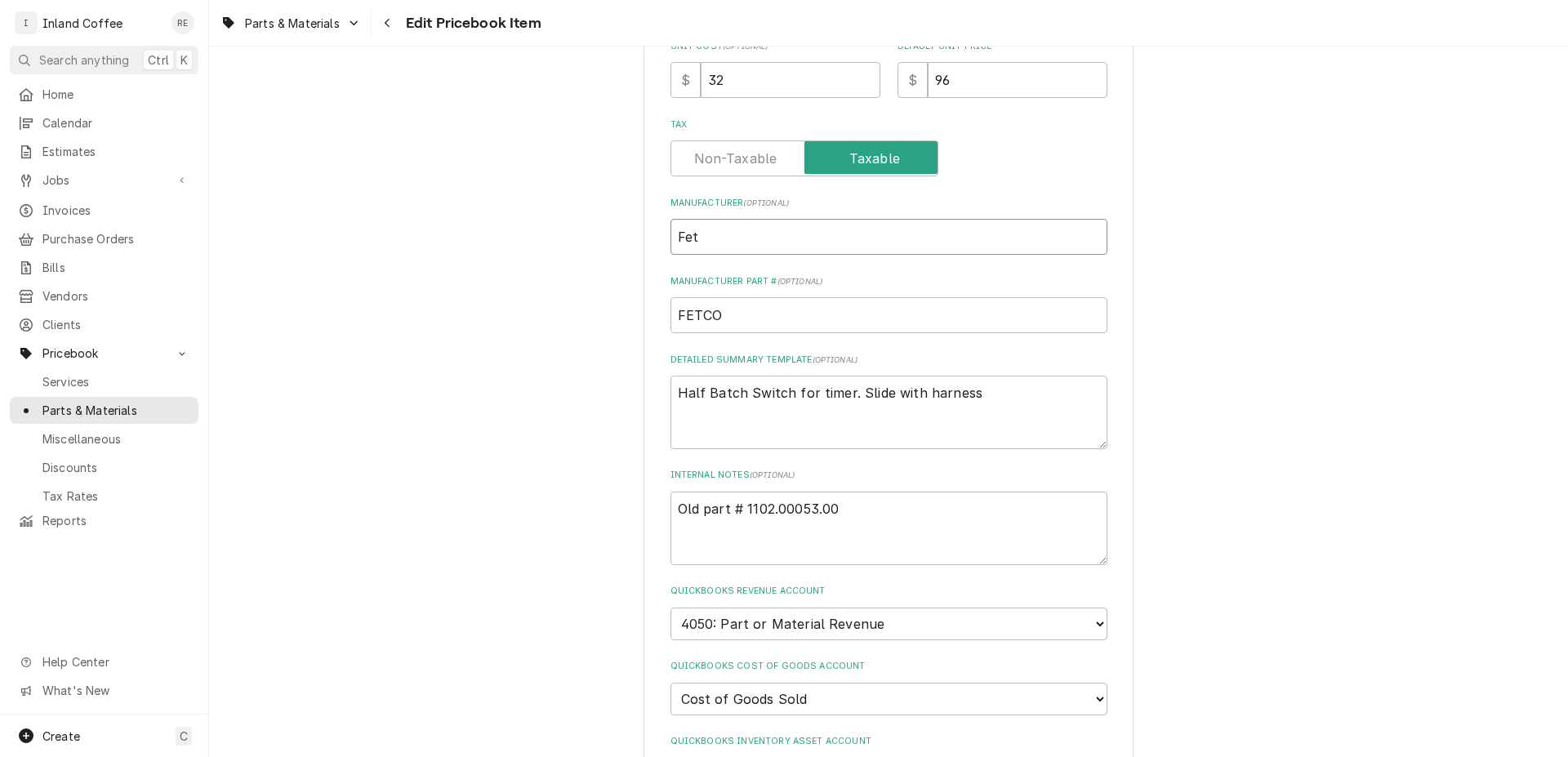
type input "Fetc"
type textarea "x"
type input "Fetco"
type textarea "x"
type input "Fetc"
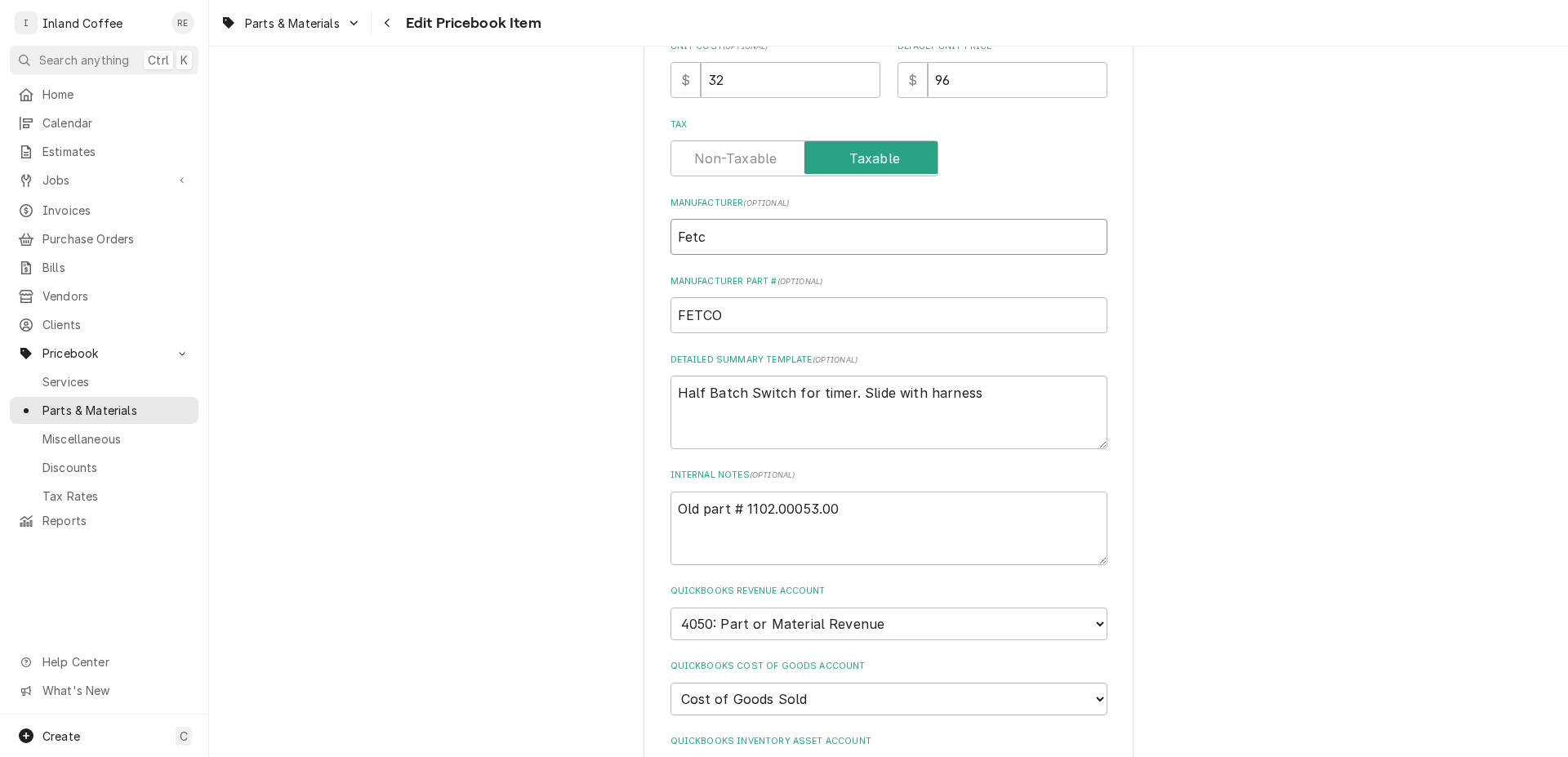
type textarea "x"
type input "Fet"
type textarea "x"
type input "Fe"
type textarea "x"
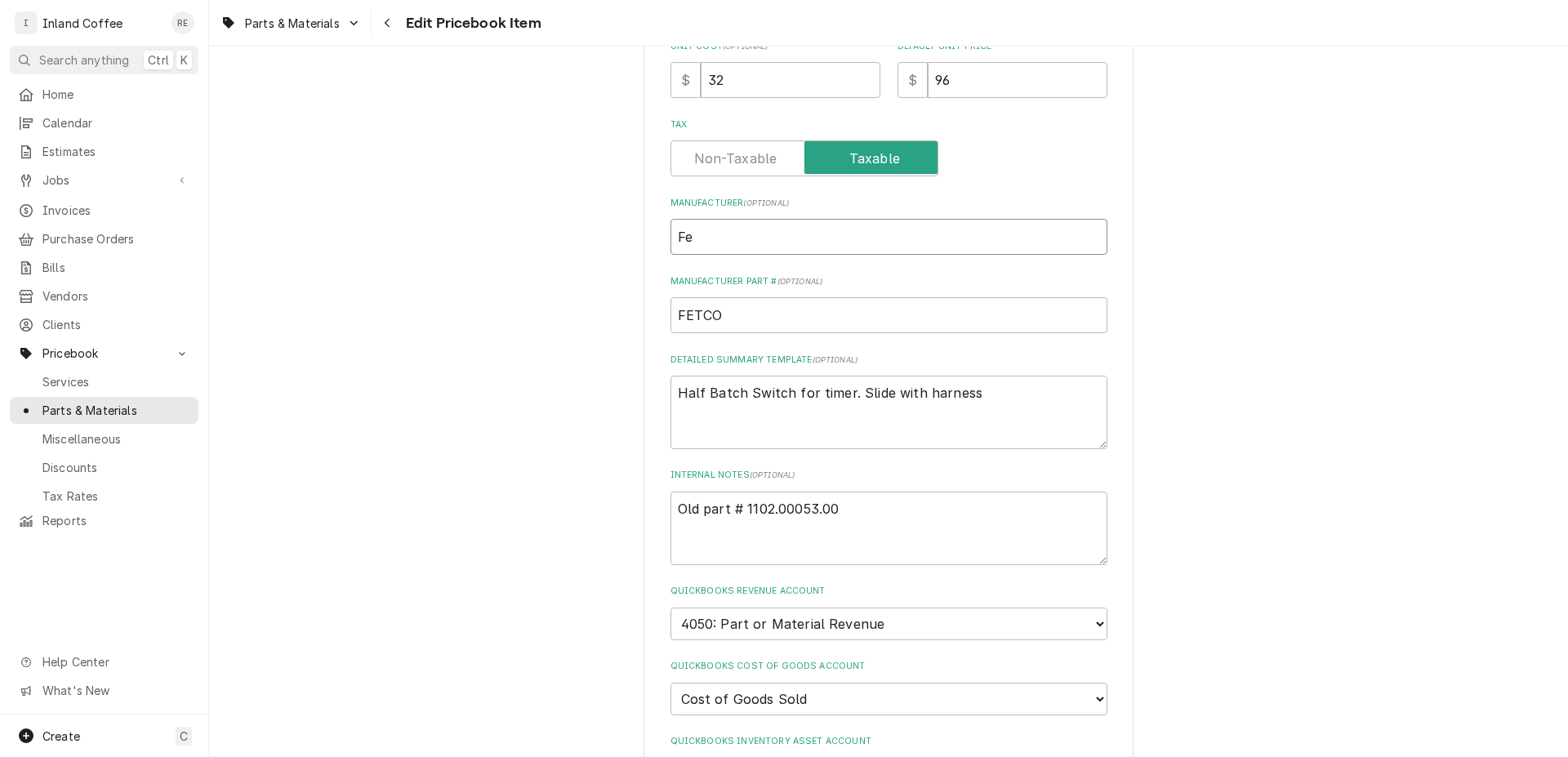
type input "F"
type textarea "x"
type input "FE"
type textarea "x"
type input "FET"
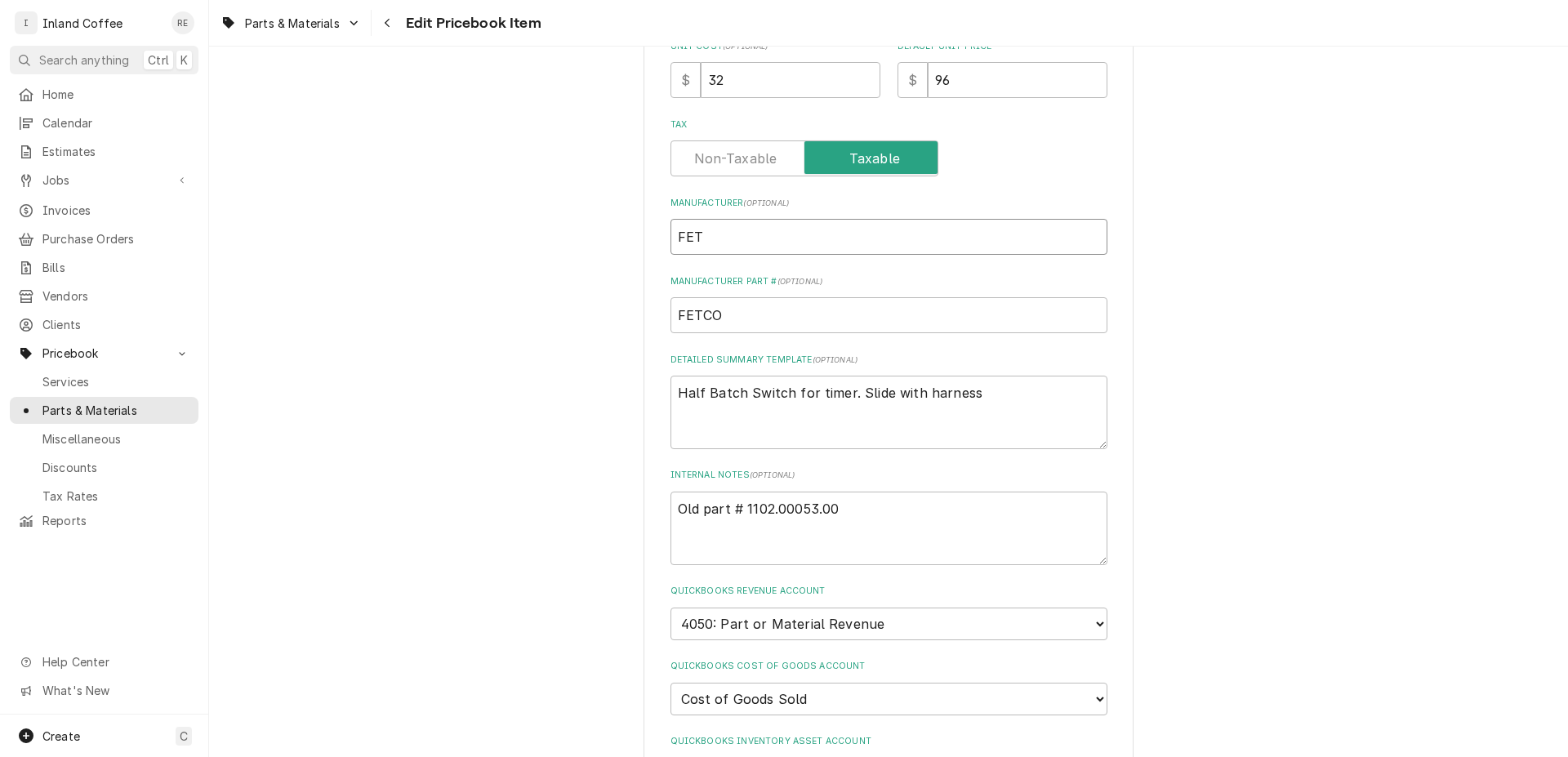
type textarea "x"
type input "FETC"
type textarea "x"
type input "FETCO"
click at [737, 322] on input "FETCO" at bounding box center [889, 315] width 437 height 36
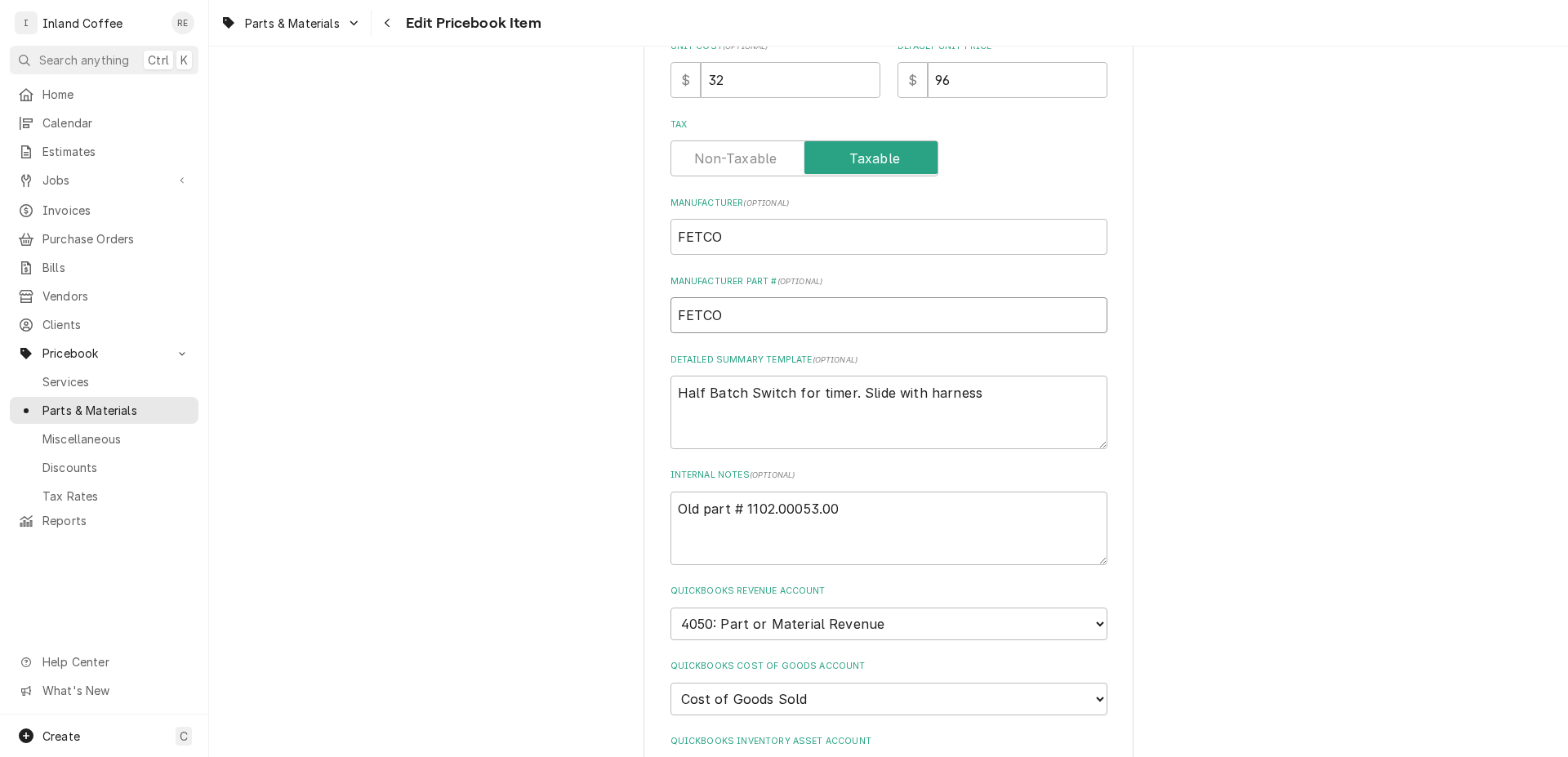
type textarea "x"
type input "FETC"
type textarea "x"
type input "FET"
type textarea "x"
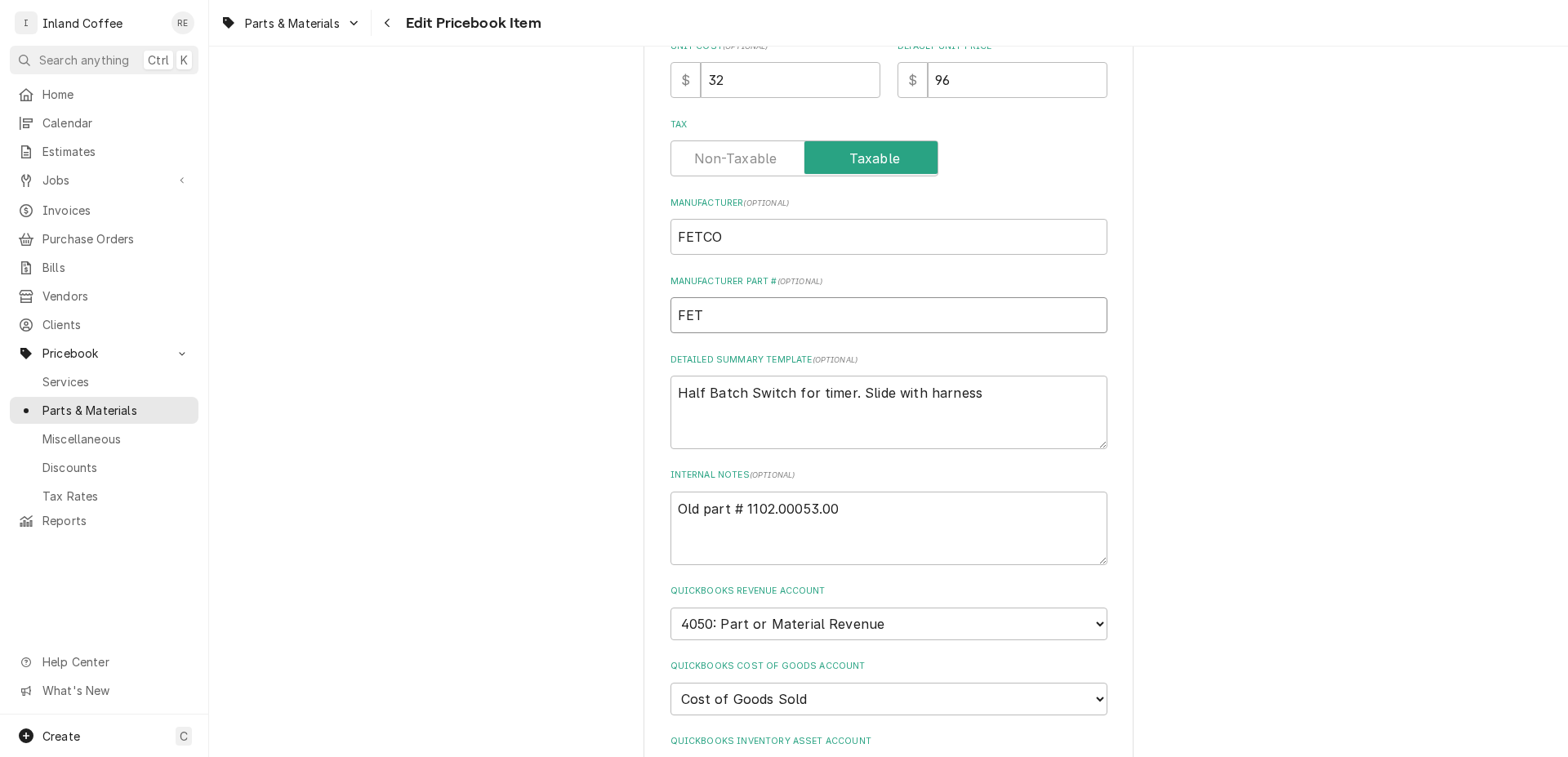
type input "FE"
type textarea "x"
type input "F"
type textarea "x"
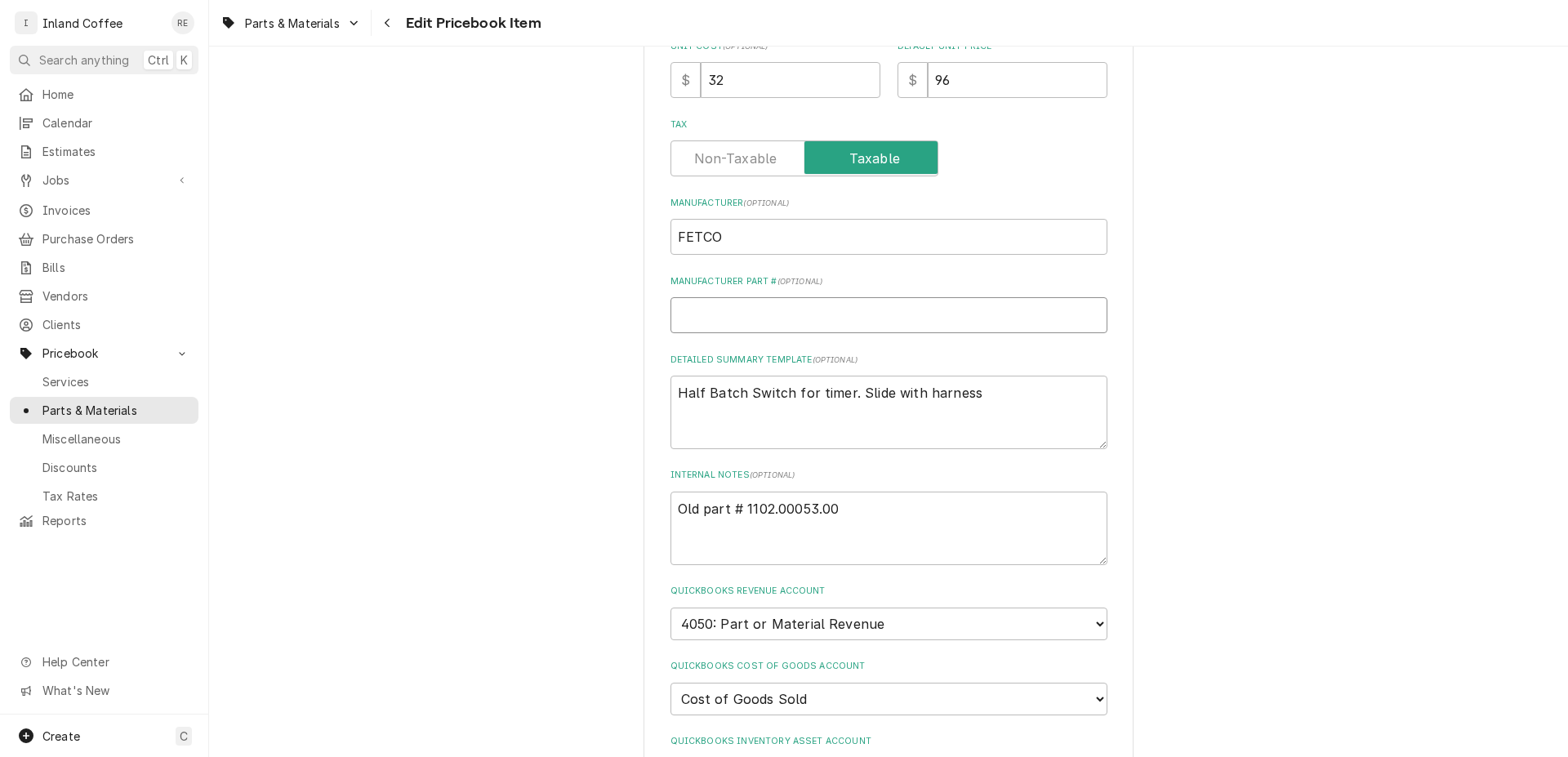
type input "1"
type textarea "x"
type input "10"
type textarea "x"
type input "100"
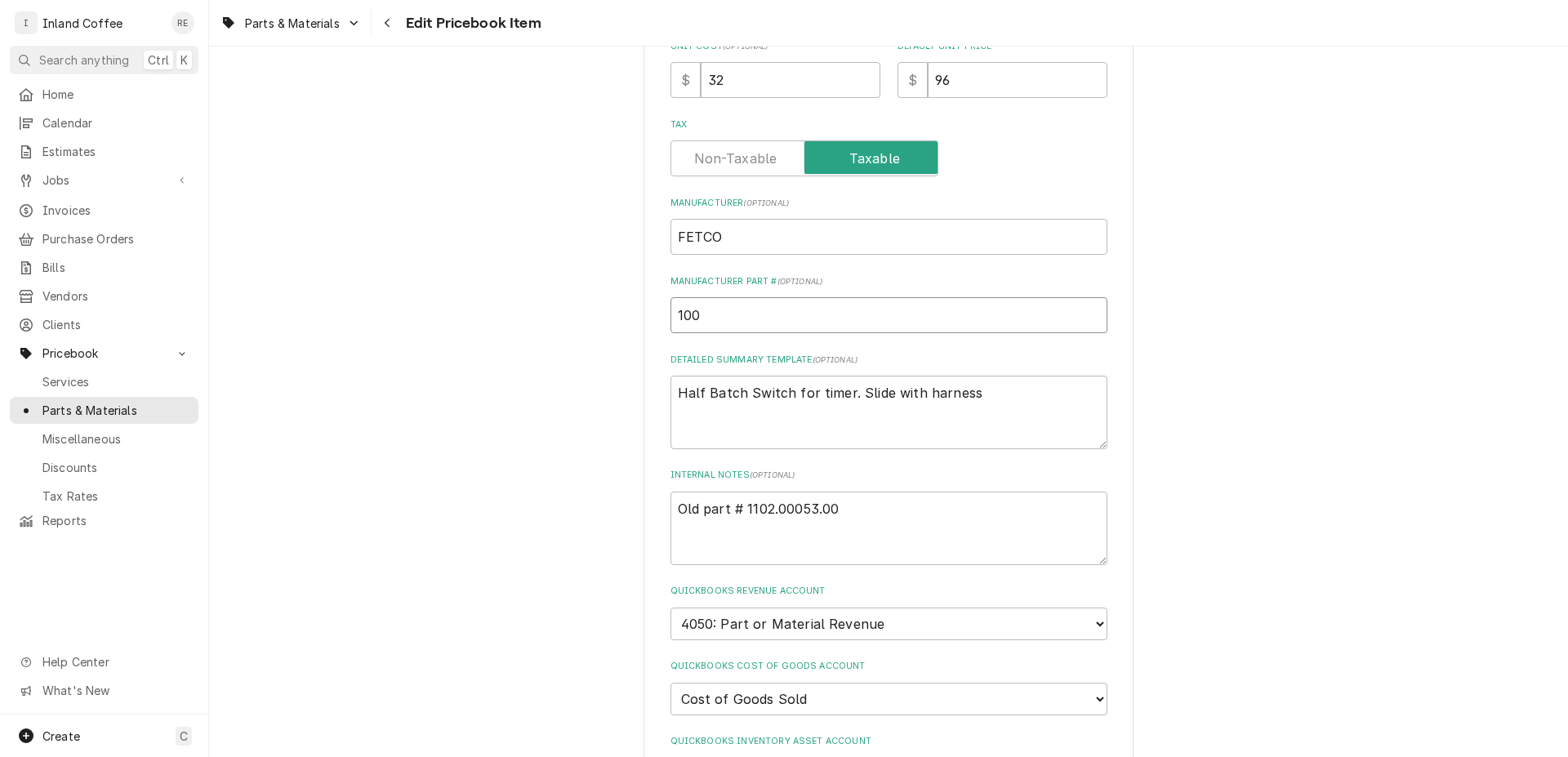
type textarea "x"
type input "1000"
type textarea "x"
type input "1000."
type textarea "x"
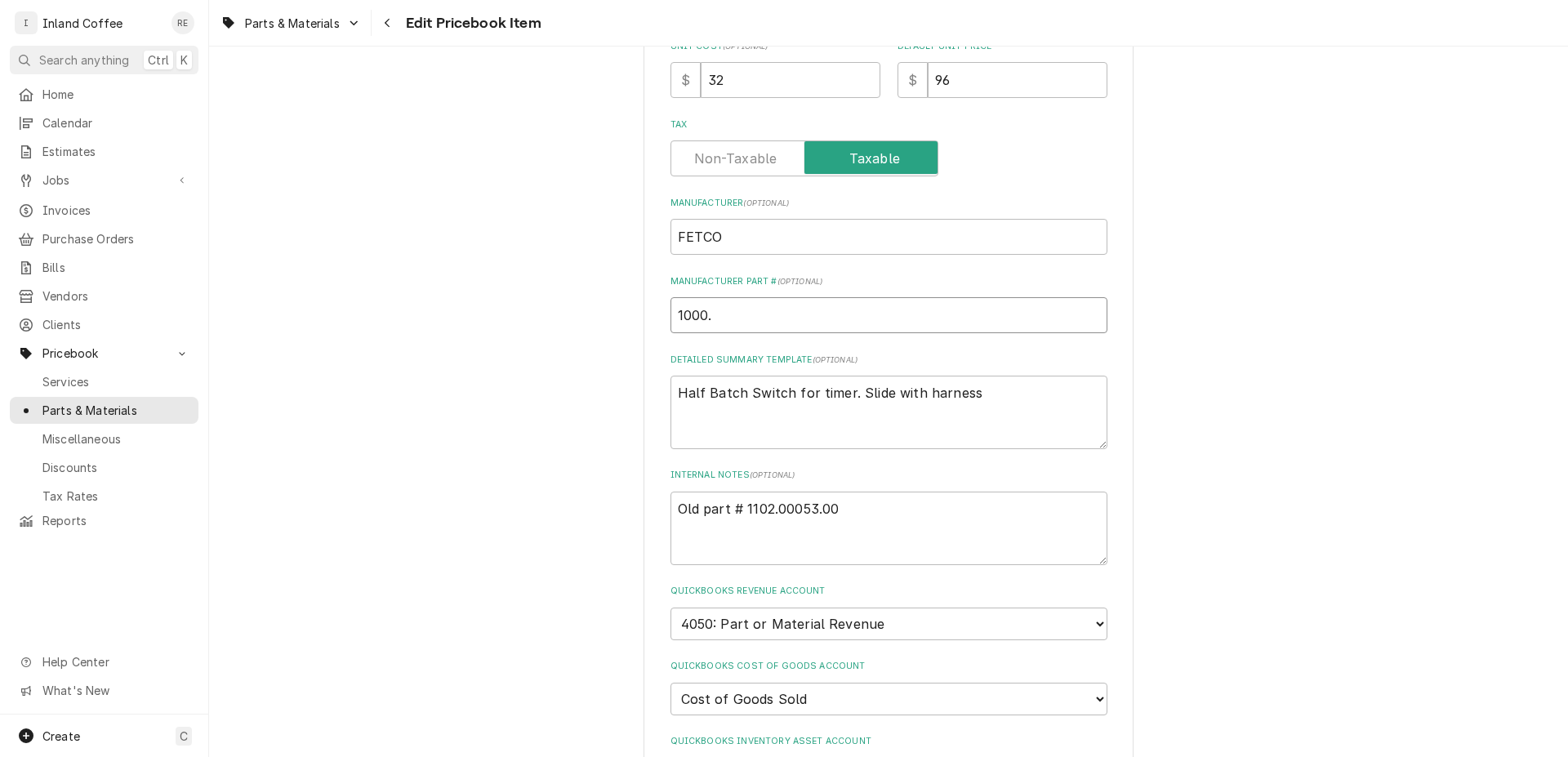
type input "1000.0"
type textarea "x"
type input "1000.00"
type textarea "x"
type input "1000.001"
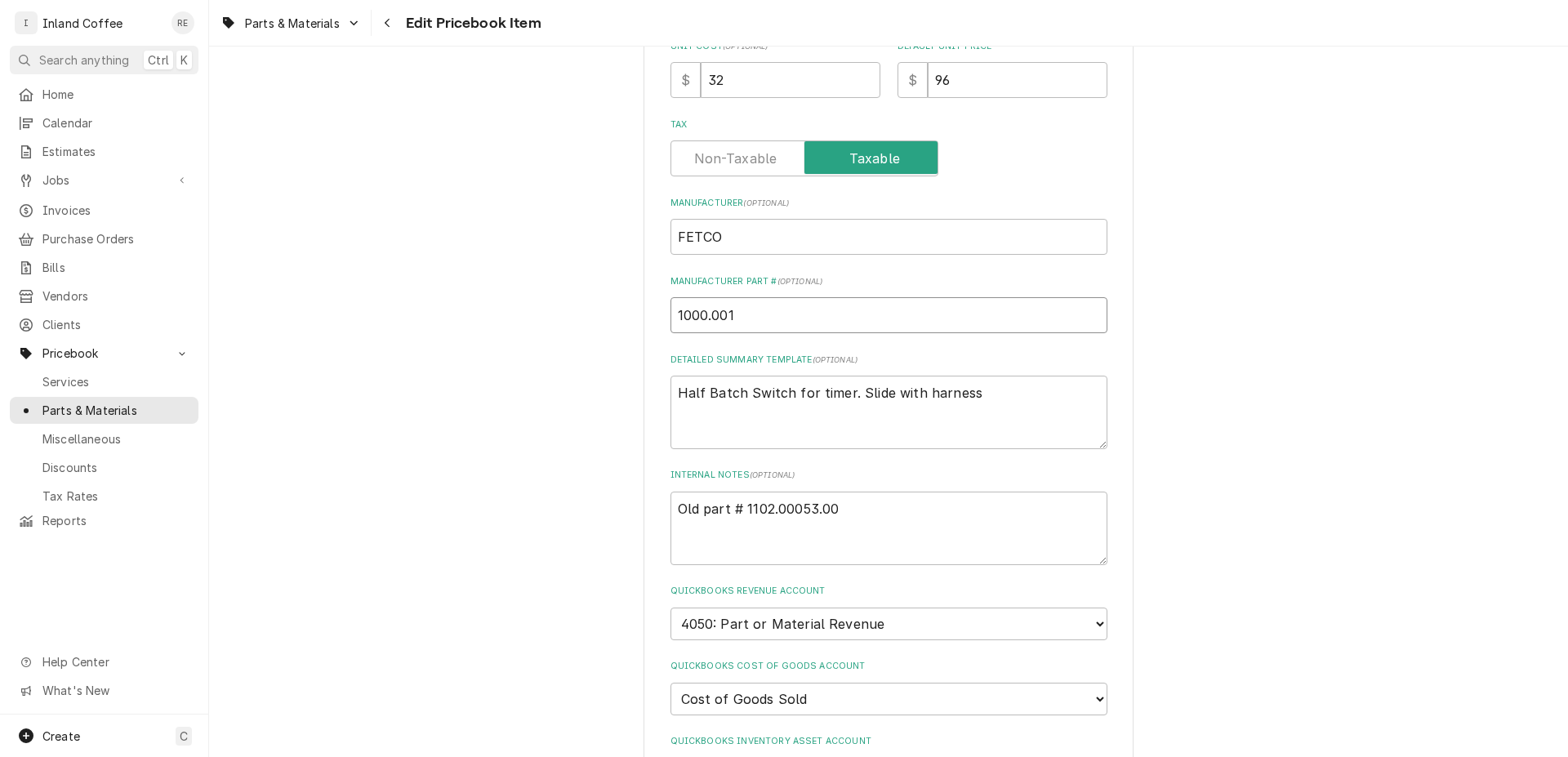
type textarea "x"
type input "1000.0015"
type textarea "x"
type input "1000.00152"
type textarea "x"
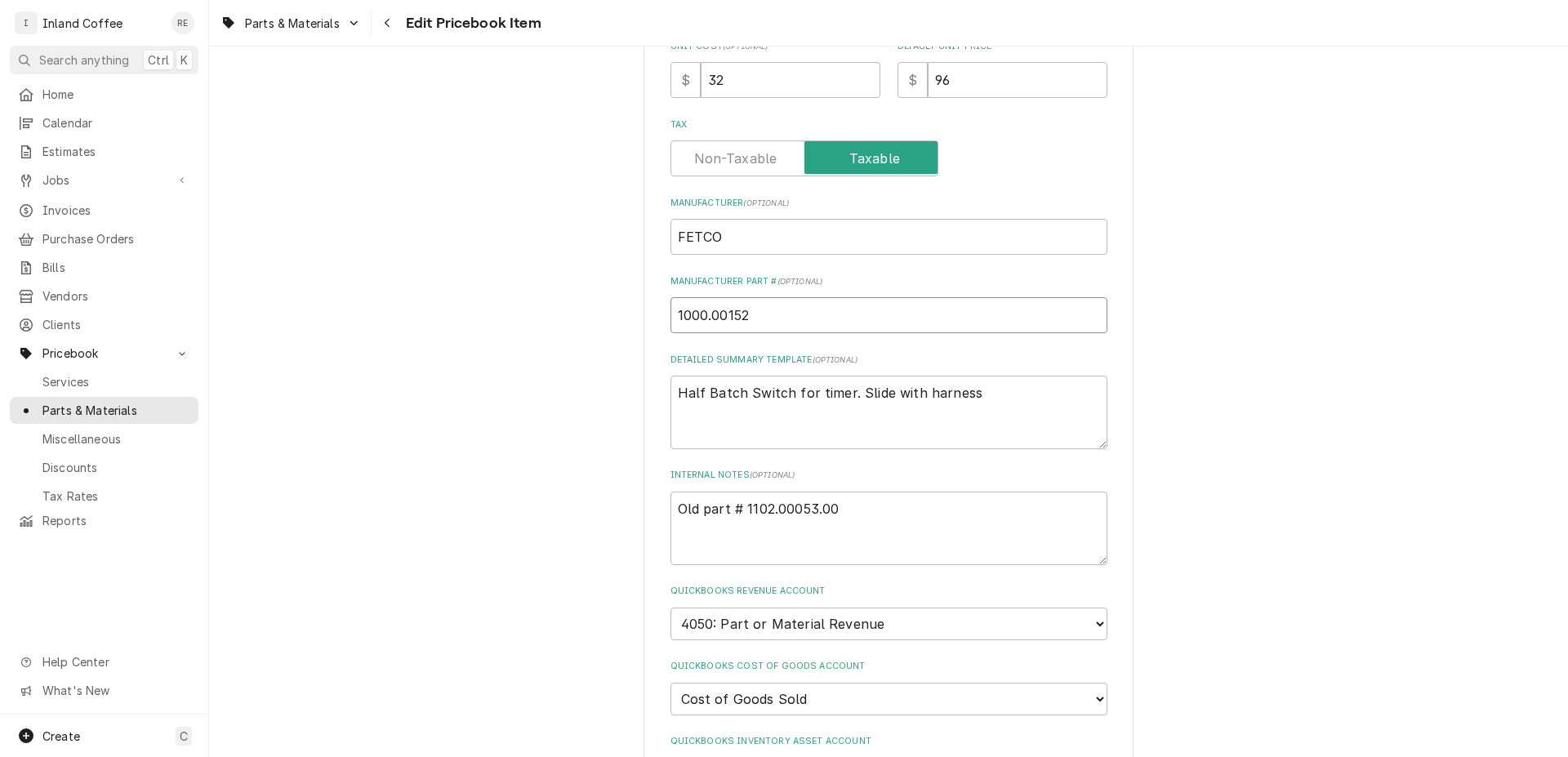
type input "1000.00152."
type textarea "x"
type input "1000.00152.0"
type textarea "x"
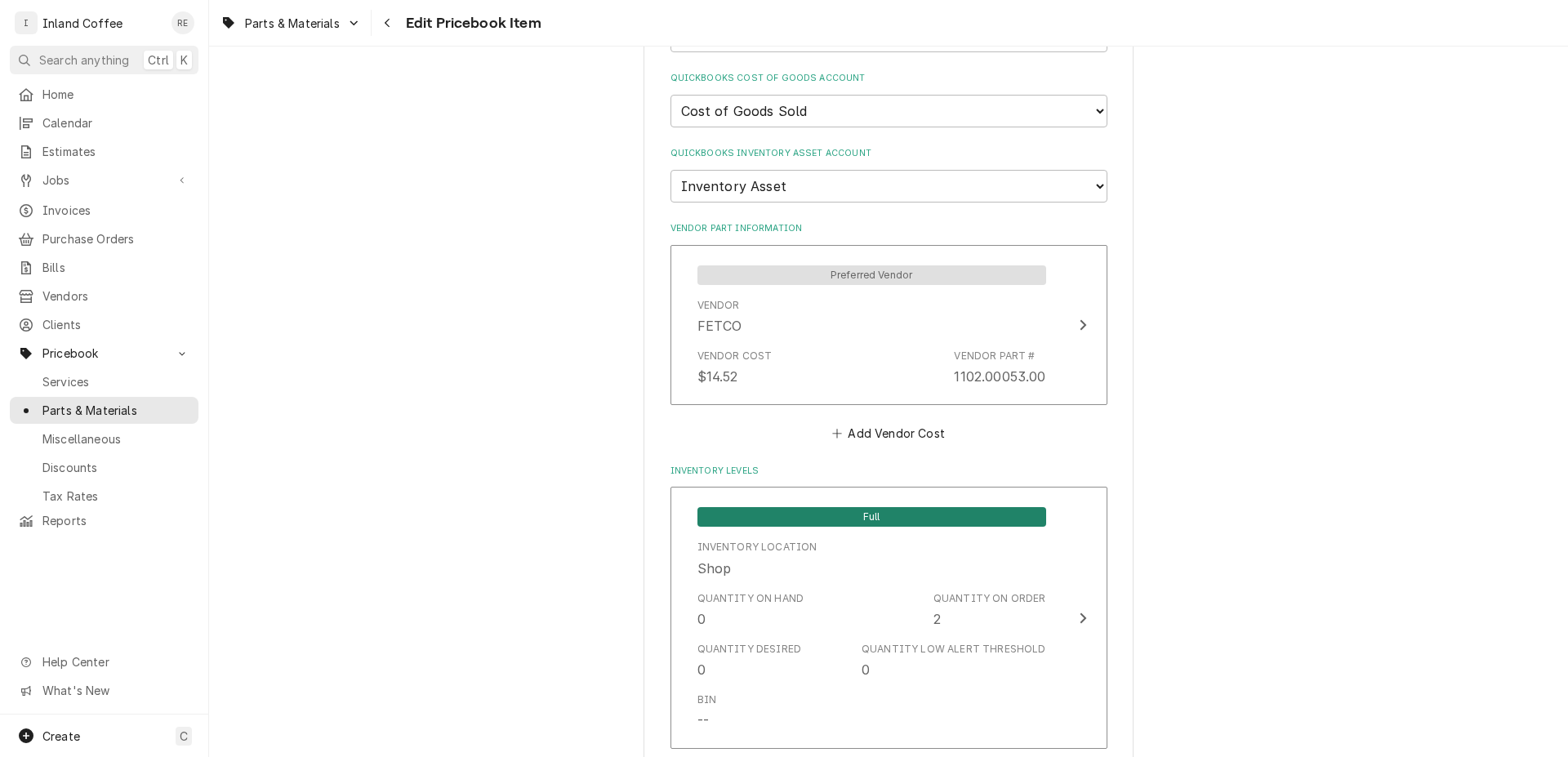
scroll to position [1517, 0]
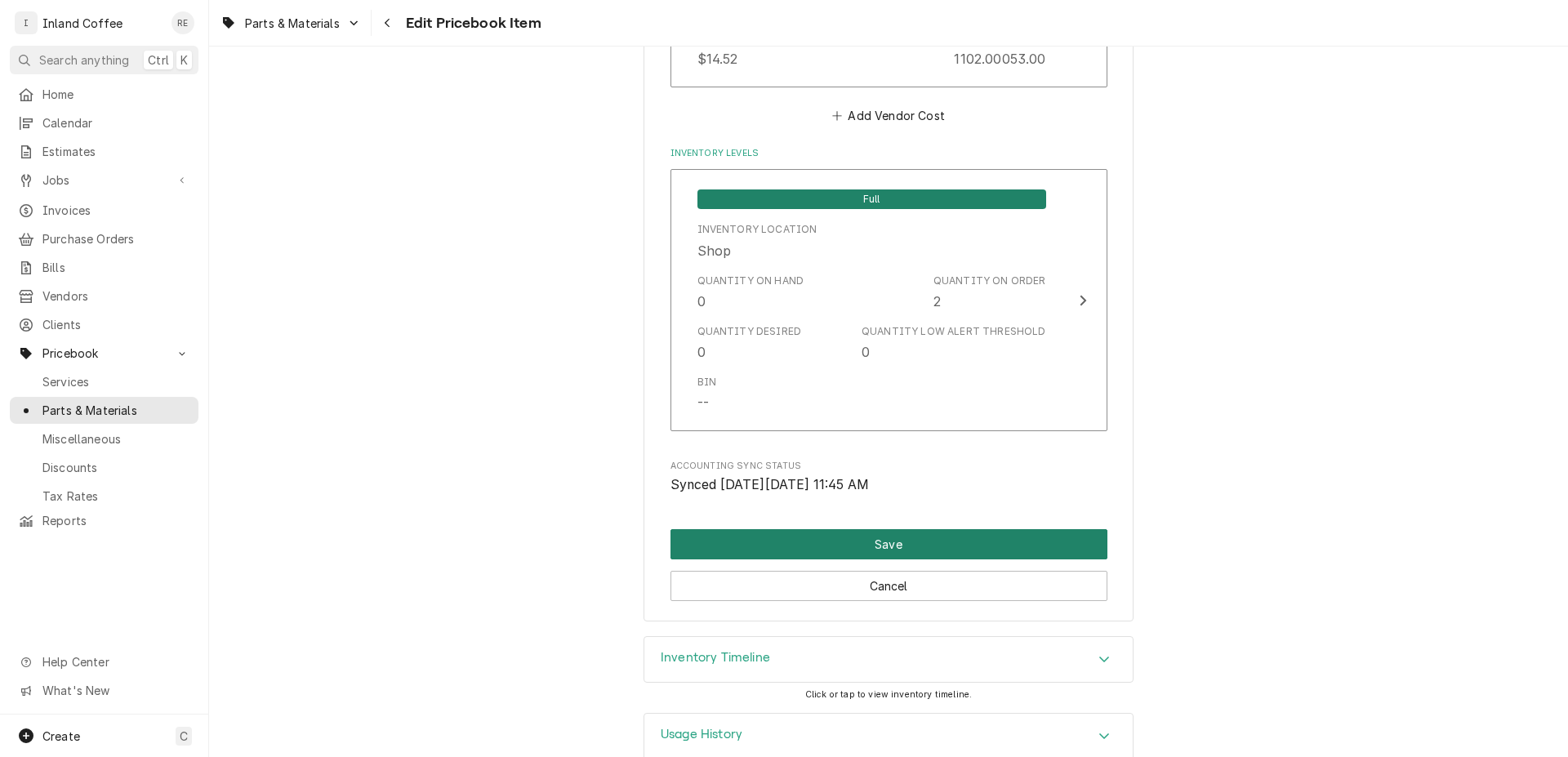
type input "1000.00152.00"
click at [1031, 529] on button "Save" at bounding box center [889, 544] width 437 height 31
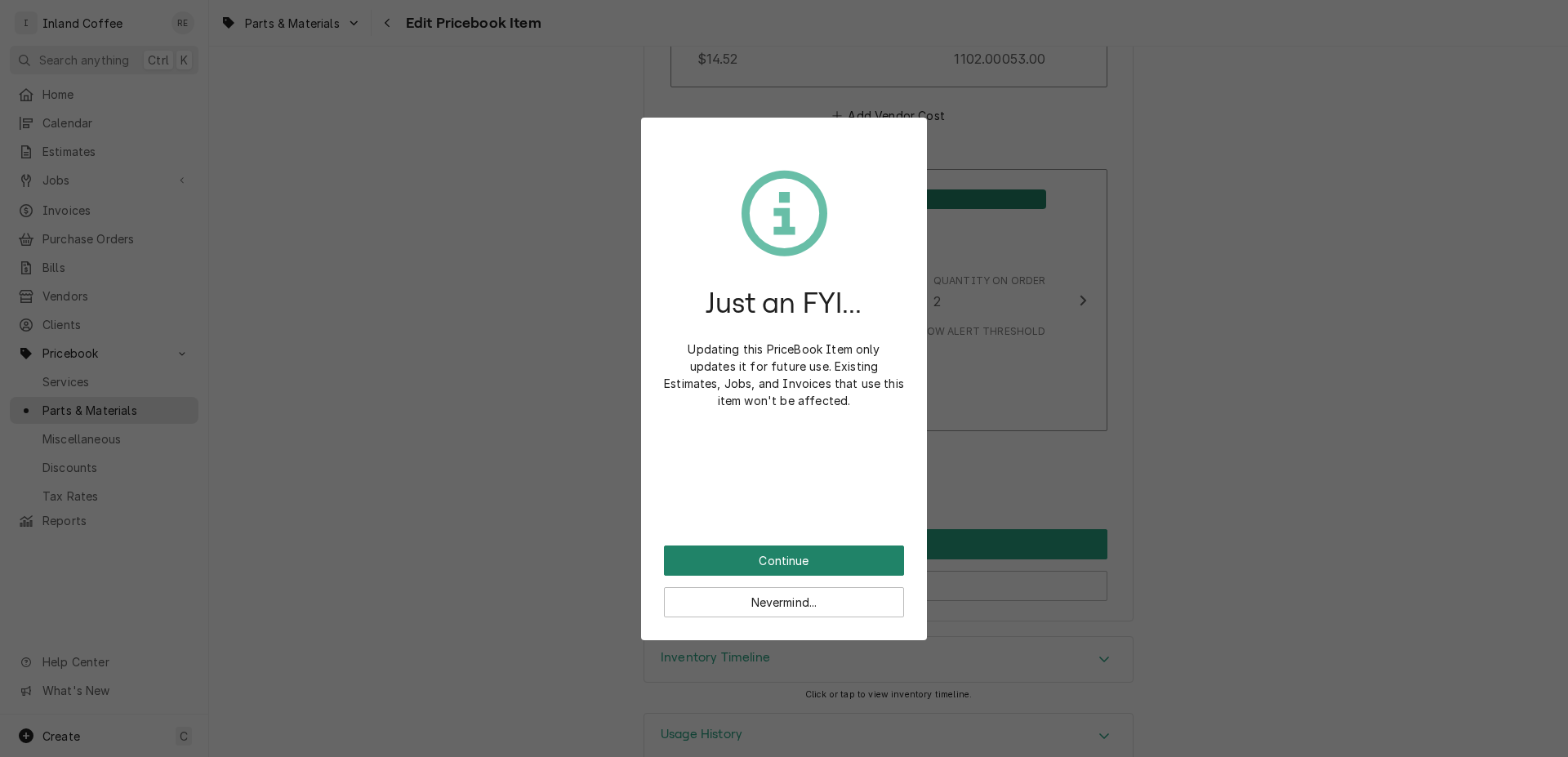
click at [828, 562] on button "Continue" at bounding box center [783, 561] width 240 height 31
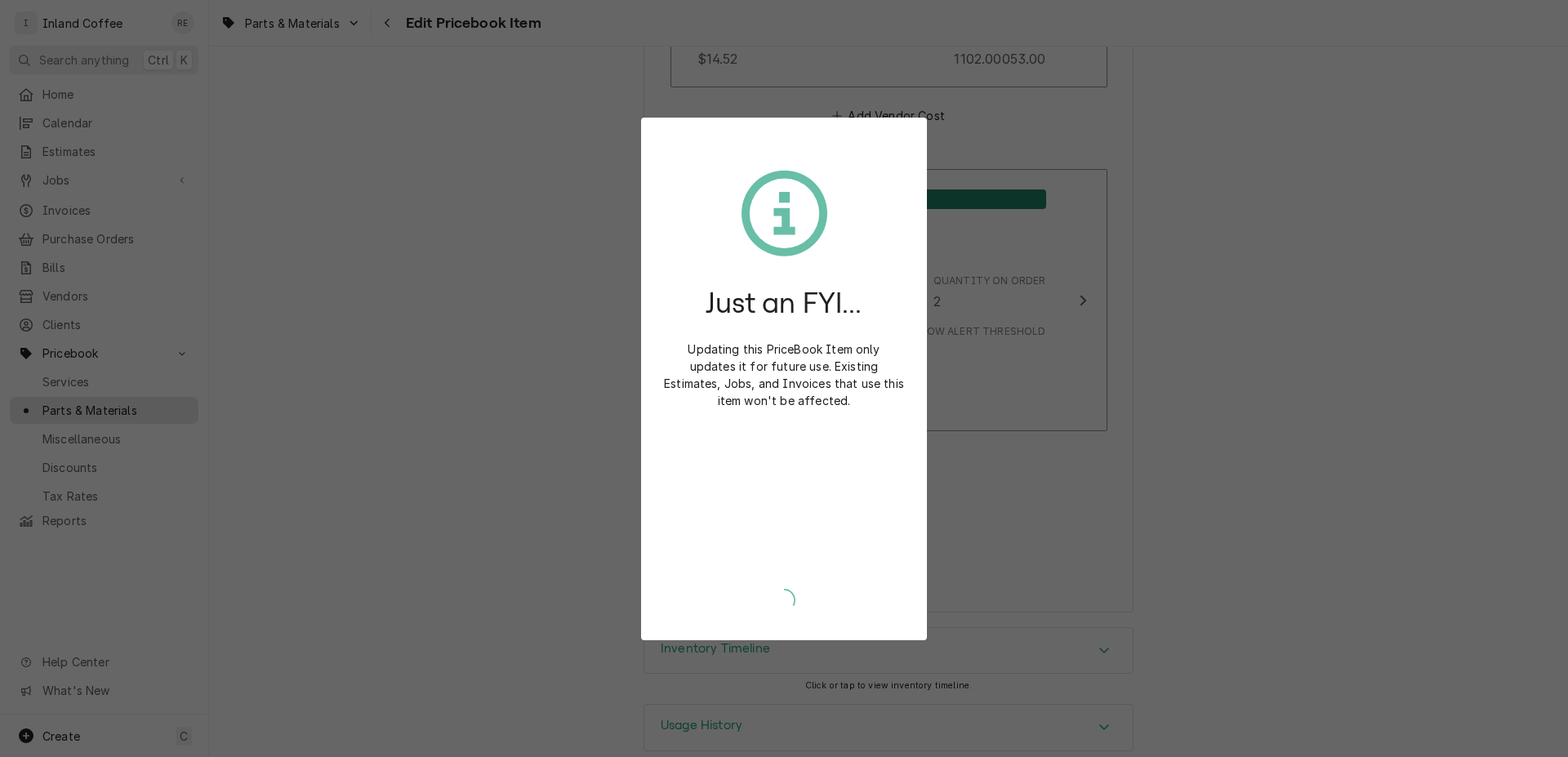
type textarea "x"
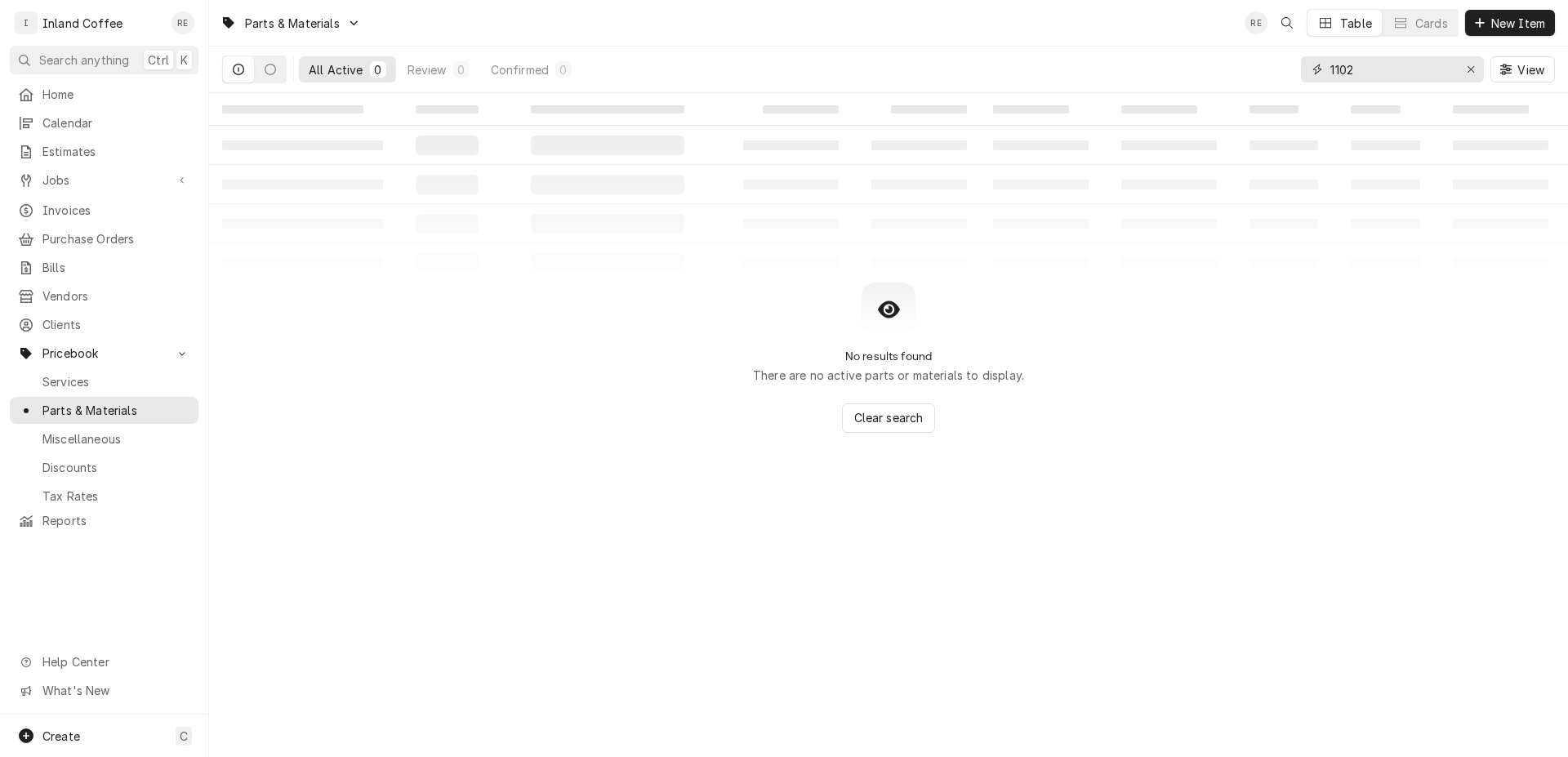
click at [1367, 65] on input "1102" at bounding box center [1391, 69] width 122 height 26
type input "1"
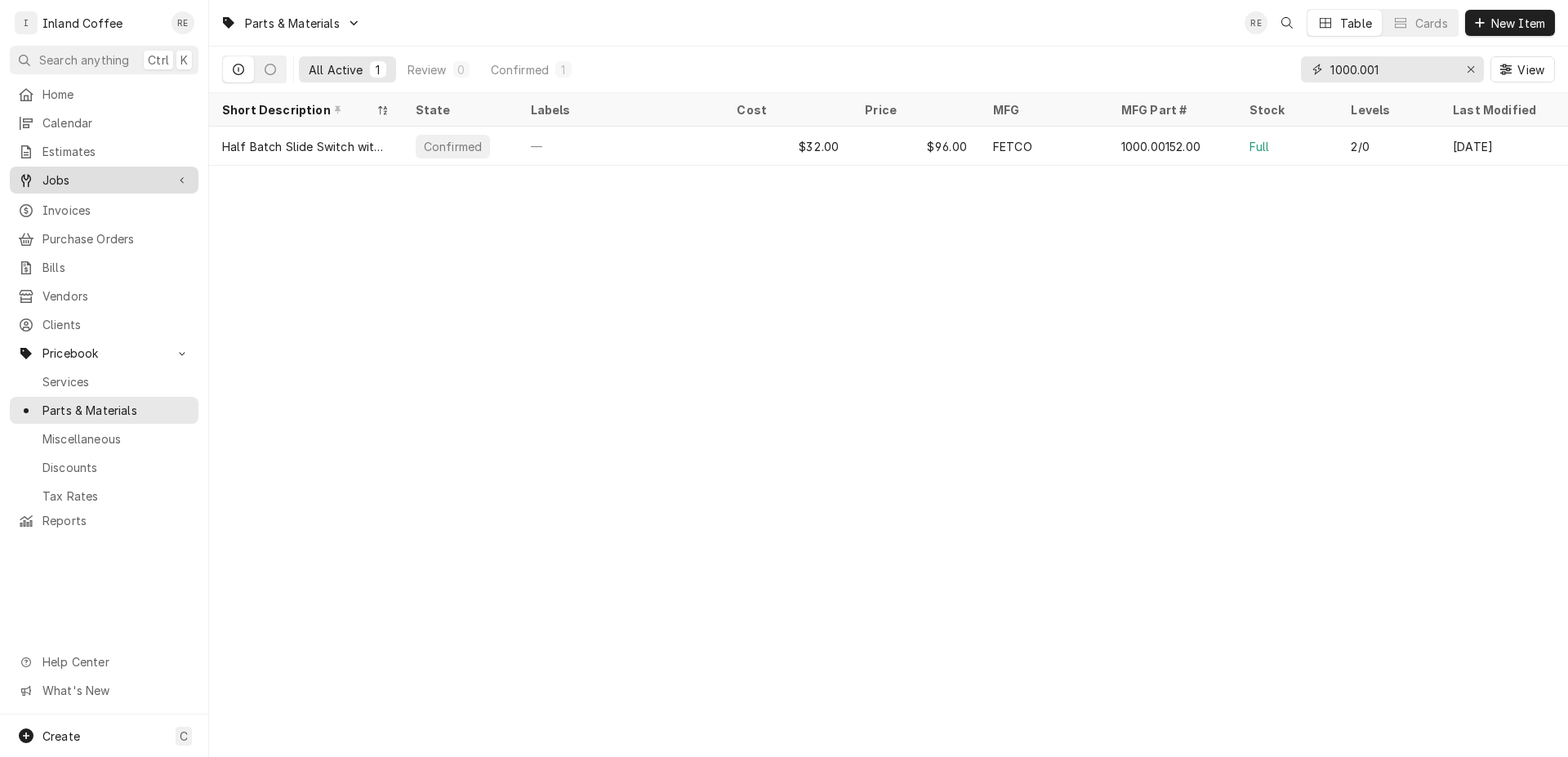
type input "1000.001"
